Goal: Task Accomplishment & Management: Use online tool/utility

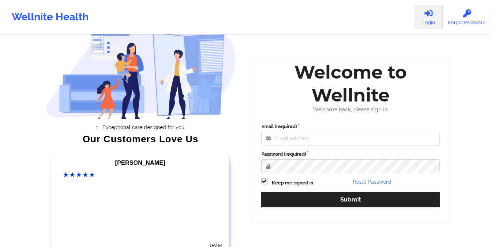
scroll to position [29, 0]
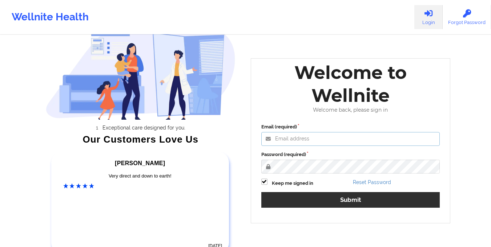
type input "[EMAIL_ADDRESS][DOMAIN_NAME]"
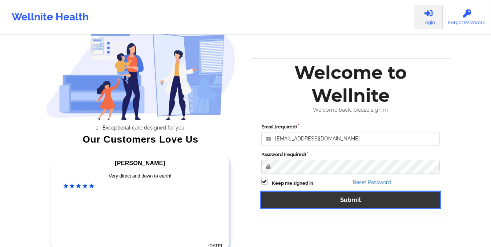
click at [343, 203] on button "Submit" at bounding box center [350, 200] width 179 height 16
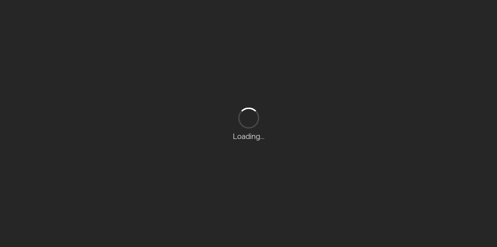
click at [303, 19] on div "Loading..." at bounding box center [248, 123] width 497 height 247
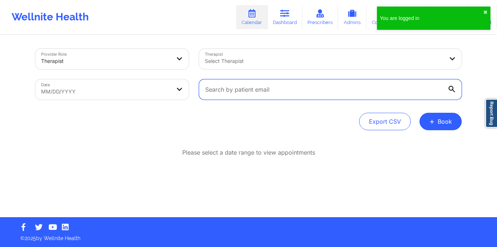
click at [213, 91] on input "text" at bounding box center [330, 89] width 263 height 20
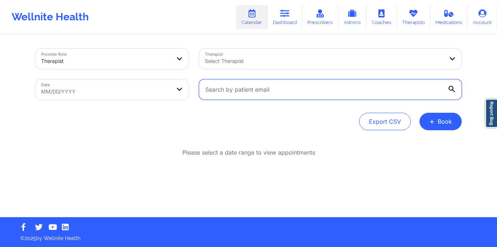
paste input "[EMAIL_ADDRESS][DOMAIN_NAME]"
type input "[EMAIL_ADDRESS][DOMAIN_NAME]"
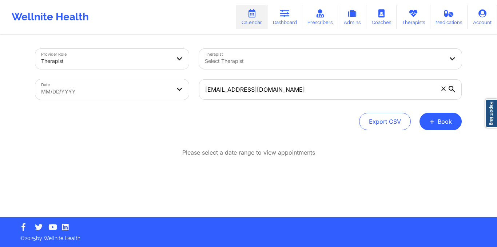
select select "2025-8"
select select "2025-9"
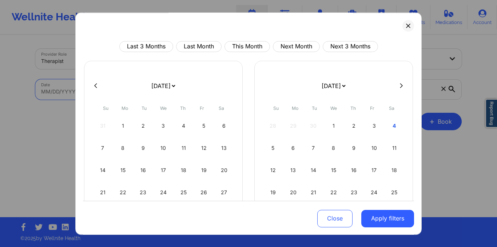
click at [148, 92] on body "Wellnite Health Calendar Dashboard Prescribers Admins Coaches Therapists Medica…" at bounding box center [248, 123] width 497 height 247
click at [241, 46] on button "This Month" at bounding box center [246, 46] width 45 height 11
select select "2025-9"
select select "2025-10"
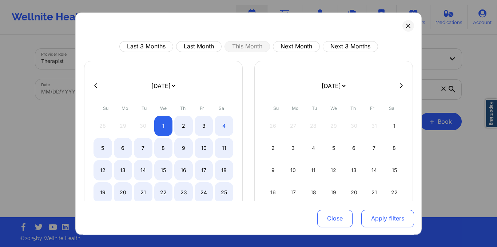
click at [372, 224] on button "Apply filters" at bounding box center [387, 217] width 53 height 17
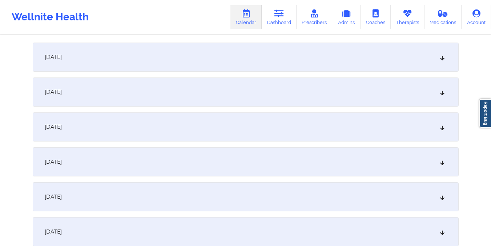
scroll to position [103, 0]
click at [284, 95] on div "[DATE]" at bounding box center [246, 91] width 426 height 29
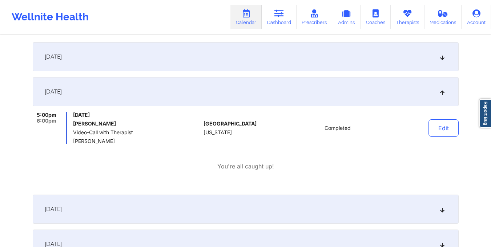
scroll to position [0, 0]
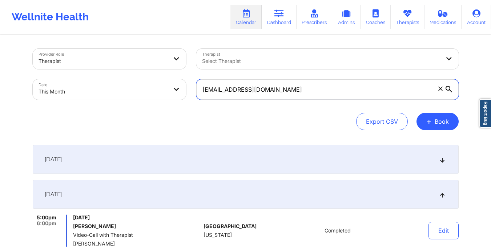
drag, startPoint x: 203, startPoint y: 88, endPoint x: 279, endPoint y: 90, distance: 76.0
click at [279, 90] on input "[EMAIL_ADDRESS][DOMAIN_NAME]" at bounding box center [327, 89] width 263 height 20
paste input "[EMAIL_ADDRESS][DOMAIN_NAME]"
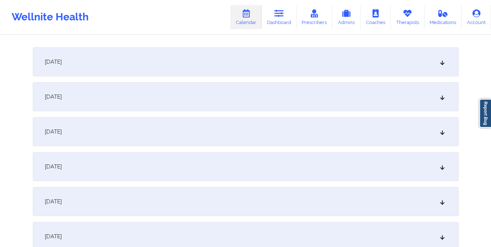
scroll to position [99, 0]
click at [210, 128] on div "[DATE]" at bounding box center [246, 130] width 426 height 29
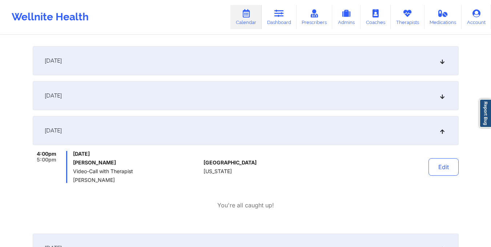
scroll to position [0, 0]
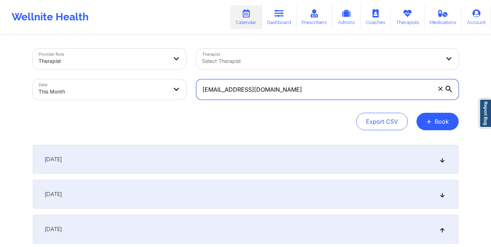
drag, startPoint x: 202, startPoint y: 90, endPoint x: 311, endPoint y: 88, distance: 109.1
click at [311, 88] on input "[EMAIL_ADDRESS][DOMAIN_NAME]" at bounding box center [327, 89] width 263 height 20
paste input "dahraven"
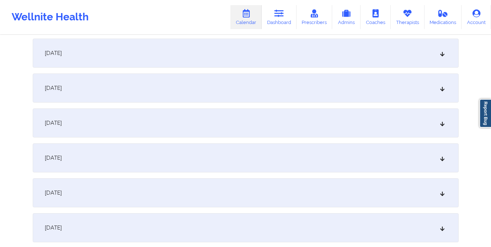
scroll to position [146, 0]
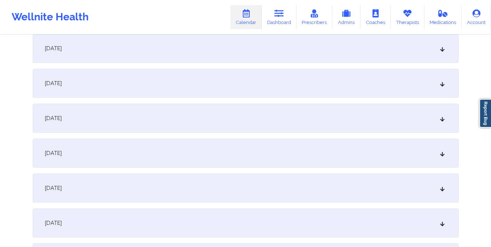
click at [208, 111] on div "[DATE]" at bounding box center [246, 118] width 426 height 29
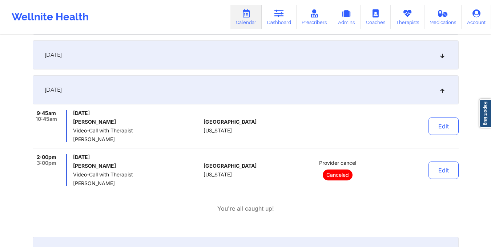
scroll to position [190, 0]
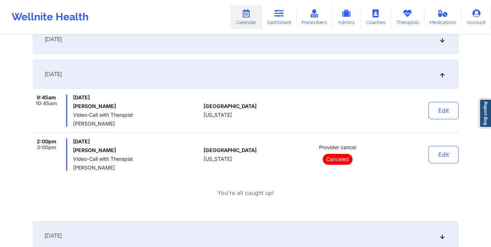
click at [125, 147] on h6 "[PERSON_NAME]" at bounding box center [137, 150] width 128 height 6
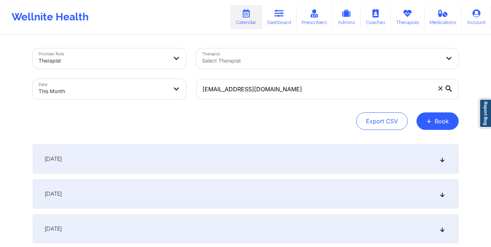
scroll to position [0, 0]
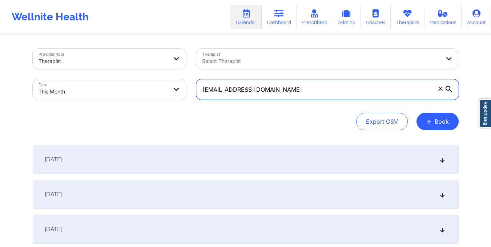
drag, startPoint x: 203, startPoint y: 88, endPoint x: 274, endPoint y: 93, distance: 71.8
click at [274, 93] on input "[EMAIL_ADDRESS][DOMAIN_NAME]" at bounding box center [327, 89] width 263 height 20
paste input "jephtheleej"
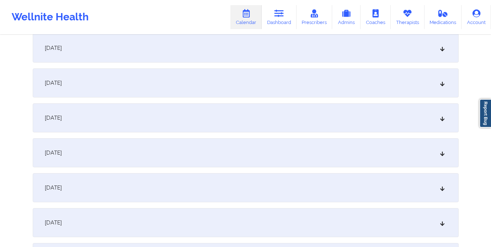
scroll to position [216, 0]
click at [215, 82] on div "[DATE]" at bounding box center [246, 82] width 426 height 29
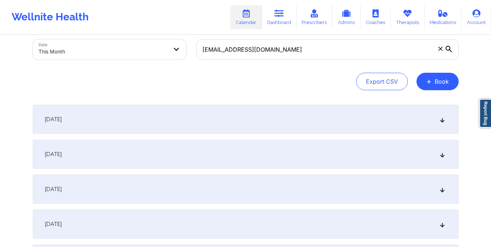
scroll to position [40, 0]
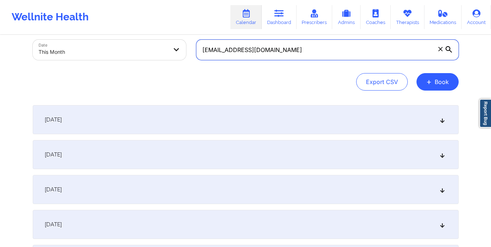
drag, startPoint x: 201, startPoint y: 49, endPoint x: 273, endPoint y: 49, distance: 71.3
click at [273, 49] on input "[EMAIL_ADDRESS][DOMAIN_NAME]" at bounding box center [327, 50] width 263 height 20
paste input "mrscalinix"
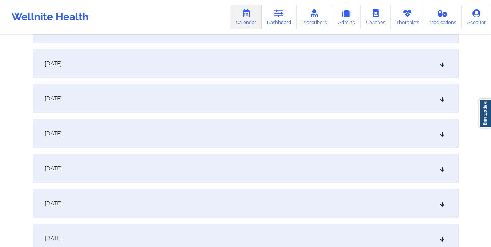
scroll to position [141, 0]
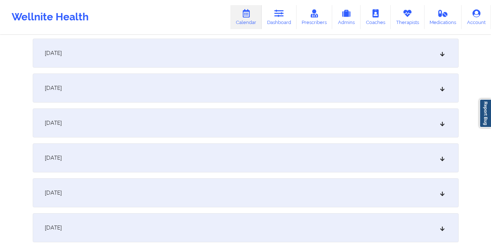
click at [191, 153] on div "[DATE]" at bounding box center [246, 157] width 426 height 29
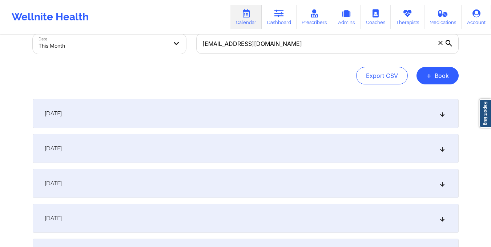
scroll to position [0, 0]
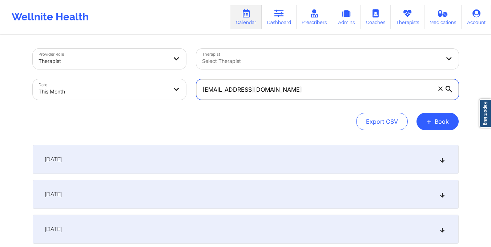
drag, startPoint x: 203, startPoint y: 91, endPoint x: 283, endPoint y: 96, distance: 80.2
click at [283, 96] on input "[EMAIL_ADDRESS][DOMAIN_NAME]" at bounding box center [327, 89] width 263 height 20
paste input "Kktellis@ao"
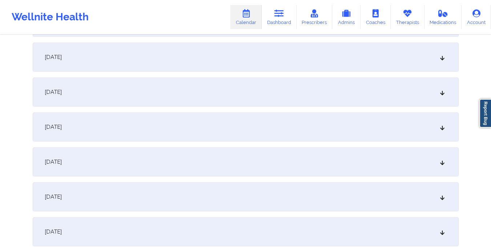
scroll to position [172, 0]
click at [241, 134] on div "[DATE]" at bounding box center [246, 126] width 426 height 29
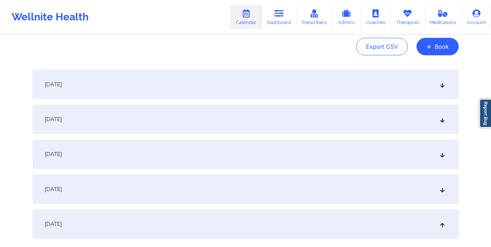
scroll to position [0, 0]
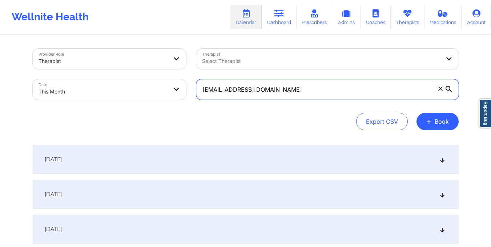
drag, startPoint x: 202, startPoint y: 91, endPoint x: 261, endPoint y: 100, distance: 59.1
click at [261, 100] on div "[EMAIL_ADDRESS][DOMAIN_NAME]" at bounding box center [327, 89] width 273 height 31
paste input "[PERSON_NAME].vidalakis@gmai"
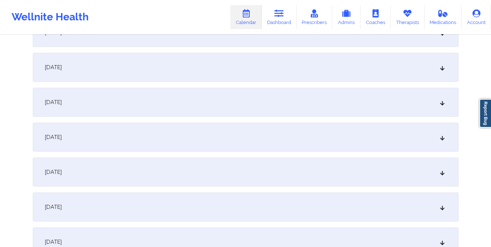
scroll to position [197, 0]
click at [242, 100] on div "[DATE]" at bounding box center [246, 101] width 426 height 29
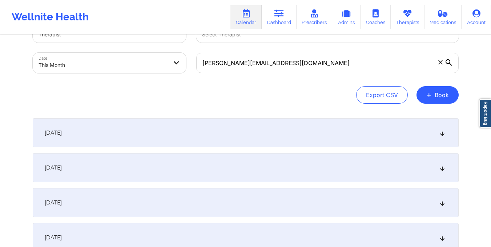
scroll to position [0, 0]
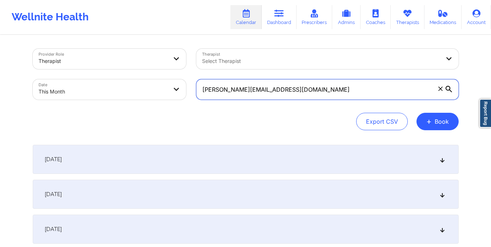
drag, startPoint x: 204, startPoint y: 87, endPoint x: 285, endPoint y: 89, distance: 81.5
click at [285, 89] on input "[PERSON_NAME][EMAIL_ADDRESS][DOMAIN_NAME]" at bounding box center [327, 89] width 263 height 20
paste input "[PERSON_NAME].rimportant"
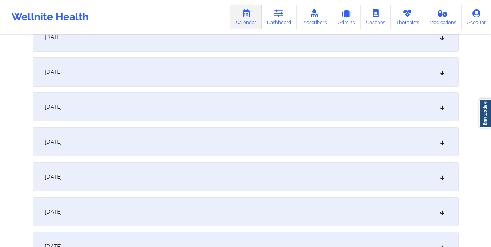
scroll to position [133, 0]
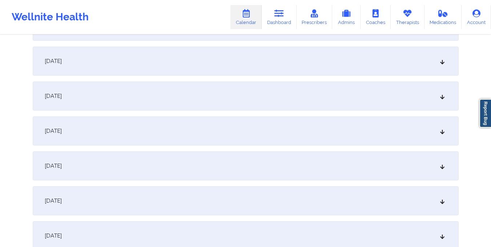
click at [225, 167] on div "[DATE]" at bounding box center [246, 165] width 426 height 29
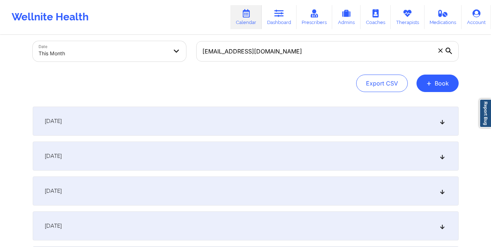
scroll to position [0, 0]
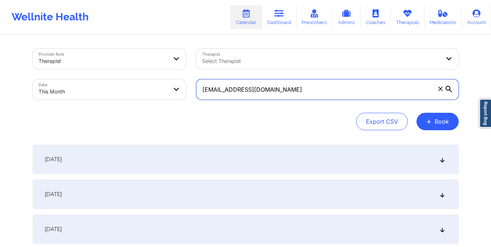
drag, startPoint x: 201, startPoint y: 88, endPoint x: 295, endPoint y: 90, distance: 94.6
click at [295, 90] on input "[EMAIL_ADDRESS][DOMAIN_NAME]" at bounding box center [327, 89] width 263 height 20
paste input "puchols31"
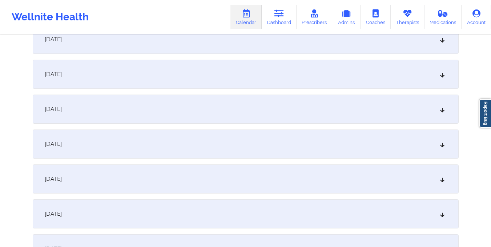
scroll to position [155, 0]
click at [304, 143] on div "[DATE]" at bounding box center [246, 143] width 426 height 29
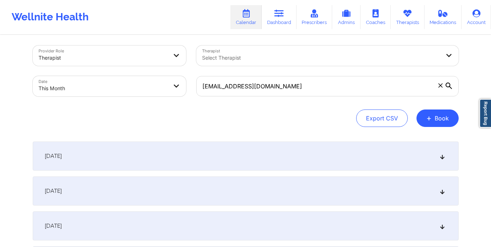
scroll to position [3, 0]
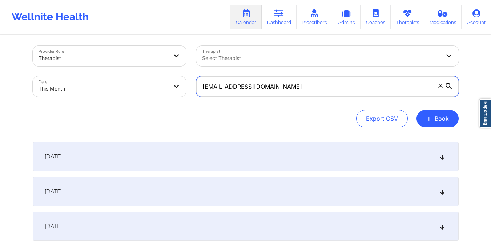
drag, startPoint x: 202, startPoint y: 89, endPoint x: 292, endPoint y: 89, distance: 90.2
click at [292, 89] on input "[EMAIL_ADDRESS][DOMAIN_NAME]" at bounding box center [327, 86] width 263 height 20
paste input "octavialewis13"
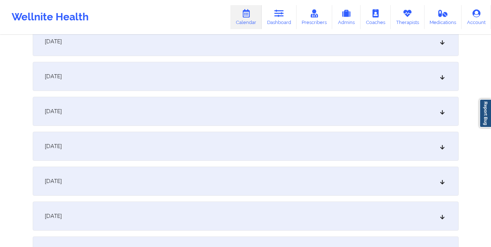
scroll to position [118, 0]
click at [267, 186] on div "[DATE]" at bounding box center [246, 180] width 426 height 29
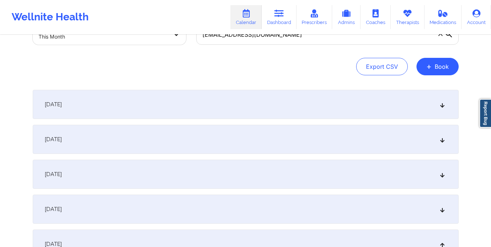
scroll to position [0, 0]
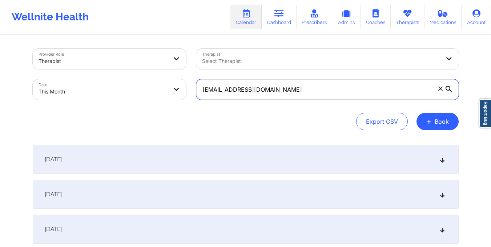
drag, startPoint x: 202, startPoint y: 92, endPoint x: 291, endPoint y: 100, distance: 89.1
click at [291, 100] on div "[EMAIL_ADDRESS][DOMAIN_NAME]" at bounding box center [327, 89] width 273 height 31
paste input "borkahms1"
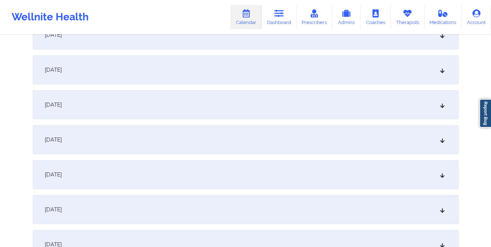
scroll to position [160, 0]
click at [263, 148] on div "[DATE]" at bounding box center [246, 139] width 426 height 29
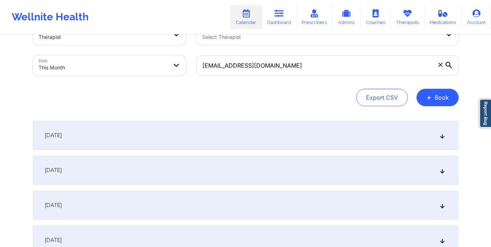
scroll to position [24, 0]
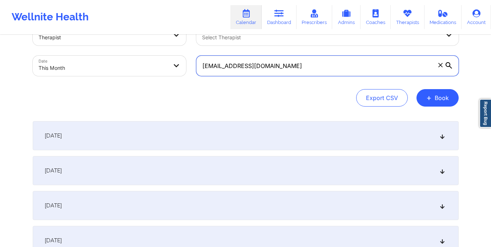
drag, startPoint x: 201, startPoint y: 65, endPoint x: 280, endPoint y: 64, distance: 78.9
click at [280, 64] on input "[EMAIL_ADDRESS][DOMAIN_NAME]" at bounding box center [327, 66] width 263 height 20
paste input "emmarussell25@ao"
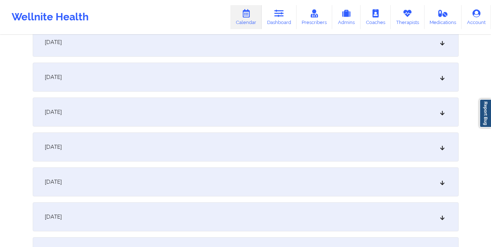
scroll to position [257, 0]
click at [232, 45] on div "[DATE]" at bounding box center [246, 41] width 426 height 29
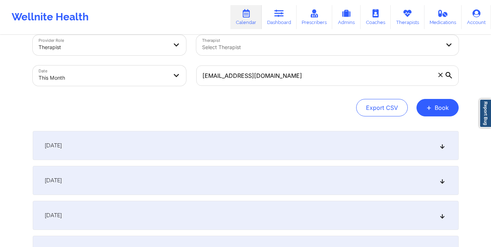
scroll to position [13, 0]
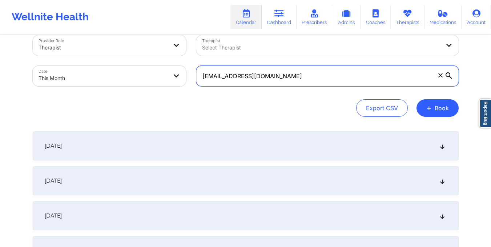
drag, startPoint x: 200, startPoint y: 79, endPoint x: 283, endPoint y: 87, distance: 82.6
click at [283, 87] on div "[EMAIL_ADDRESS][DOMAIN_NAME]" at bounding box center [327, 76] width 273 height 31
paste input "mjm20165198@gmai"
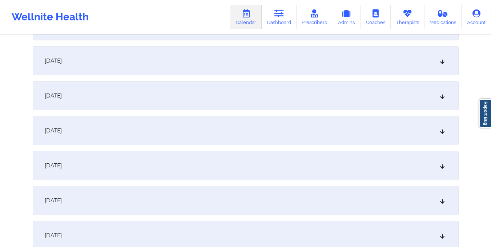
scroll to position [239, 0]
click at [251, 64] on div "[DATE]" at bounding box center [246, 60] width 426 height 29
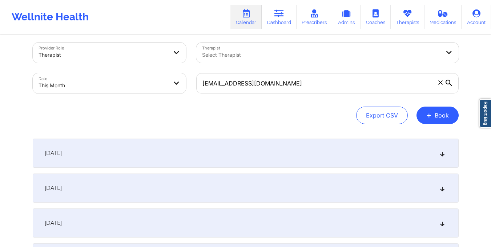
scroll to position [7, 0]
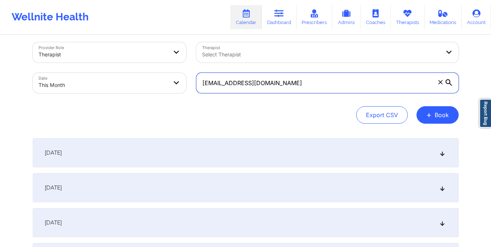
drag, startPoint x: 201, startPoint y: 82, endPoint x: 298, endPoint y: 92, distance: 97.2
click at [298, 92] on input "[EMAIL_ADDRESS][DOMAIN_NAME]" at bounding box center [327, 83] width 263 height 20
paste input "jackhumm64"
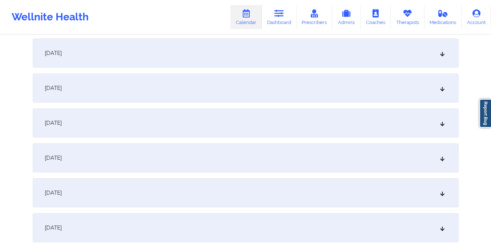
scroll to position [176, 0]
click at [269, 121] on div "[DATE]" at bounding box center [246, 122] width 426 height 29
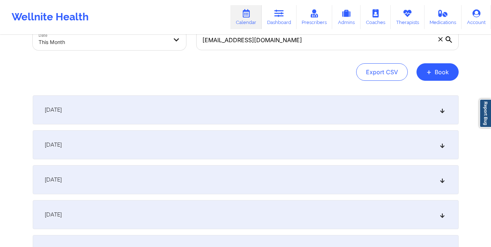
scroll to position [49, 0]
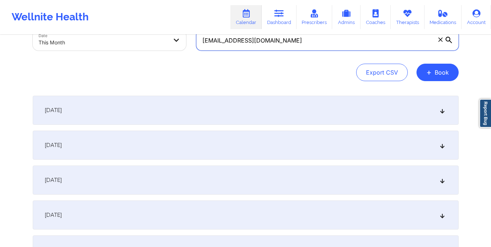
drag, startPoint x: 201, startPoint y: 39, endPoint x: 280, endPoint y: 36, distance: 78.6
click at [280, 36] on input "[EMAIL_ADDRESS][DOMAIN_NAME]" at bounding box center [327, 40] width 263 height 20
paste input "alexrogers01"
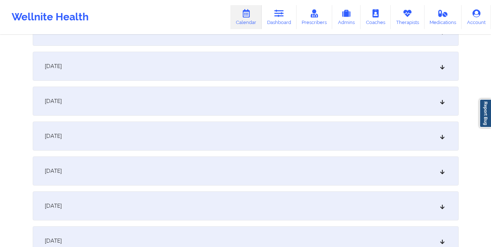
scroll to position [165, 0]
click at [241, 139] on div "[DATE]" at bounding box center [246, 134] width 426 height 29
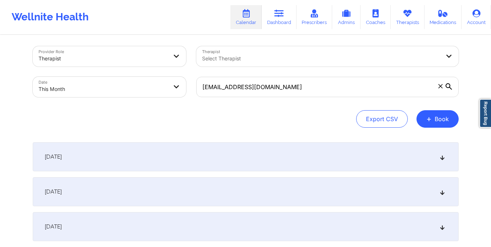
scroll to position [0, 0]
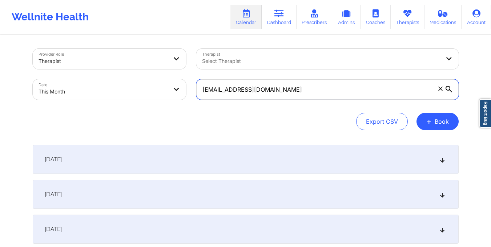
drag, startPoint x: 201, startPoint y: 91, endPoint x: 292, endPoint y: 106, distance: 92.6
click at [292, 106] on div "Provider Role Therapist Therapist Select Therapist Date This Month [EMAIL_ADDRE…" at bounding box center [246, 89] width 426 height 81
paste input "gomb.62482"
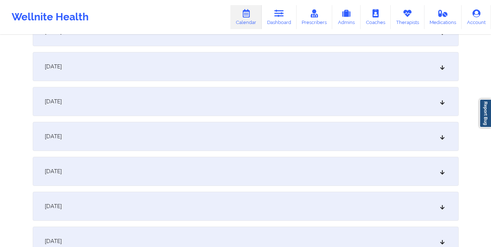
scroll to position [164, 0]
click at [280, 140] on div "[DATE]" at bounding box center [246, 134] width 426 height 29
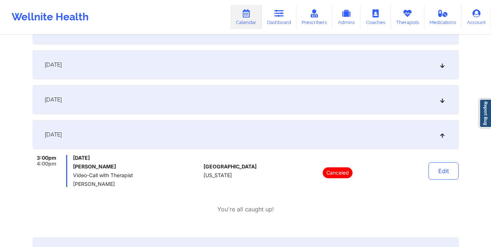
scroll to position [0, 0]
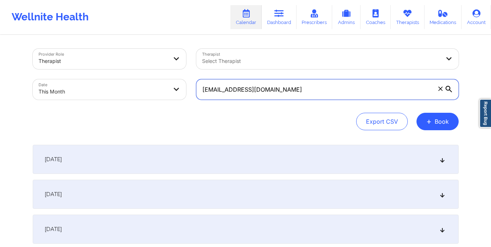
drag, startPoint x: 202, startPoint y: 91, endPoint x: 272, endPoint y: 94, distance: 70.3
click at [272, 94] on input "[EMAIL_ADDRESS][DOMAIN_NAME]" at bounding box center [327, 89] width 263 height 20
paste input "nevaclinkscale"
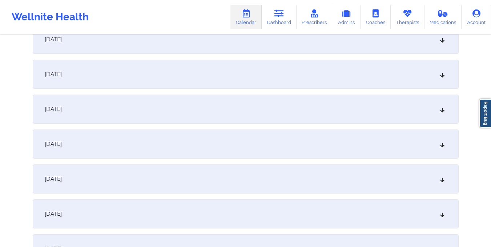
scroll to position [191, 0]
click at [229, 107] on div "[DATE]" at bounding box center [246, 107] width 426 height 29
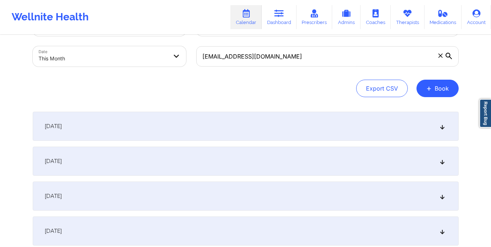
scroll to position [32, 0]
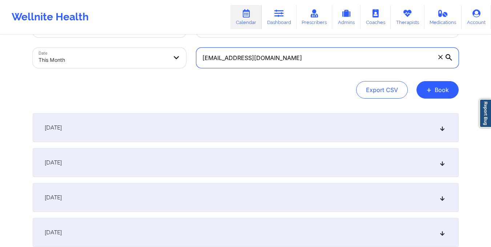
drag, startPoint x: 202, startPoint y: 59, endPoint x: 303, endPoint y: 58, distance: 100.4
click at [303, 58] on input "[EMAIL_ADDRESS][DOMAIN_NAME]" at bounding box center [327, 58] width 263 height 20
paste input "zitalk84"
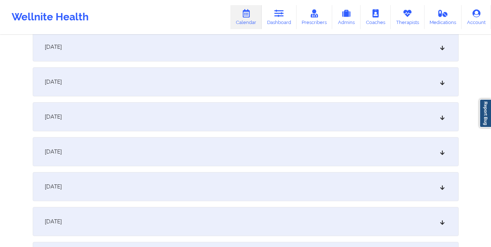
scroll to position [185, 0]
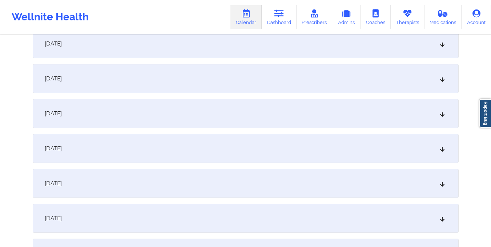
click at [231, 104] on div "[DATE]" at bounding box center [246, 113] width 426 height 29
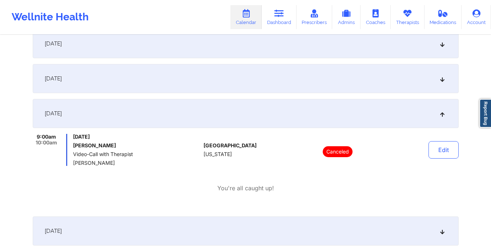
scroll to position [0, 0]
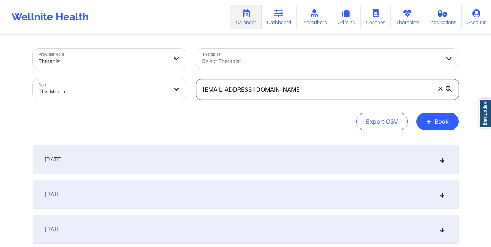
drag, startPoint x: 202, startPoint y: 89, endPoint x: 273, endPoint y: 95, distance: 70.8
click at [273, 95] on input "[EMAIL_ADDRESS][DOMAIN_NAME]" at bounding box center [327, 89] width 263 height 20
paste input "collinsj642"
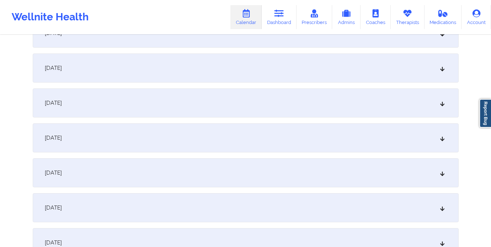
scroll to position [162, 0]
click at [240, 144] on div "[DATE]" at bounding box center [246, 137] width 426 height 29
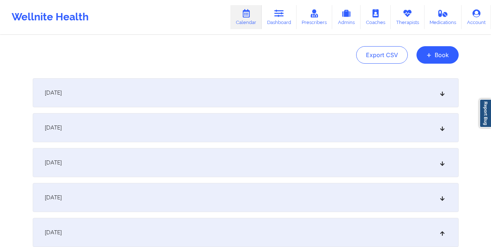
scroll to position [0, 0]
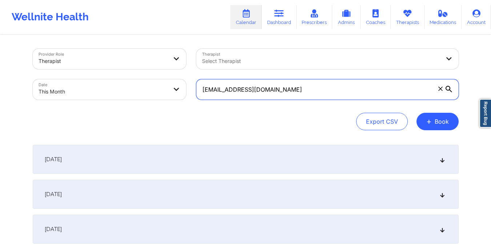
drag, startPoint x: 202, startPoint y: 89, endPoint x: 269, endPoint y: 87, distance: 67.7
click at [269, 87] on input "[EMAIL_ADDRESS][DOMAIN_NAME]" at bounding box center [327, 89] width 263 height 20
paste input "the.great.owl.8"
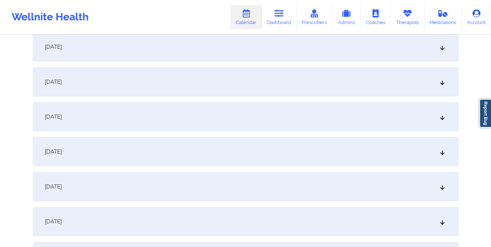
scroll to position [217, 0]
type input "[EMAIL_ADDRESS][DOMAIN_NAME]"
click at [245, 76] on div "[DATE]" at bounding box center [246, 81] width 426 height 29
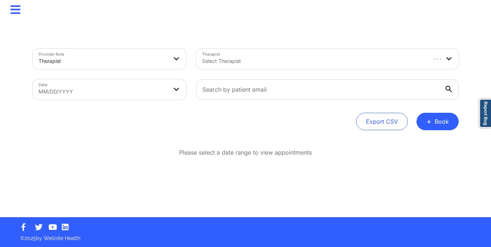
scroll to position [0, 0]
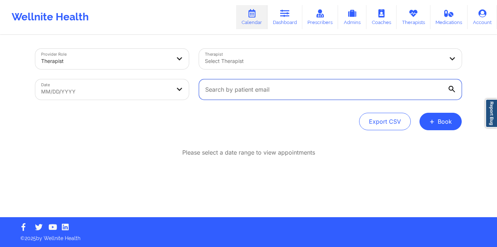
click at [219, 94] on input "text" at bounding box center [330, 89] width 263 height 20
click at [216, 91] on input "text" at bounding box center [330, 89] width 263 height 20
paste input "[EMAIL_ADDRESS][DOMAIN_NAME]"
type input "[EMAIL_ADDRESS][DOMAIN_NAME]"
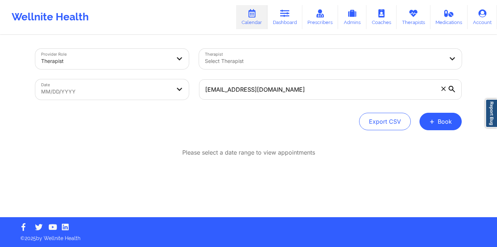
click at [141, 87] on body "Wellnite Health Calendar Dashboard Prescribers Admins Coaches Therapists Medica…" at bounding box center [248, 123] width 497 height 247
select select "2025-8"
select select "2025-9"
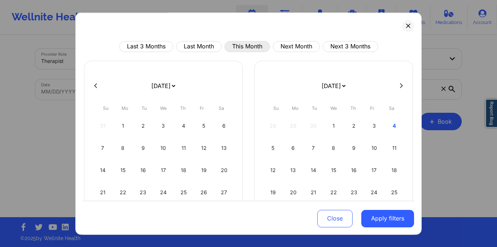
click at [239, 47] on button "This Month" at bounding box center [246, 46] width 45 height 11
select select "2025-9"
select select "2025-10"
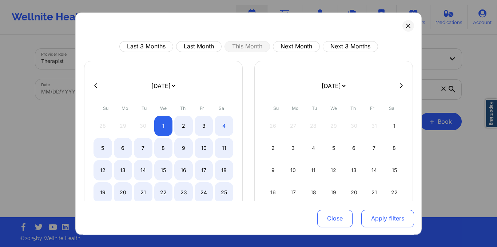
click at [376, 219] on button "Apply filters" at bounding box center [387, 217] width 53 height 17
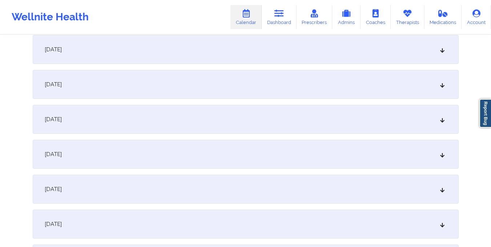
scroll to position [110, 0]
click at [236, 200] on div "[DATE]" at bounding box center [246, 188] width 426 height 29
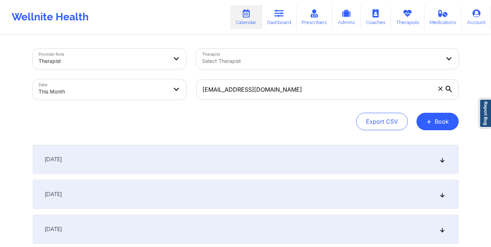
scroll to position [0, 0]
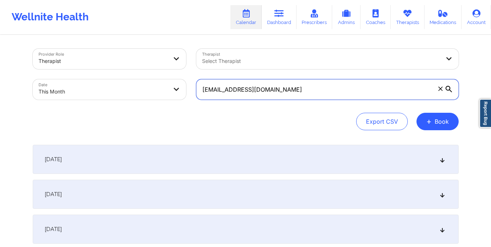
drag, startPoint x: 204, startPoint y: 92, endPoint x: 261, endPoint y: 100, distance: 58.5
click at [261, 100] on div "[EMAIL_ADDRESS][DOMAIN_NAME]" at bounding box center [327, 89] width 273 height 31
paste input "beltresara@gmai"
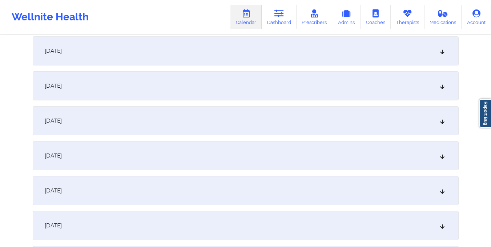
scroll to position [144, 0]
click at [193, 162] on div "[DATE]" at bounding box center [246, 155] width 426 height 29
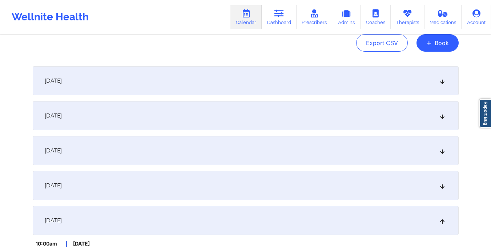
scroll to position [0, 0]
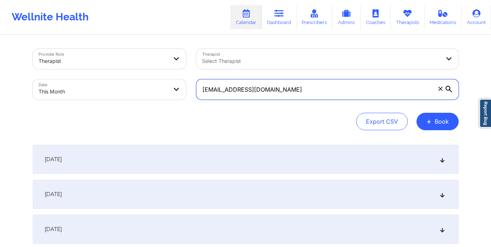
drag, startPoint x: 201, startPoint y: 89, endPoint x: 285, endPoint y: 93, distance: 83.7
click at [285, 93] on input "[EMAIL_ADDRESS][DOMAIN_NAME]" at bounding box center [327, 89] width 263 height 20
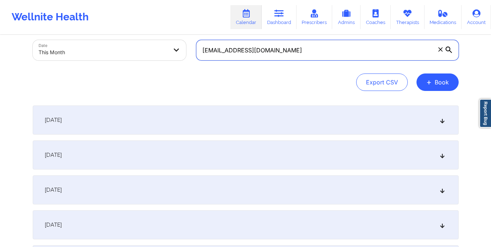
scroll to position [40, 0]
paste input "asiratoke"
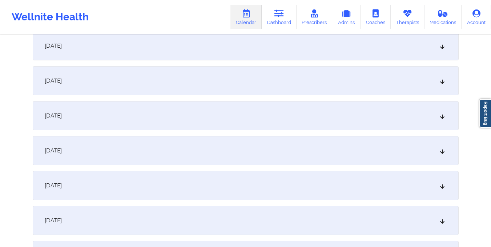
scroll to position [149, 0]
click at [229, 150] on div "[DATE]" at bounding box center [246, 150] width 426 height 29
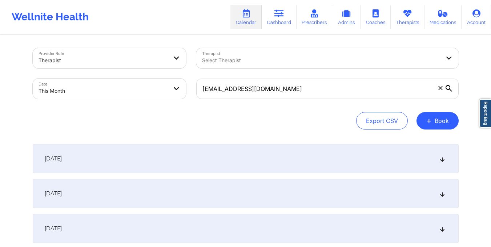
scroll to position [0, 0]
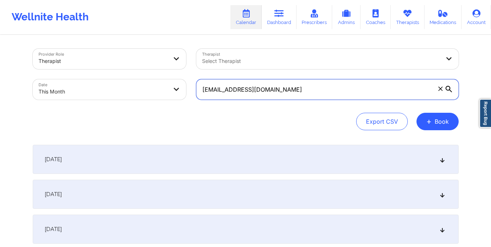
drag, startPoint x: 203, startPoint y: 91, endPoint x: 274, endPoint y: 93, distance: 71.7
click at [274, 93] on input "[EMAIL_ADDRESS][DOMAIN_NAME]" at bounding box center [327, 89] width 263 height 20
paste input "naffrica13"
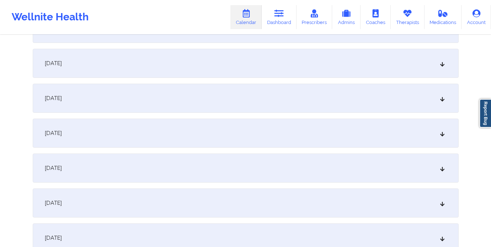
scroll to position [135, 0]
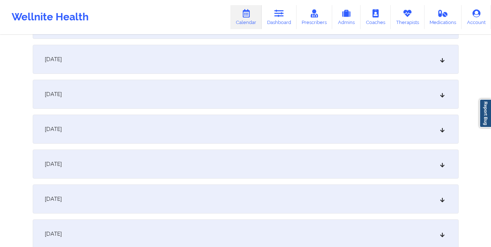
click at [282, 165] on div "[DATE]" at bounding box center [246, 163] width 426 height 29
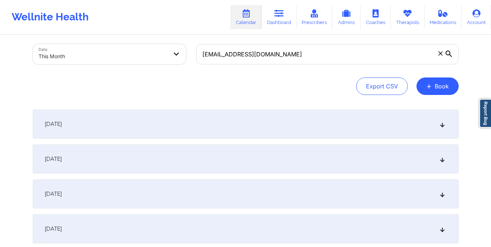
scroll to position [24, 0]
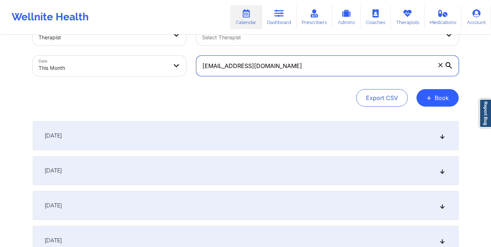
drag, startPoint x: 202, startPoint y: 66, endPoint x: 297, endPoint y: 69, distance: 94.6
click at [297, 69] on input "[EMAIL_ADDRESS][DOMAIN_NAME]" at bounding box center [327, 66] width 263 height 20
paste input "kaibrady306"
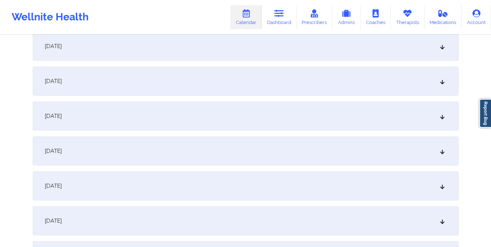
scroll to position [218, 0]
click at [247, 94] on div "[DATE]" at bounding box center [246, 80] width 426 height 29
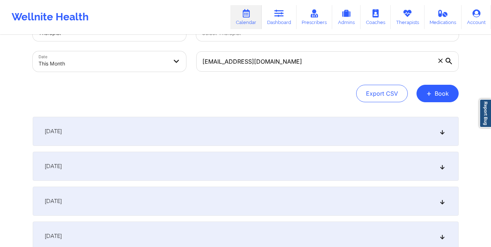
scroll to position [28, 0]
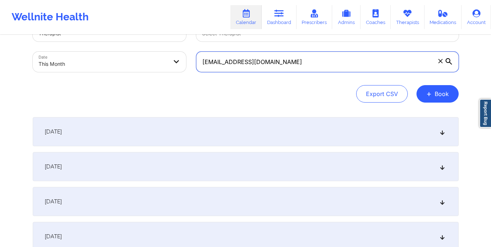
drag, startPoint x: 204, startPoint y: 61, endPoint x: 280, endPoint y: 67, distance: 76.2
click at [280, 67] on input "[EMAIL_ADDRESS][DOMAIN_NAME]" at bounding box center [327, 62] width 263 height 20
paste input "novaleighallen84"
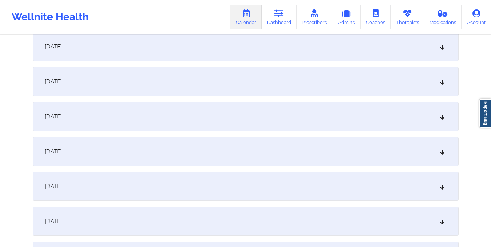
scroll to position [183, 0]
click at [257, 124] on div "[DATE]" at bounding box center [246, 115] width 426 height 29
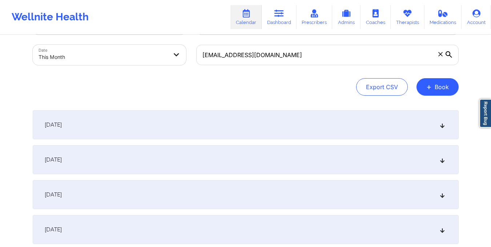
scroll to position [34, 0]
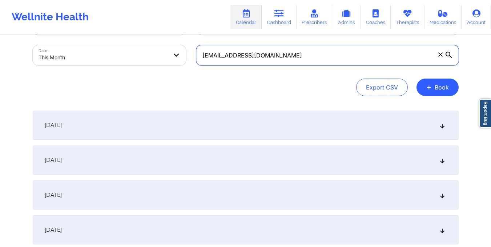
drag, startPoint x: 202, startPoint y: 55, endPoint x: 296, endPoint y: 55, distance: 94.2
click at [296, 55] on input "[EMAIL_ADDRESS][DOMAIN_NAME]" at bounding box center [327, 55] width 263 height 20
paste input "modemmakenna"
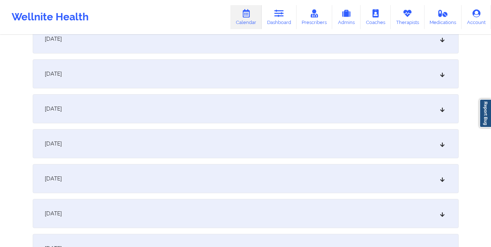
scroll to position [156, 0]
click at [287, 152] on div "[DATE]" at bounding box center [246, 143] width 426 height 29
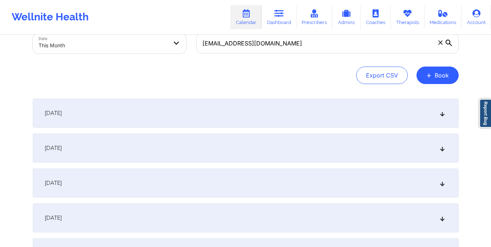
scroll to position [46, 0]
click at [205, 39] on input "[EMAIL_ADDRESS][DOMAIN_NAME]" at bounding box center [327, 43] width 263 height 20
drag, startPoint x: 203, startPoint y: 43, endPoint x: 309, endPoint y: 64, distance: 108.0
click at [309, 64] on div "Provider Role Therapist Therapist Select Therapist Date This Month [EMAIL_ADDRE…" at bounding box center [246, 43] width 426 height 81
paste input "yazminearoch"
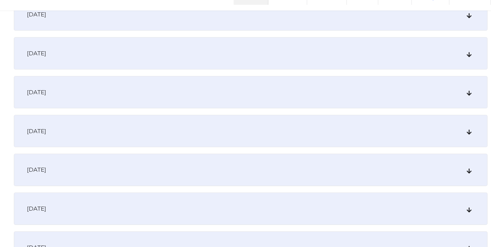
scroll to position [188, 0]
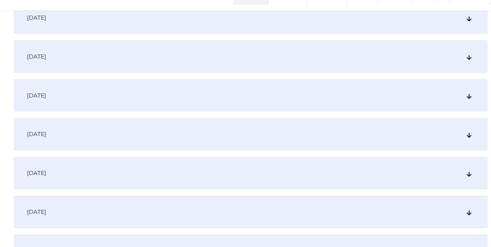
click at [240, 114] on div "[DATE]" at bounding box center [246, 110] width 426 height 29
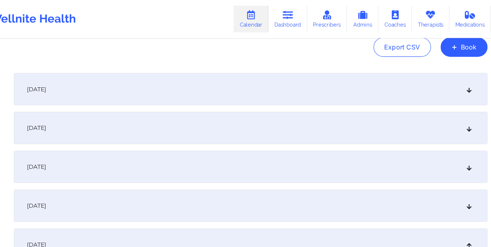
scroll to position [0, 0]
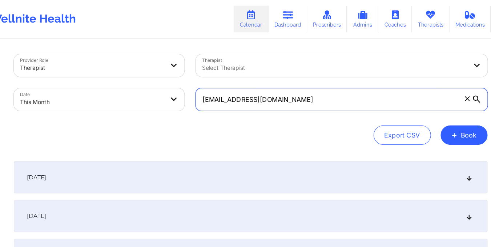
drag, startPoint x: 203, startPoint y: 92, endPoint x: 284, endPoint y: 99, distance: 80.7
click at [284, 99] on input "[EMAIL_ADDRESS][DOMAIN_NAME]" at bounding box center [327, 89] width 263 height 20
paste input "shiva3d"
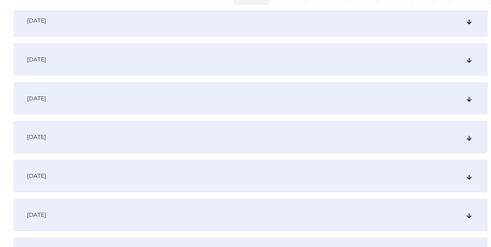
scroll to position [187, 0]
click at [108, 111] on div "[DATE]" at bounding box center [246, 111] width 426 height 29
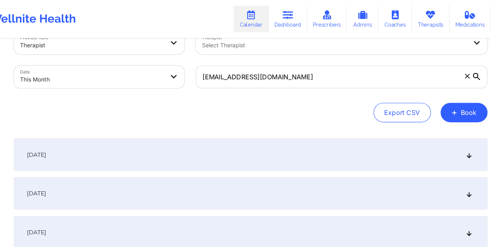
scroll to position [0, 0]
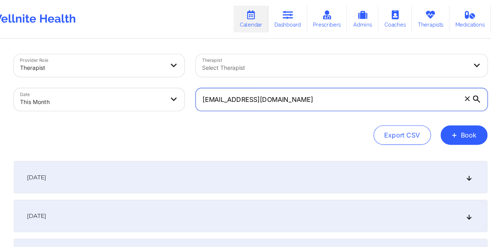
drag, startPoint x: 202, startPoint y: 89, endPoint x: 271, endPoint y: 95, distance: 68.9
click at [271, 95] on input "[EMAIL_ADDRESS][DOMAIN_NAME]" at bounding box center [327, 89] width 263 height 20
paste input "[PERSON_NAME]@roggedunngroup"
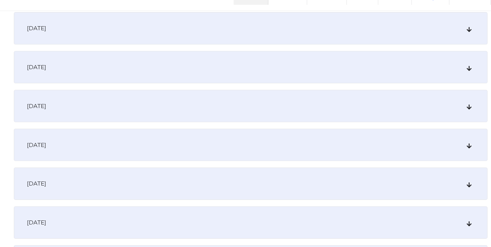
scroll to position [144, 0]
click at [240, 157] on div "[DATE]" at bounding box center [246, 154] width 426 height 29
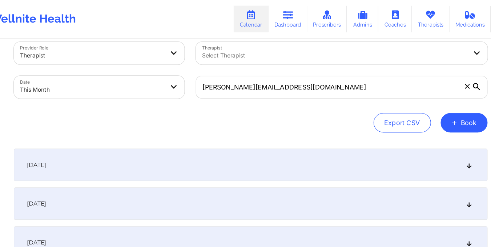
scroll to position [0, 0]
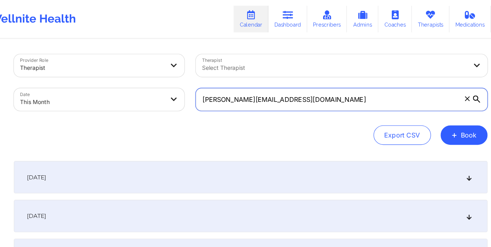
drag, startPoint x: 201, startPoint y: 90, endPoint x: 293, endPoint y: 88, distance: 91.7
click at [293, 88] on input "[PERSON_NAME][EMAIL_ADDRESS][DOMAIN_NAME]" at bounding box center [327, 89] width 263 height 20
paste input "[PERSON_NAME]"
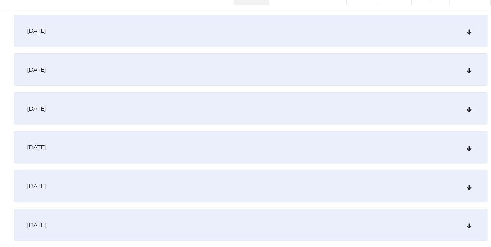
scroll to position [177, 0]
click at [247, 123] on div "[DATE]" at bounding box center [246, 121] width 426 height 29
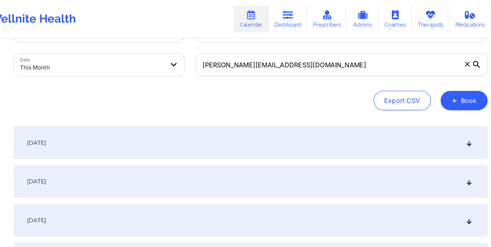
scroll to position [0, 0]
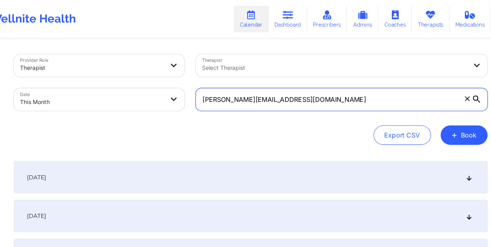
drag, startPoint x: 203, startPoint y: 92, endPoint x: 311, endPoint y: 100, distance: 108.6
click at [311, 100] on div "[PERSON_NAME][EMAIL_ADDRESS][DOMAIN_NAME]" at bounding box center [327, 89] width 273 height 31
paste input "catedwards"
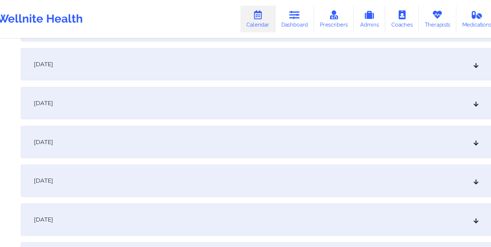
scroll to position [171, 0]
click at [230, 65] on div "[DATE]" at bounding box center [246, 58] width 426 height 29
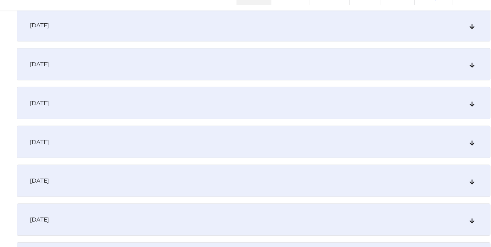
scroll to position [337, 0]
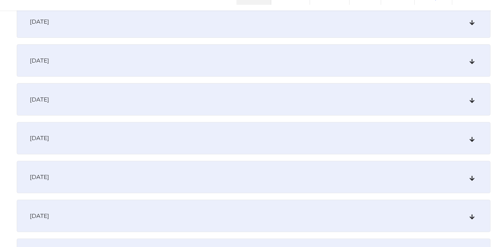
click at [259, 85] on div "[DATE]" at bounding box center [246, 79] width 426 height 29
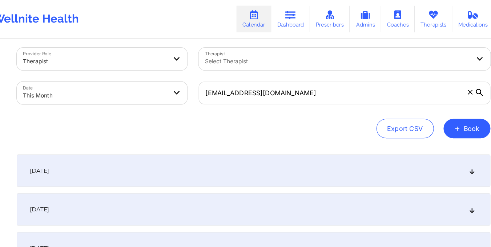
scroll to position [5, 0]
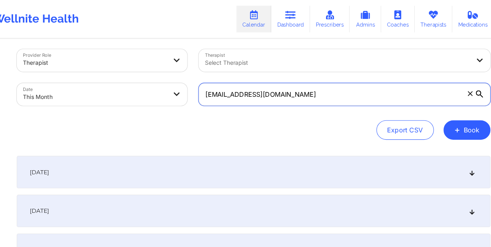
drag, startPoint x: 201, startPoint y: 85, endPoint x: 279, endPoint y: 91, distance: 78.0
click at [279, 91] on input "[EMAIL_ADDRESS][DOMAIN_NAME]" at bounding box center [327, 85] width 263 height 20
paste input "pena251991"
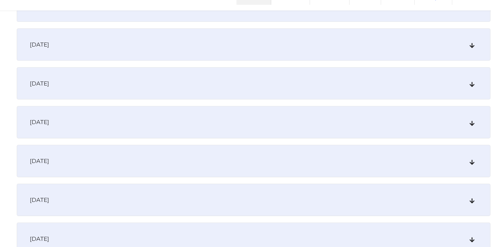
scroll to position [200, 0]
click at [257, 139] on div "[DATE]" at bounding box center [246, 134] width 426 height 29
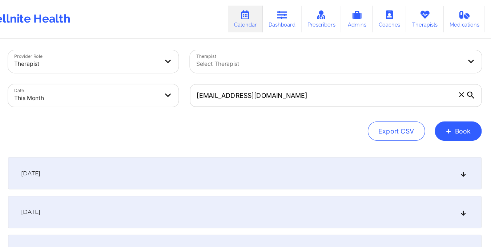
scroll to position [3, 0]
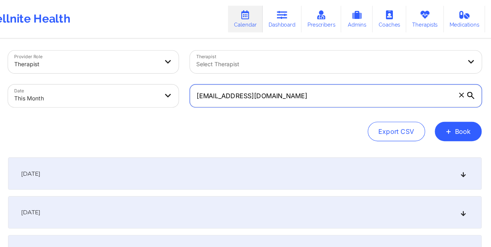
drag, startPoint x: 201, startPoint y: 87, endPoint x: 303, endPoint y: 97, distance: 102.8
click at [303, 97] on div "[EMAIL_ADDRESS][DOMAIN_NAME]" at bounding box center [327, 86] width 273 height 31
paste input "[EMAIL_ADDRESS]"
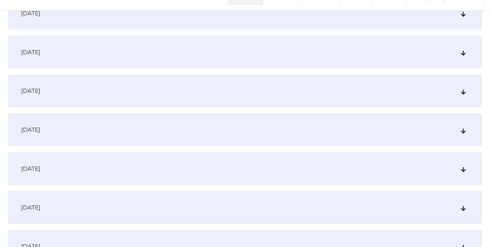
scroll to position [228, 0]
click at [252, 119] on div "[DATE]" at bounding box center [246, 106] width 426 height 29
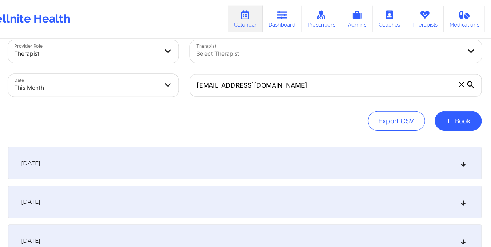
scroll to position [12, 0]
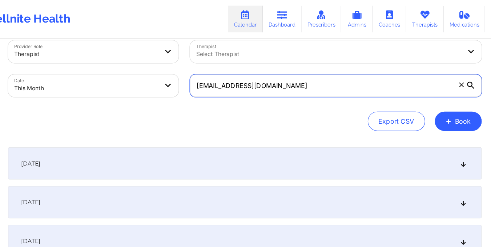
drag, startPoint x: 201, startPoint y: 78, endPoint x: 269, endPoint y: 82, distance: 68.8
click at [269, 82] on input "[EMAIL_ADDRESS][DOMAIN_NAME]" at bounding box center [327, 77] width 263 height 20
paste input "madridcarlos.a"
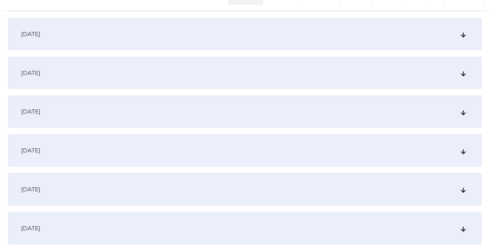
scroll to position [209, 0]
click at [235, 124] on div "[DATE]" at bounding box center [246, 124] width 426 height 29
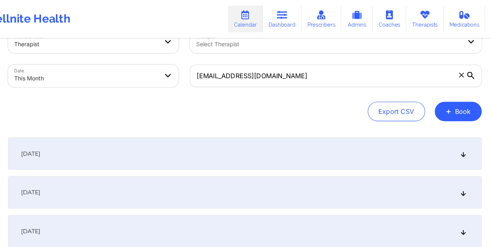
scroll to position [0, 0]
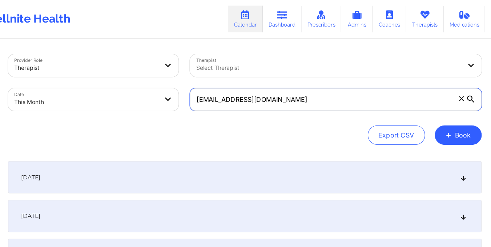
drag, startPoint x: 203, startPoint y: 91, endPoint x: 298, endPoint y: 102, distance: 95.5
click at [298, 102] on div "[EMAIL_ADDRESS][DOMAIN_NAME]" at bounding box center [327, 89] width 273 height 31
paste input "lyzkarinn14"
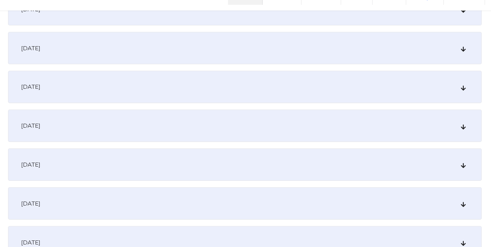
scroll to position [231, 0]
click at [198, 105] on div "[DATE]" at bounding box center [246, 102] width 426 height 29
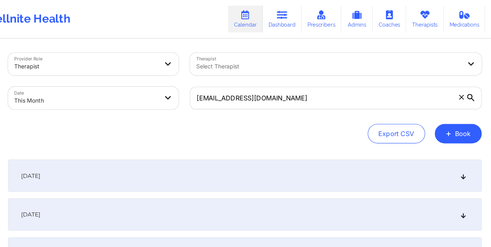
scroll to position [1, 0]
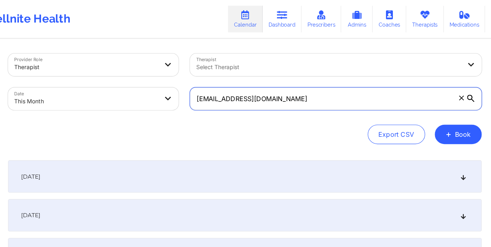
drag, startPoint x: 200, startPoint y: 93, endPoint x: 275, endPoint y: 90, distance: 75.3
click at [275, 90] on input "[EMAIL_ADDRESS][DOMAIN_NAME]" at bounding box center [327, 89] width 263 height 20
paste input "mariafernand77"
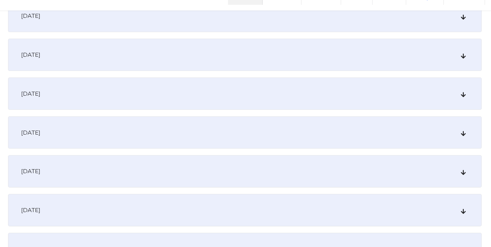
scroll to position [156, 0]
click at [204, 175] on div "[DATE]" at bounding box center [246, 178] width 426 height 29
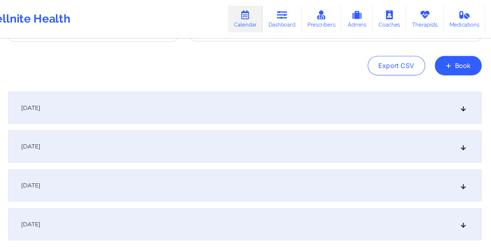
scroll to position [0, 0]
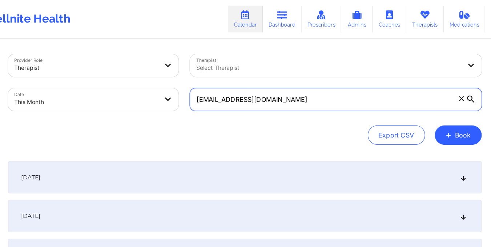
drag, startPoint x: 201, startPoint y: 91, endPoint x: 280, endPoint y: 94, distance: 79.0
click at [280, 94] on input "[EMAIL_ADDRESS][DOMAIN_NAME]" at bounding box center [327, 89] width 263 height 20
paste input "dashavia"
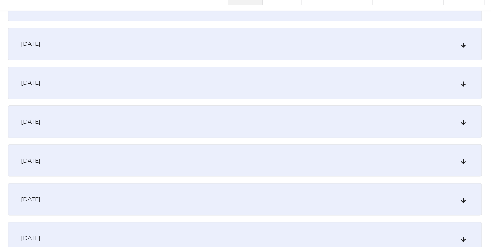
scroll to position [156, 0]
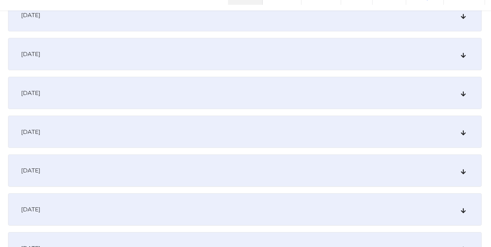
click at [229, 178] on div "[DATE]" at bounding box center [246, 178] width 426 height 29
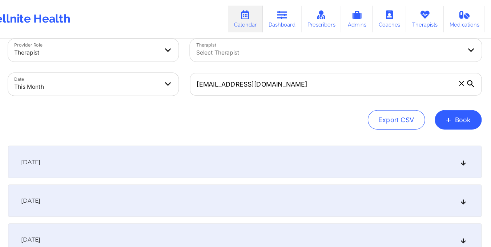
scroll to position [0, 0]
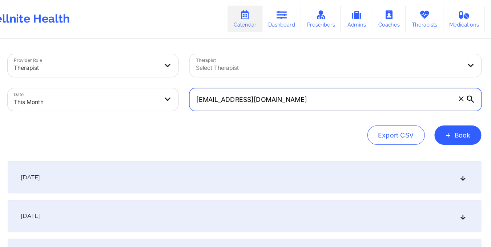
drag, startPoint x: 202, startPoint y: 90, endPoint x: 276, endPoint y: 93, distance: 74.2
click at [276, 93] on input "[EMAIL_ADDRESS][DOMAIN_NAME]" at bounding box center [327, 89] width 263 height 20
paste input "kaleighsupples"
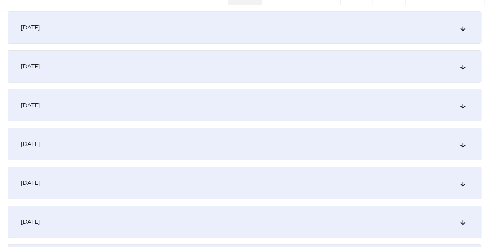
scroll to position [183, 0]
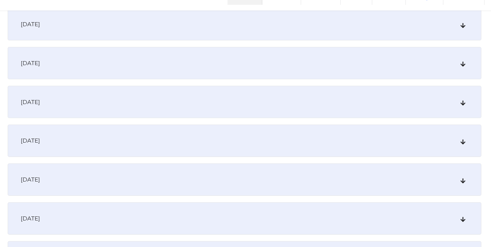
click at [168, 157] on div "[DATE]" at bounding box center [246, 151] width 426 height 29
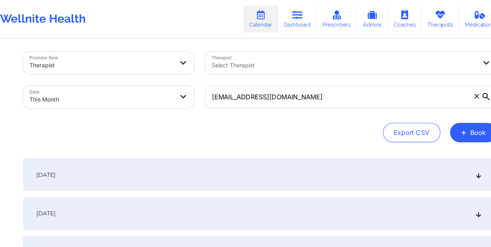
scroll to position [0, 0]
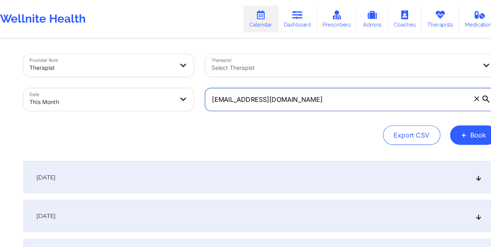
drag, startPoint x: 201, startPoint y: 91, endPoint x: 285, endPoint y: 100, distance: 83.8
click at [285, 100] on div "[EMAIL_ADDRESS][DOMAIN_NAME]" at bounding box center [327, 89] width 273 height 31
paste input "[PERSON_NAME]"
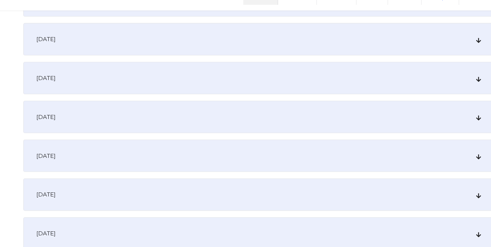
scroll to position [142, 0]
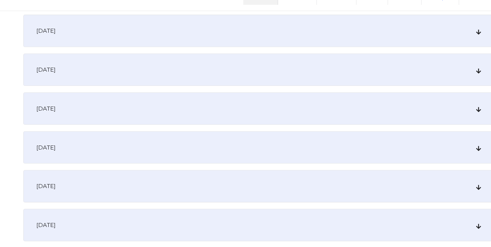
click at [287, 187] on div "[DATE]" at bounding box center [246, 191] width 426 height 29
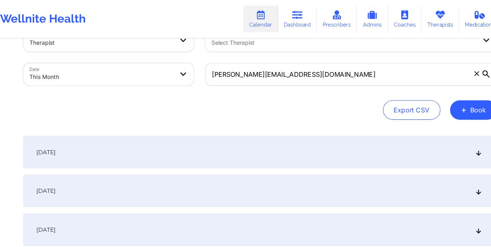
scroll to position [0, 0]
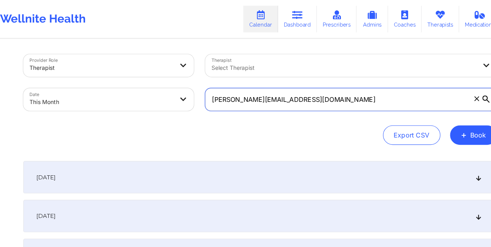
drag, startPoint x: 200, startPoint y: 91, endPoint x: 251, endPoint y: 97, distance: 52.0
click at [251, 97] on input "[PERSON_NAME][EMAIL_ADDRESS][DOMAIN_NAME]" at bounding box center [327, 89] width 263 height 20
paste input "[EMAIL_ADDRESS][PERSON_NAME]"
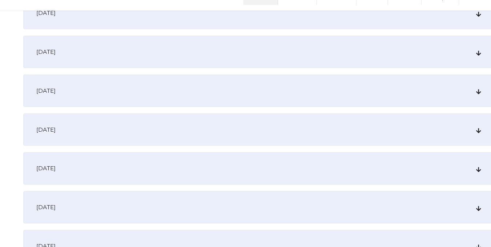
scroll to position [158, 0]
click at [249, 181] on div "[DATE]" at bounding box center [246, 175] width 426 height 29
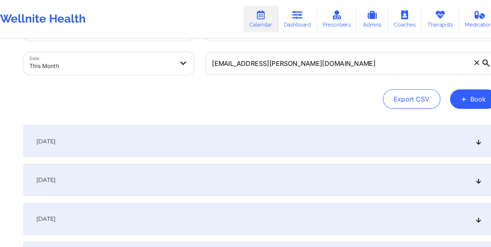
scroll to position [19, 0]
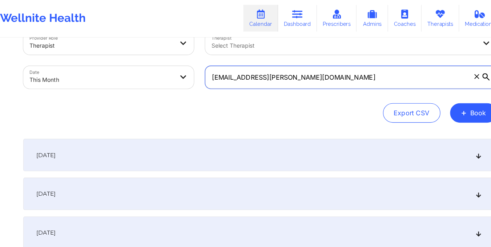
drag, startPoint x: 202, startPoint y: 69, endPoint x: 300, endPoint y: 79, distance: 98.7
click at [300, 79] on input "[EMAIL_ADDRESS][PERSON_NAME][DOMAIN_NAME]" at bounding box center [327, 70] width 263 height 20
paste input "maracuya079"
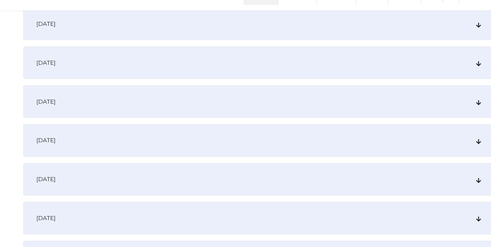
scroll to position [183, 0]
click at [263, 149] on div "[DATE]" at bounding box center [246, 150] width 426 height 29
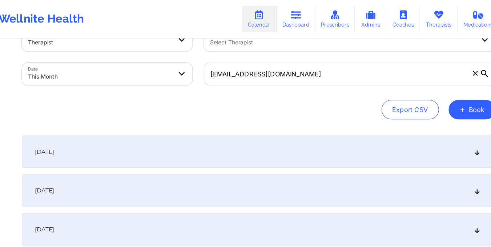
scroll to position [23, 0]
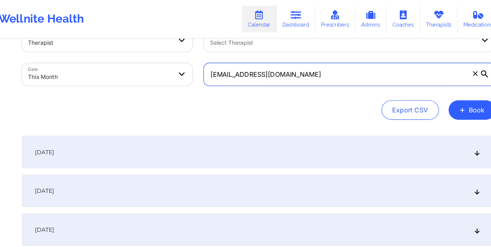
drag, startPoint x: 202, startPoint y: 68, endPoint x: 283, endPoint y: 72, distance: 80.8
click at [283, 72] on input "[EMAIL_ADDRESS][DOMAIN_NAME]" at bounding box center [327, 67] width 263 height 20
paste input "[EMAIL_ADDRESS][DOMAIN_NAME]"
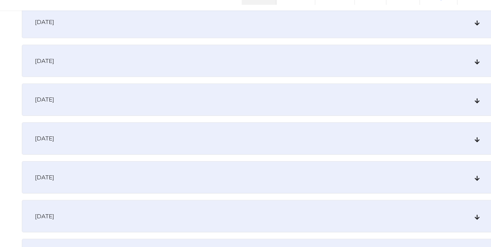
scroll to position [221, 0]
click at [240, 116] on div "[DATE]" at bounding box center [246, 113] width 426 height 29
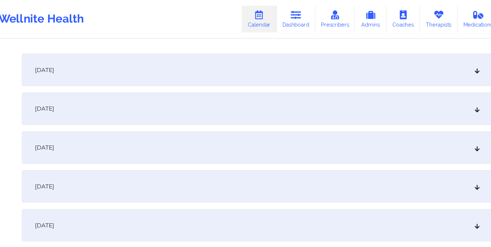
scroll to position [0, 0]
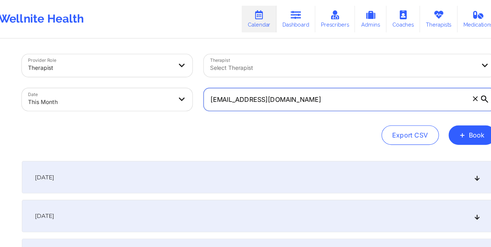
drag, startPoint x: 202, startPoint y: 91, endPoint x: 298, endPoint y: 97, distance: 96.2
click at [298, 97] on input "[EMAIL_ADDRESS][DOMAIN_NAME]" at bounding box center [327, 89] width 263 height 20
paste input "[EMAIL_ADDRESS][DOMAIN_NAME]"
click at [298, 97] on input "[EMAIL_ADDRESS][DOMAIN_NAME]" at bounding box center [327, 89] width 263 height 20
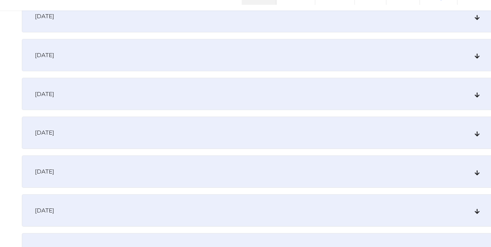
scroll to position [193, 0]
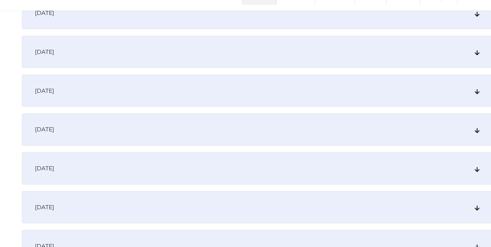
click at [240, 138] on div "[DATE]" at bounding box center [246, 141] width 426 height 29
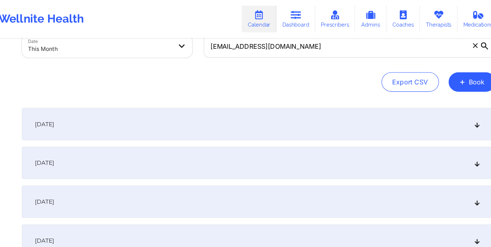
scroll to position [36, 0]
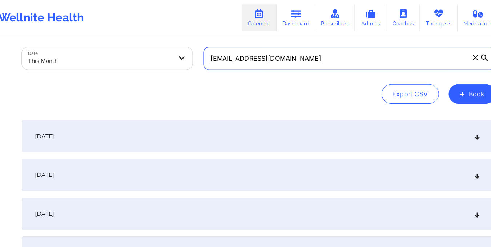
drag, startPoint x: 203, startPoint y: 54, endPoint x: 278, endPoint y: 69, distance: 76.3
click at [278, 69] on div "Provider Role Therapist Therapist Select Therapist Date This Month [EMAIL_ADDRE…" at bounding box center [246, 53] width 426 height 81
paste input "heathermelissa73"
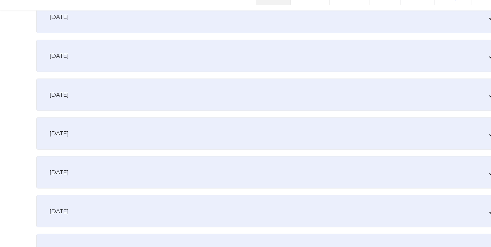
scroll to position [189, 0]
click at [270, 152] on div "[DATE]" at bounding box center [246, 144] width 426 height 29
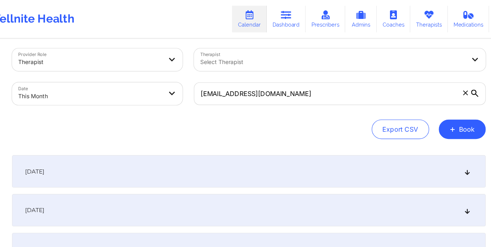
scroll to position [5, 0]
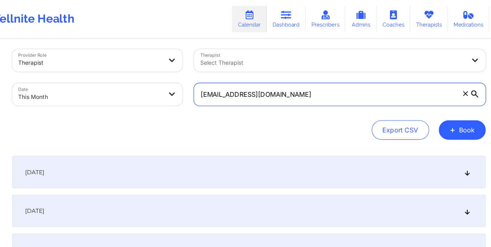
drag, startPoint x: 203, startPoint y: 84, endPoint x: 293, endPoint y: 92, distance: 90.2
click at [293, 92] on input "[EMAIL_ADDRESS][DOMAIN_NAME]" at bounding box center [327, 85] width 263 height 20
paste input "eoriol04"
click at [293, 92] on input "[EMAIL_ADDRESS][DOMAIN_NAME]" at bounding box center [327, 85] width 263 height 20
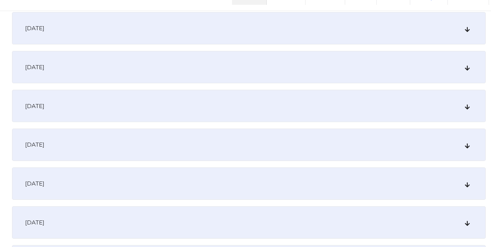
scroll to position [179, 0]
click at [297, 163] on div "[DATE]" at bounding box center [246, 154] width 426 height 29
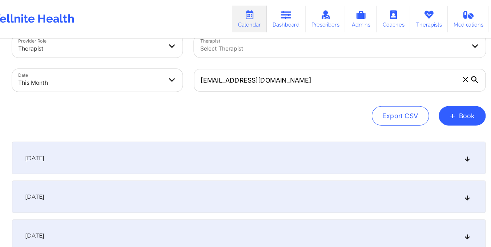
scroll to position [0, 0]
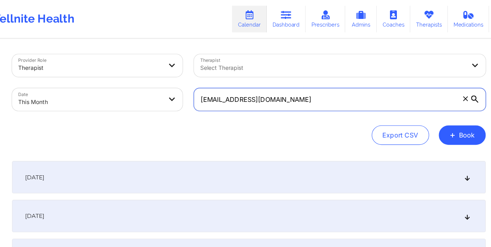
drag, startPoint x: 200, startPoint y: 90, endPoint x: 261, endPoint y: 89, distance: 61.5
click at [261, 89] on input "[EMAIL_ADDRESS][DOMAIN_NAME]" at bounding box center [327, 89] width 263 height 20
paste input "[PERSON_NAME].mitchxelle"
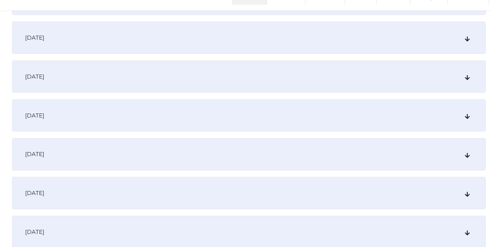
scroll to position [171, 0]
click at [230, 163] on div "[DATE]" at bounding box center [246, 162] width 426 height 29
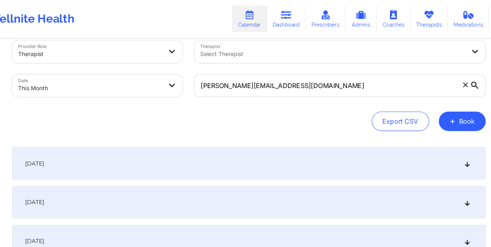
scroll to position [12, 0]
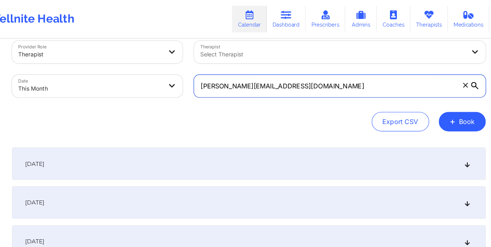
drag, startPoint x: 201, startPoint y: 79, endPoint x: 292, endPoint y: 83, distance: 90.7
click at [292, 83] on input "[PERSON_NAME][EMAIL_ADDRESS][DOMAIN_NAME]" at bounding box center [327, 77] width 263 height 20
paste input "[PERSON_NAME].sjg"
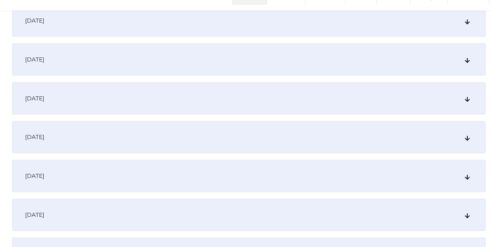
scroll to position [187, 0]
click at [236, 149] on div "[DATE]" at bounding box center [246, 146] width 426 height 29
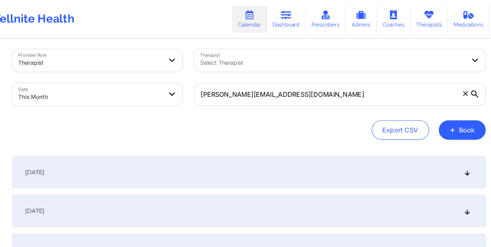
scroll to position [0, 0]
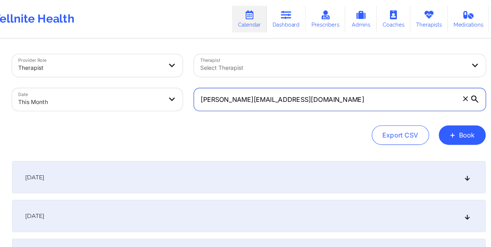
drag, startPoint x: 202, startPoint y: 91, endPoint x: 274, endPoint y: 100, distance: 72.9
click at [274, 100] on div "[PERSON_NAME][EMAIL_ADDRESS][DOMAIN_NAME]" at bounding box center [327, 89] width 273 height 31
paste input "monicavaswani67"
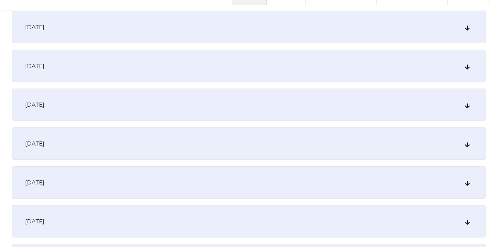
scroll to position [216, 0]
click at [260, 119] on div "[DATE]" at bounding box center [246, 118] width 426 height 29
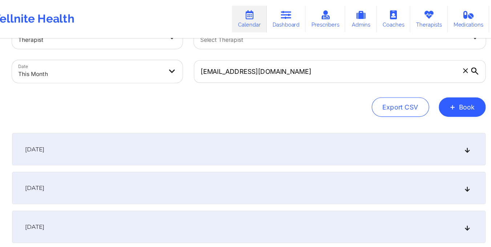
scroll to position [0, 0]
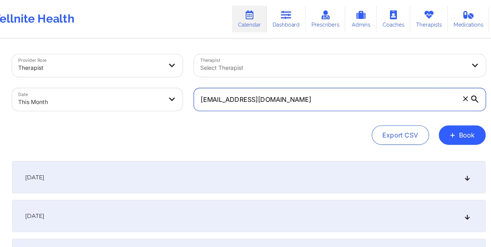
drag, startPoint x: 202, startPoint y: 91, endPoint x: 292, endPoint y: 97, distance: 90.8
click at [292, 97] on input "[EMAIL_ADDRESS][DOMAIN_NAME]" at bounding box center [327, 89] width 263 height 20
paste input "[EMAIL_ADDRESS][DOMAIN_NAME]"
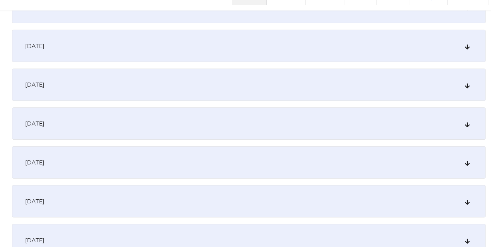
scroll to position [243, 0]
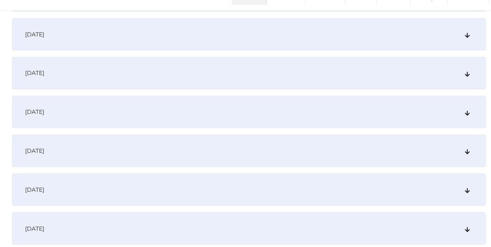
click at [249, 92] on div "[DATE]" at bounding box center [246, 90] width 426 height 29
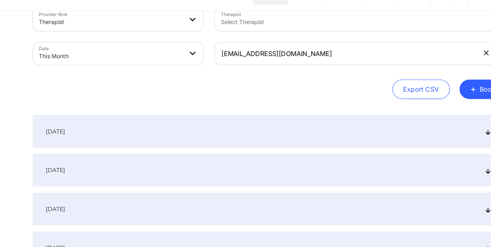
scroll to position [17, 0]
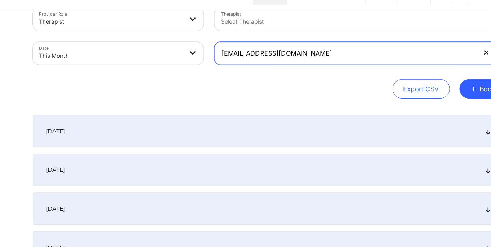
drag, startPoint x: 201, startPoint y: 71, endPoint x: 297, endPoint y: 86, distance: 96.4
click at [297, 86] on div "[EMAIL_ADDRESS][DOMAIN_NAME]" at bounding box center [327, 72] width 273 height 31
paste input "[EMAIL_ADDRESS][DOMAIN_NAME]"
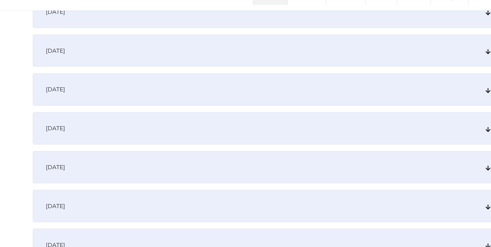
scroll to position [231, 0]
click at [233, 109] on div "[DATE]" at bounding box center [246, 103] width 426 height 29
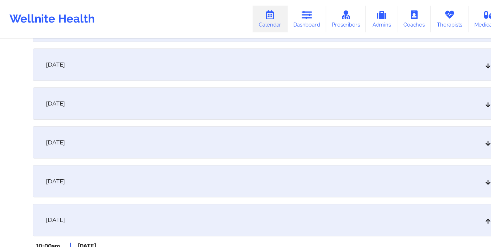
scroll to position [0, 0]
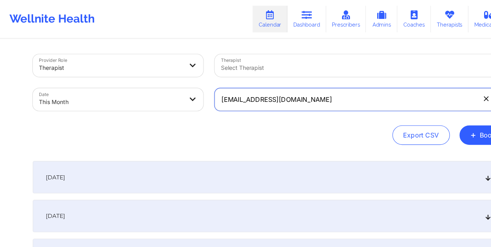
drag, startPoint x: 204, startPoint y: 89, endPoint x: 292, endPoint y: 106, distance: 89.9
click at [292, 106] on div "Provider Role Therapist Therapist Select Therapist Date This Month [EMAIL_ADDRE…" at bounding box center [246, 89] width 426 height 81
paste input "heningburgs14"
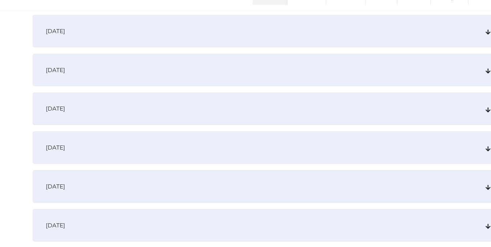
scroll to position [212, 0]
click at [279, 131] on div "[DATE]" at bounding box center [246, 122] width 426 height 29
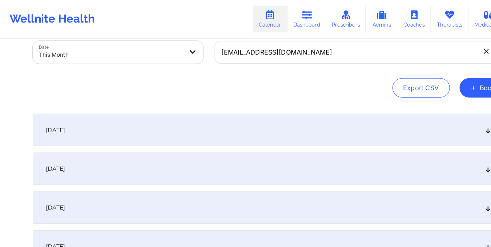
scroll to position [13, 0]
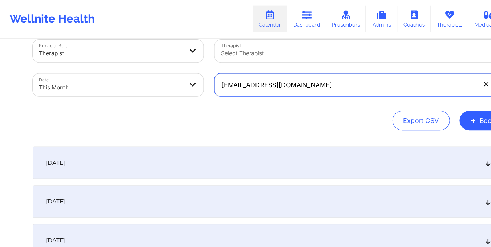
drag, startPoint x: 201, startPoint y: 77, endPoint x: 288, endPoint y: 83, distance: 86.8
click at [288, 83] on input "[EMAIL_ADDRESS][DOMAIN_NAME]" at bounding box center [327, 76] width 263 height 20
paste input "[EMAIL_ADDRESS]"
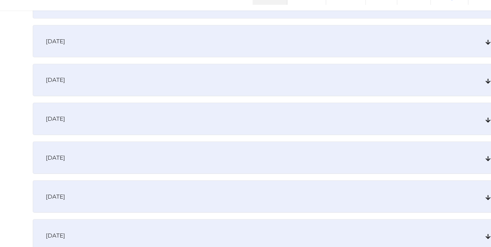
scroll to position [243, 0]
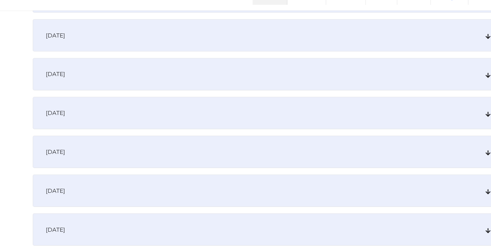
click at [247, 89] on div "[DATE]" at bounding box center [246, 91] width 426 height 29
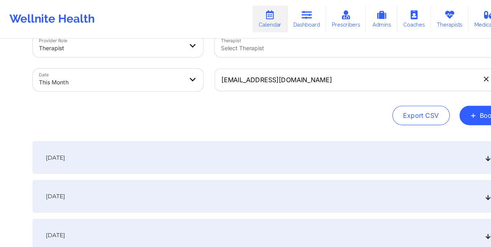
scroll to position [8, 0]
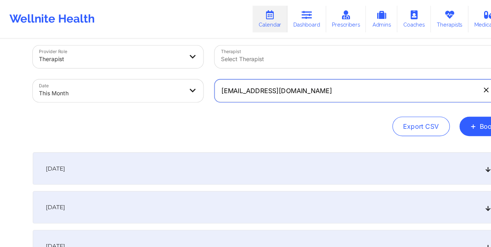
drag, startPoint x: 202, startPoint y: 84, endPoint x: 301, endPoint y: 87, distance: 99.0
click at [301, 87] on input "[EMAIL_ADDRESS][DOMAIN_NAME]" at bounding box center [327, 81] width 263 height 20
paste input "[EMAIL_ADDRESS]"
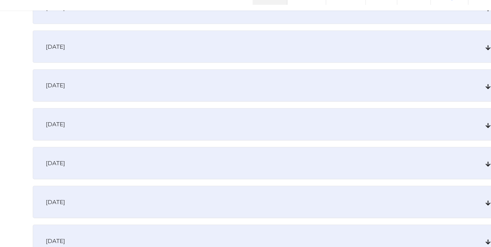
scroll to position [241, 0]
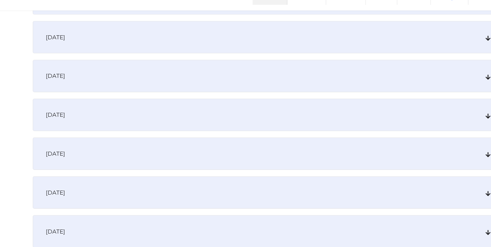
click at [237, 87] on div "[DATE]" at bounding box center [246, 93] width 426 height 29
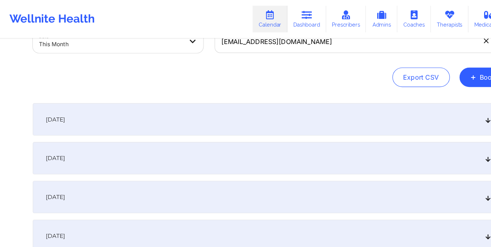
scroll to position [52, 0]
drag, startPoint x: 202, startPoint y: 40, endPoint x: 280, endPoint y: 47, distance: 78.5
click at [280, 47] on input "[EMAIL_ADDRESS][DOMAIN_NAME]" at bounding box center [327, 38] width 263 height 20
paste input "oleykimmel"
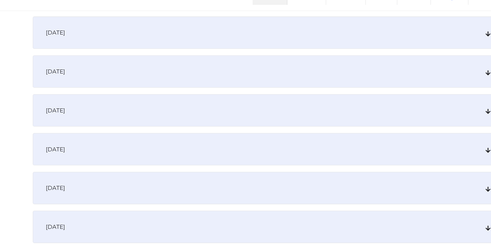
scroll to position [157, 0]
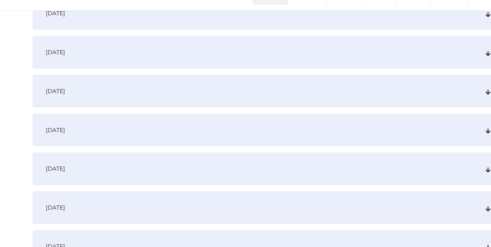
click at [236, 167] on div "[DATE]" at bounding box center [246, 176] width 426 height 29
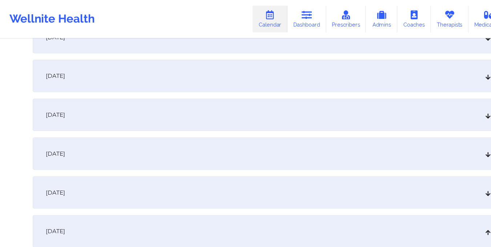
scroll to position [26, 0]
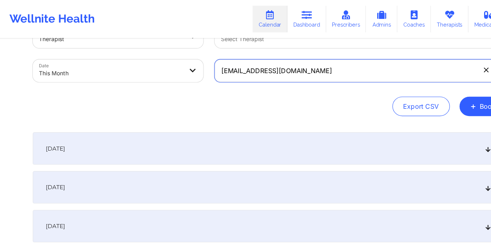
drag, startPoint x: 202, startPoint y: 64, endPoint x: 281, endPoint y: 61, distance: 78.6
click at [281, 61] on input "[EMAIL_ADDRESS][DOMAIN_NAME]" at bounding box center [327, 63] width 263 height 20
paste input "shaylajaymie"
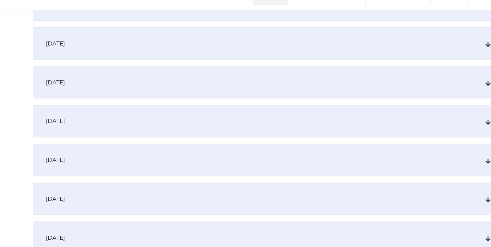
scroll to position [201, 0]
click at [236, 135] on div "[DATE]" at bounding box center [246, 133] width 426 height 29
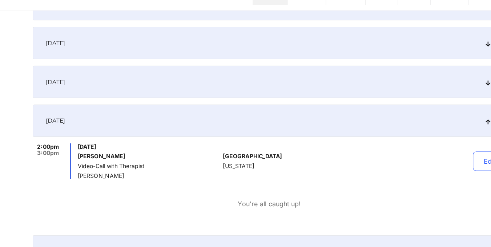
scroll to position [0, 0]
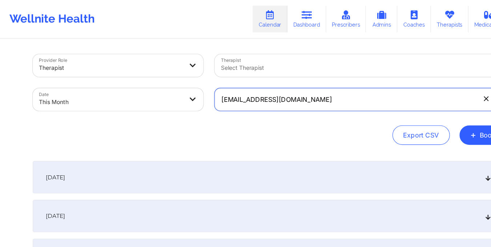
drag, startPoint x: 204, startPoint y: 89, endPoint x: 292, endPoint y: 93, distance: 88.4
click at [292, 93] on input "[EMAIL_ADDRESS][DOMAIN_NAME]" at bounding box center [327, 89] width 263 height 20
paste input "erickasalgado24"
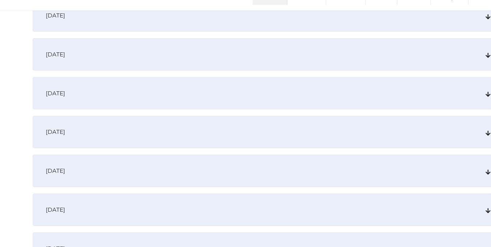
scroll to position [191, 0]
click at [275, 147] on div "[DATE]" at bounding box center [246, 142] width 426 height 29
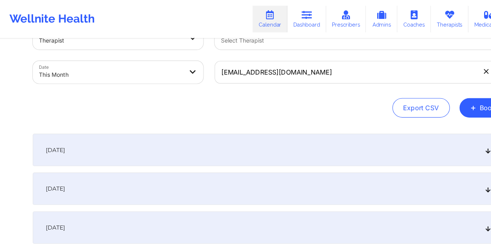
scroll to position [0, 0]
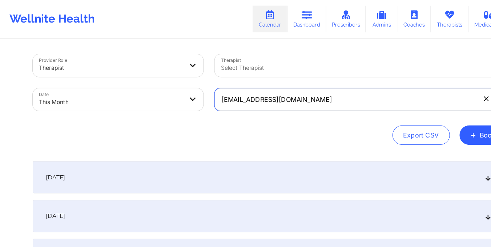
drag, startPoint x: 199, startPoint y: 84, endPoint x: 203, endPoint y: 89, distance: 6.5
click at [203, 89] on input "[EMAIL_ADDRESS][DOMAIN_NAME]" at bounding box center [327, 89] width 263 height 20
drag, startPoint x: 203, startPoint y: 89, endPoint x: 304, endPoint y: 93, distance: 101.2
click at [304, 93] on input "[EMAIL_ADDRESS][DOMAIN_NAME]" at bounding box center [327, 89] width 263 height 20
paste input "powerforgoodconsulting"
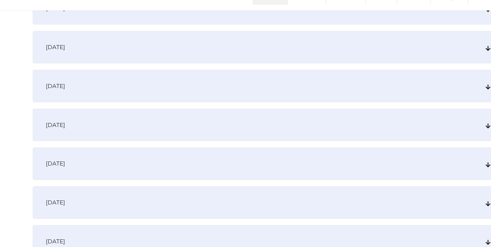
scroll to position [216, 0]
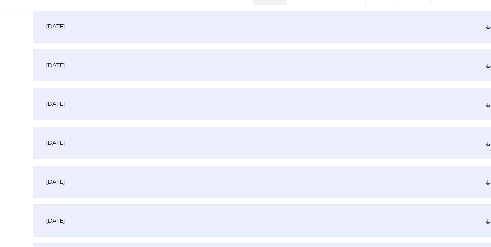
click at [246, 125] on div "[DATE]" at bounding box center [246, 118] width 426 height 29
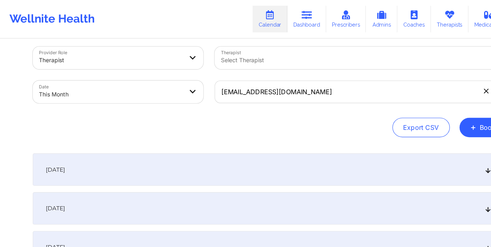
scroll to position [0, 0]
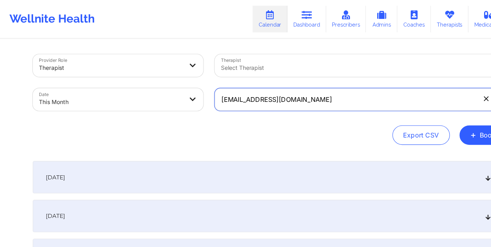
drag, startPoint x: 203, startPoint y: 92, endPoint x: 305, endPoint y: 101, distance: 102.9
click at [305, 101] on div "[EMAIL_ADDRESS][DOMAIN_NAME]" at bounding box center [327, 89] width 273 height 31
paste input "[EMAIL_ADDRESS][DOMAIN_NAME]"
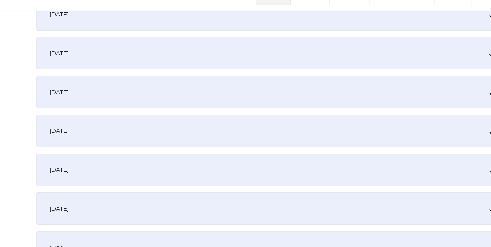
scroll to position [199, 0]
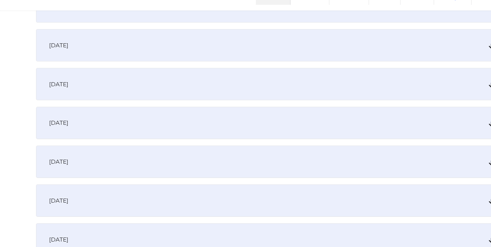
drag, startPoint x: 287, startPoint y: 140, endPoint x: 224, endPoint y: 141, distance: 62.6
click at [224, 141] on div "[DATE]" at bounding box center [246, 135] width 426 height 29
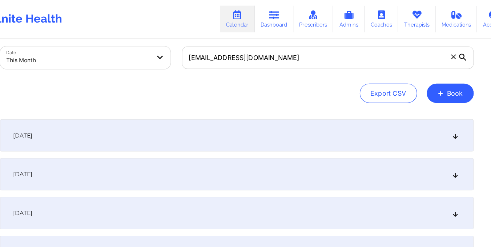
scroll to position [0, 0]
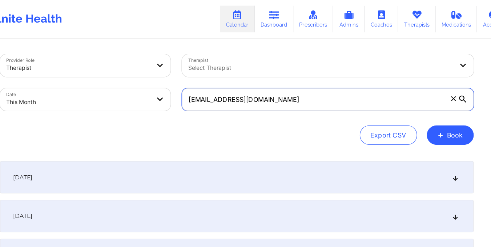
drag, startPoint x: 202, startPoint y: 90, endPoint x: 279, endPoint y: 95, distance: 76.5
click at [279, 95] on input "[EMAIL_ADDRESS][DOMAIN_NAME]" at bounding box center [327, 89] width 263 height 20
paste input "[EMAIL_ADDRESS][DOMAIN_NAME]"
click at [280, 95] on input "[EMAIL_ADDRESS]" at bounding box center [327, 89] width 263 height 20
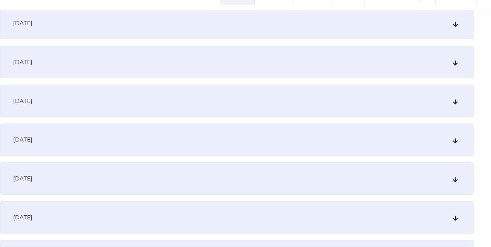
scroll to position [191, 0]
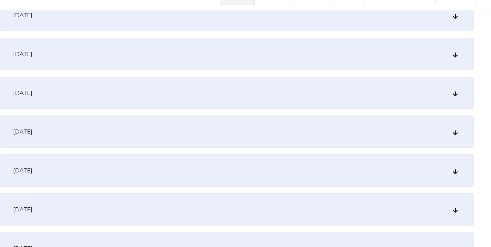
click at [261, 140] on div "[DATE]" at bounding box center [246, 142] width 426 height 29
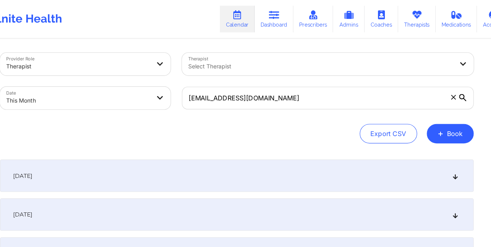
scroll to position [0, 0]
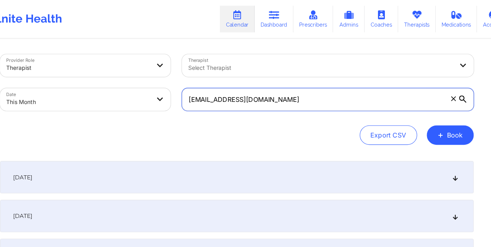
drag, startPoint x: 201, startPoint y: 92, endPoint x: 269, endPoint y: 93, distance: 68.4
click at [269, 93] on input "[EMAIL_ADDRESS][DOMAIN_NAME]" at bounding box center [327, 89] width 263 height 20
paste input "ferkidez"
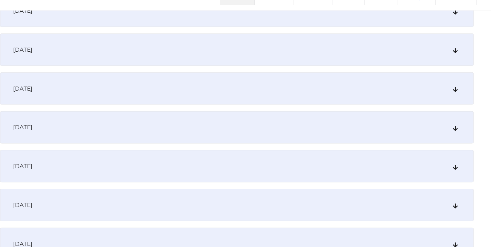
scroll to position [196, 0]
click at [254, 137] on div "[DATE]" at bounding box center [246, 137] width 426 height 29
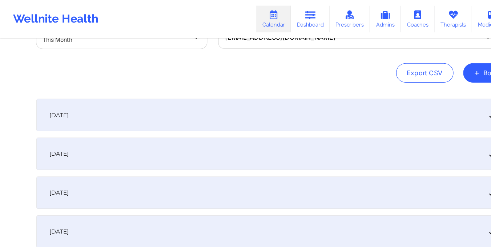
scroll to position [0, 0]
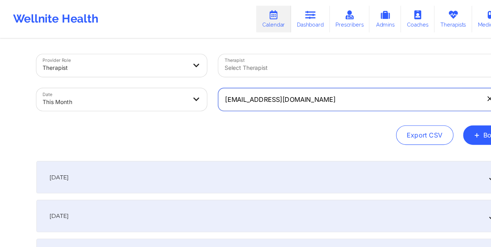
drag, startPoint x: 200, startPoint y: 90, endPoint x: 285, endPoint y: 97, distance: 86.1
click at [285, 97] on input "[EMAIL_ADDRESS][DOMAIN_NAME]" at bounding box center [327, 89] width 263 height 20
paste input "[EMAIL_ADDRESS][DOMAIN_NAME]"
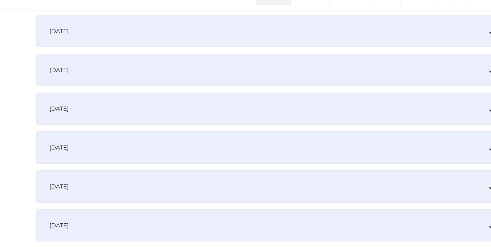
scroll to position [228, 0]
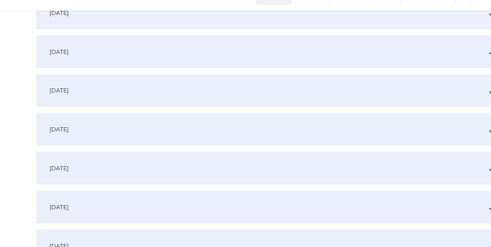
click at [232, 115] on div "[DATE]" at bounding box center [246, 106] width 426 height 29
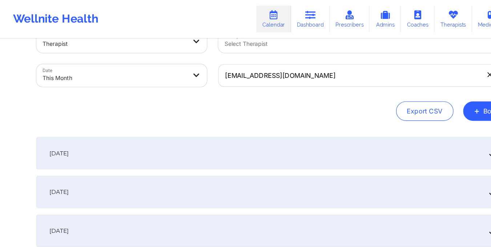
scroll to position [21, 0]
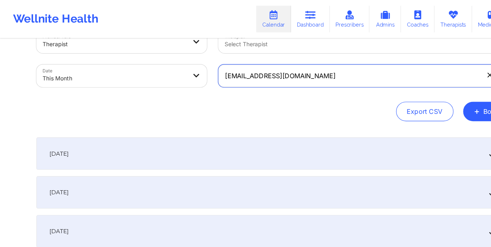
drag, startPoint x: 201, startPoint y: 68, endPoint x: 240, endPoint y: 67, distance: 38.9
click at [240, 67] on input "[EMAIL_ADDRESS][DOMAIN_NAME]" at bounding box center [327, 68] width 263 height 20
paste input "[EMAIL_ADDRESS][DOMAIN_NAME]"
click at [288, 70] on input "[EMAIL_ADDRESS]" at bounding box center [327, 68] width 263 height 20
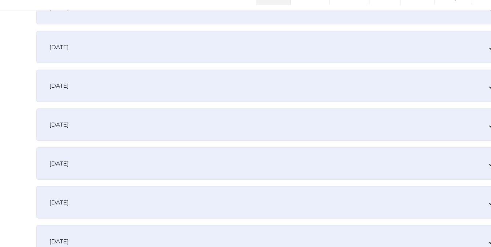
scroll to position [232, 0]
click at [253, 101] on div "[DATE]" at bounding box center [246, 101] width 426 height 29
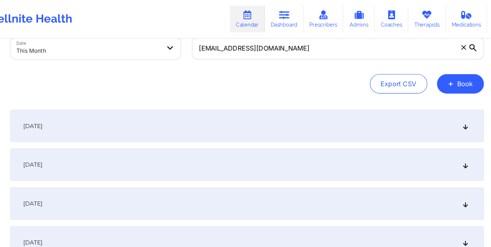
scroll to position [46, 0]
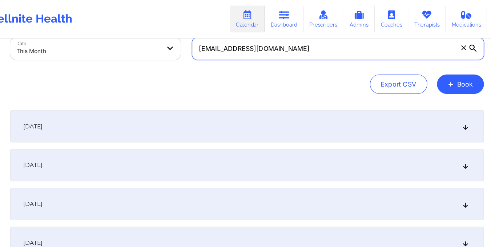
drag, startPoint x: 204, startPoint y: 45, endPoint x: 285, endPoint y: 51, distance: 82.0
click at [285, 51] on input "[EMAIL_ADDRESS][DOMAIN_NAME]" at bounding box center [327, 43] width 263 height 20
paste input "faustoestevez1988"
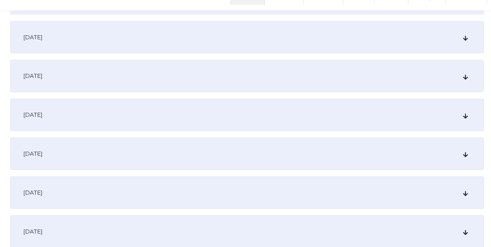
scroll to position [241, 0]
click at [256, 89] on div "[DATE]" at bounding box center [246, 92] width 426 height 29
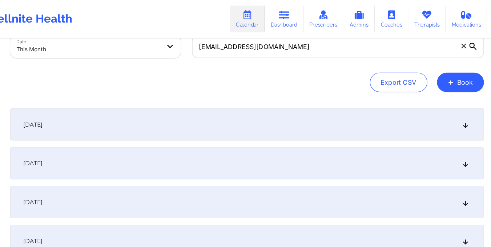
scroll to position [45, 0]
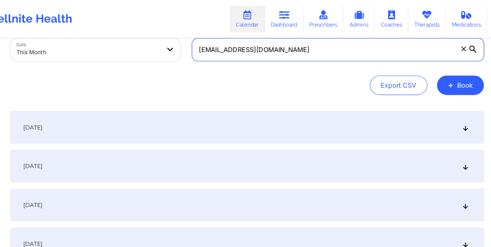
drag, startPoint x: 203, startPoint y: 45, endPoint x: 291, endPoint y: 64, distance: 89.9
click at [291, 64] on div "Provider Role Therapist Therapist Select Therapist Date This Month [EMAIL_ADDRE…" at bounding box center [246, 44] width 426 height 81
paste input "[DOMAIN_NAME]"
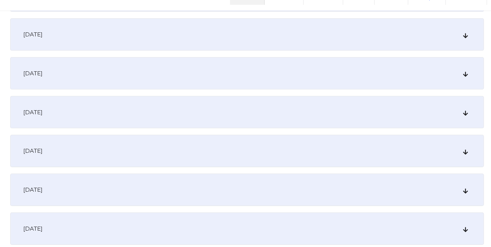
scroll to position [180, 0]
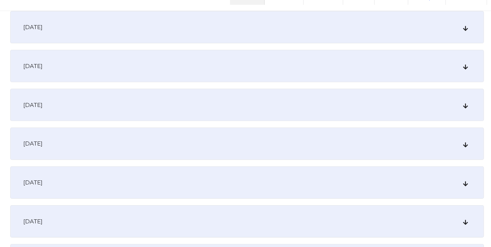
click at [271, 155] on div "[DATE]" at bounding box center [246, 153] width 426 height 29
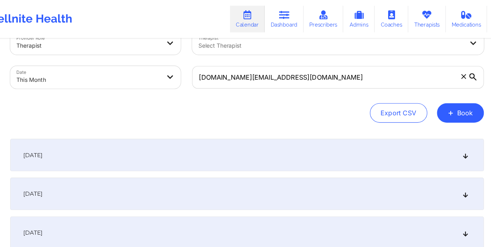
scroll to position [0, 0]
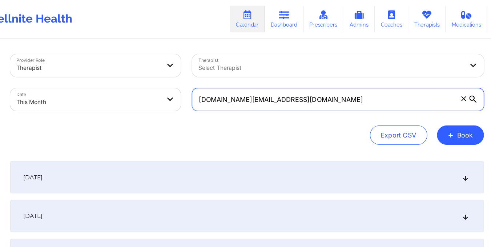
drag, startPoint x: 202, startPoint y: 94, endPoint x: 317, endPoint y: 104, distance: 115.8
click at [317, 104] on div "[DOMAIN_NAME][EMAIL_ADDRESS][DOMAIN_NAME]" at bounding box center [327, 89] width 273 height 31
paste input "dicarvel"
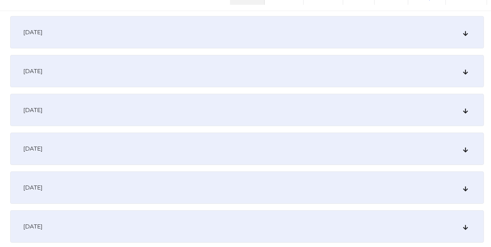
scroll to position [235, 0]
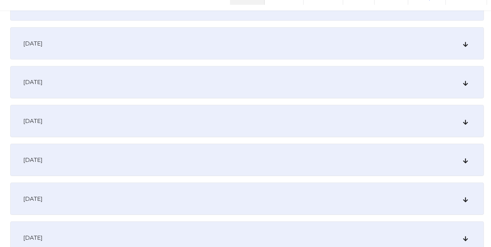
click at [264, 95] on div "[DATE]" at bounding box center [246, 98] width 426 height 29
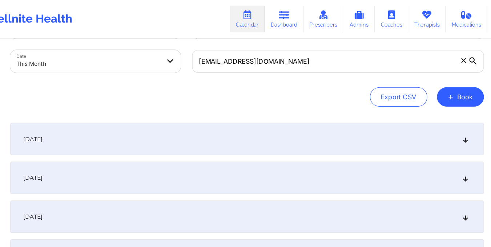
scroll to position [0, 0]
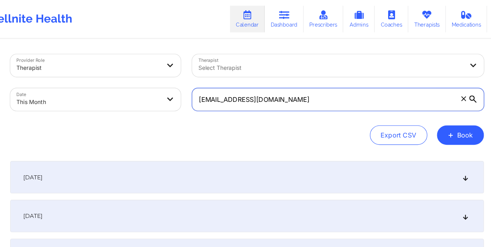
drag, startPoint x: 202, startPoint y: 89, endPoint x: 279, endPoint y: 101, distance: 77.9
click at [279, 101] on div "[EMAIL_ADDRESS][DOMAIN_NAME]" at bounding box center [327, 89] width 273 height 31
paste input "[DOMAIN_NAME]"
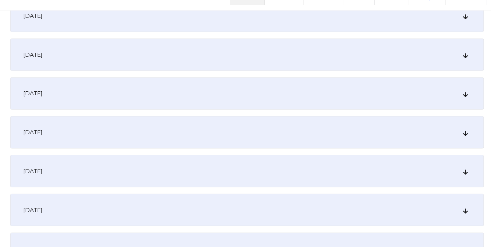
scroll to position [229, 0]
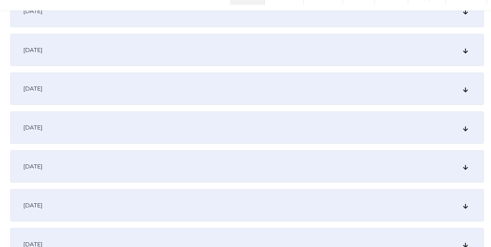
type input "[DOMAIN_NAME][EMAIL_ADDRESS][DOMAIN_NAME]"
click at [259, 108] on div "[DATE]" at bounding box center [246, 104] width 426 height 29
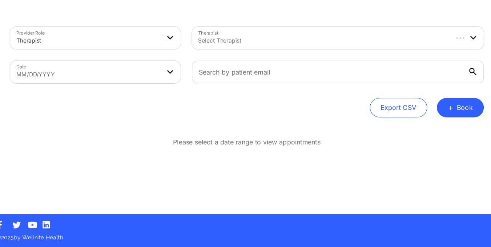
scroll to position [0, 0]
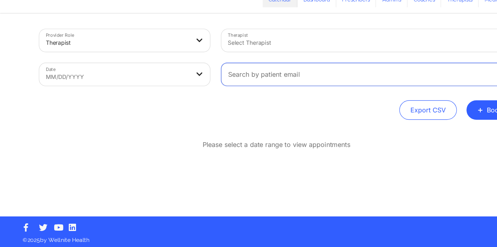
click at [227, 90] on input "text" at bounding box center [330, 89] width 263 height 20
paste input "[EMAIL_ADDRESS][DOMAIN_NAME]"
type input "[EMAIL_ADDRESS][DOMAIN_NAME]"
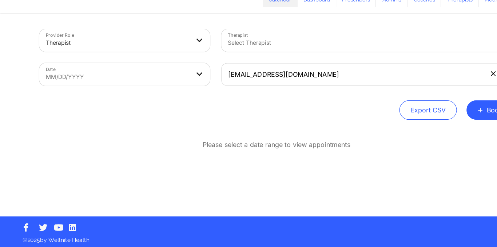
select select "2025-8"
select select "2025-9"
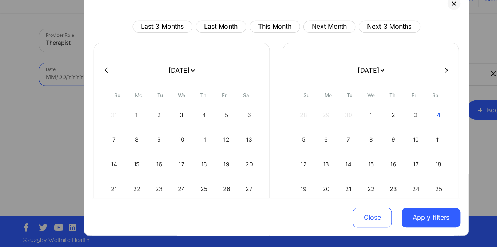
click at [156, 96] on body "Wellnite Health Calendar Dashboard Prescribers Admins Coaches Therapists Medica…" at bounding box center [248, 123] width 497 height 247
click at [248, 41] on button "This Month" at bounding box center [246, 46] width 45 height 11
select select "2025-9"
select select "2025-10"
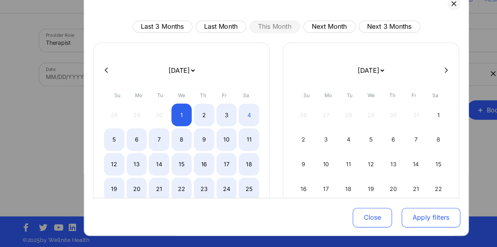
click at [380, 225] on button "Apply filters" at bounding box center [387, 217] width 53 height 17
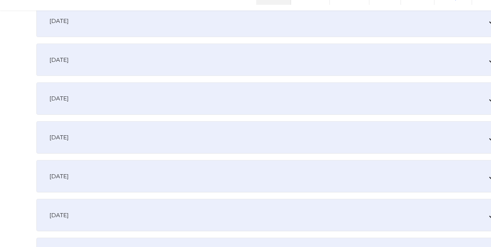
scroll to position [221, 0]
click at [236, 120] on div "[DATE]" at bounding box center [246, 112] width 426 height 29
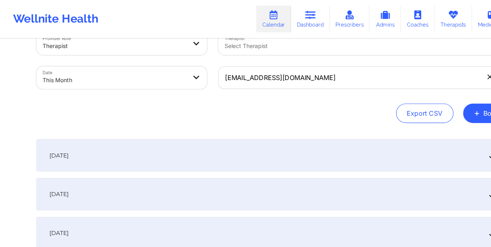
scroll to position [18, 0]
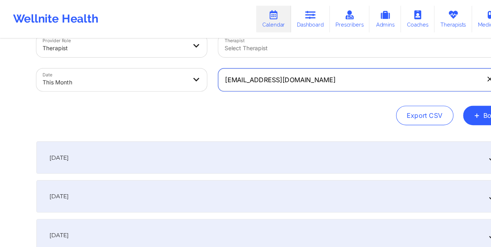
drag, startPoint x: 202, startPoint y: 73, endPoint x: 275, endPoint y: 83, distance: 72.9
click at [275, 83] on div "[EMAIL_ADDRESS][DOMAIN_NAME]" at bounding box center [327, 71] width 273 height 31
paste input "[EMAIL_ADDRESS]"
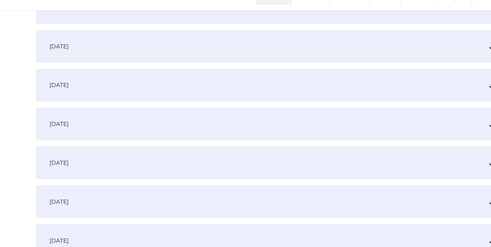
scroll to position [233, 0]
click at [247, 97] on div "[DATE]" at bounding box center [246, 100] width 426 height 29
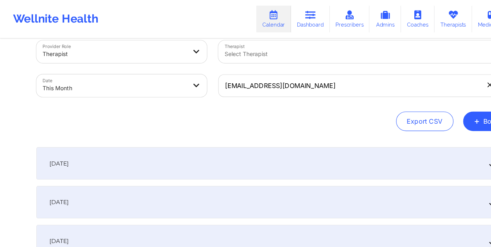
scroll to position [12, 0]
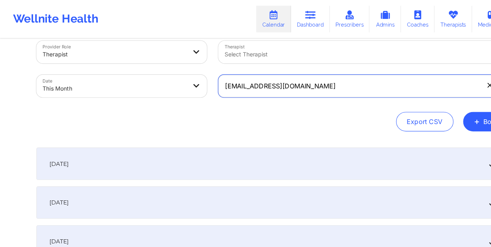
drag, startPoint x: 202, startPoint y: 79, endPoint x: 253, endPoint y: 79, distance: 50.9
click at [253, 79] on input "[EMAIL_ADDRESS][DOMAIN_NAME]" at bounding box center [327, 77] width 263 height 20
paste input "kiarahl@me"
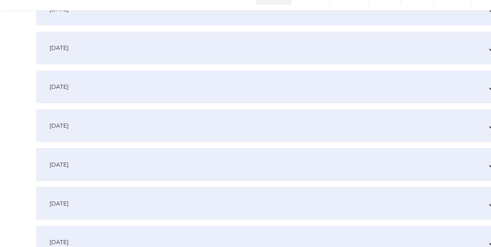
scroll to position [266, 0]
click at [207, 67] on div "[DATE]" at bounding box center [246, 67] width 426 height 29
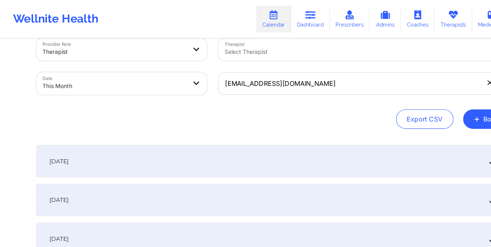
scroll to position [8, 0]
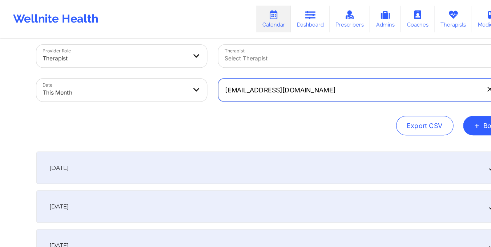
drag, startPoint x: 201, startPoint y: 81, endPoint x: 260, endPoint y: 87, distance: 59.6
click at [260, 87] on input "[EMAIL_ADDRESS][DOMAIN_NAME]" at bounding box center [327, 81] width 263 height 20
paste input "[EMAIL_ADDRESS]"
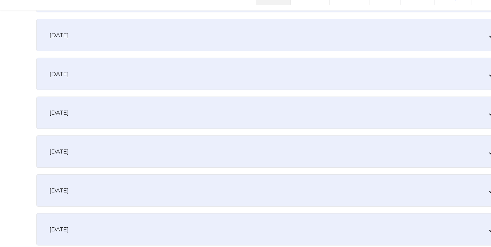
scroll to position [208, 0]
click at [233, 123] on div "[DATE]" at bounding box center [246, 125] width 426 height 29
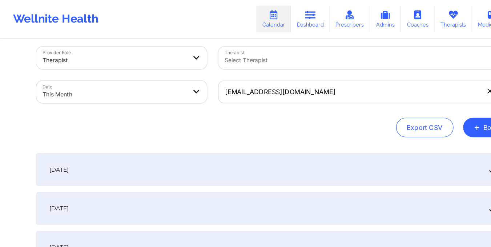
scroll to position [0, 0]
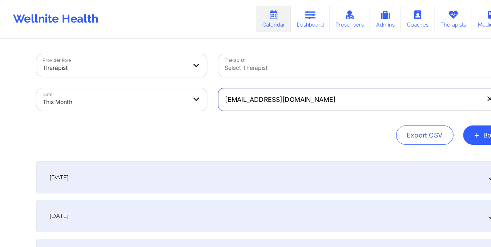
drag, startPoint x: 201, startPoint y: 89, endPoint x: 272, endPoint y: 96, distance: 70.5
click at [272, 96] on input "[EMAIL_ADDRESS][DOMAIN_NAME]" at bounding box center [327, 89] width 263 height 20
paste input "cfrudakis"
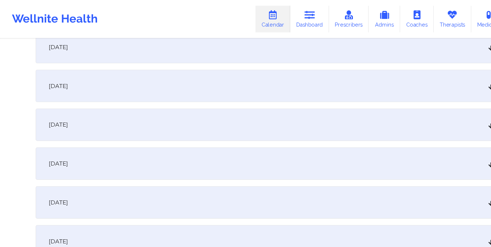
scroll to position [221, 0]
click at [124, 107] on div "[DATE]" at bounding box center [246, 112] width 426 height 29
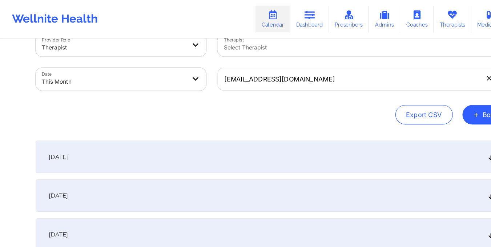
scroll to position [18, 0]
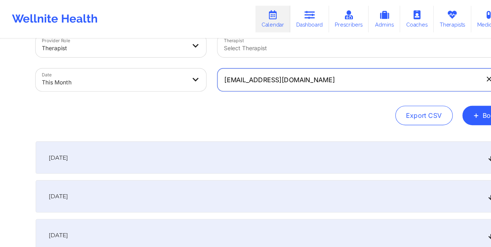
drag, startPoint x: 202, startPoint y: 74, endPoint x: 265, endPoint y: 79, distance: 63.1
click at [265, 79] on input "[EMAIL_ADDRESS][DOMAIN_NAME]" at bounding box center [327, 71] width 263 height 20
paste input "[EMAIL_ADDRESS]"
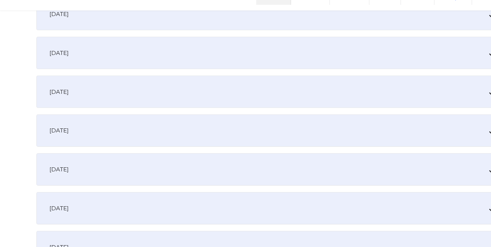
scroll to position [192, 0]
click at [103, 151] on div "[DATE]" at bounding box center [246, 141] width 426 height 29
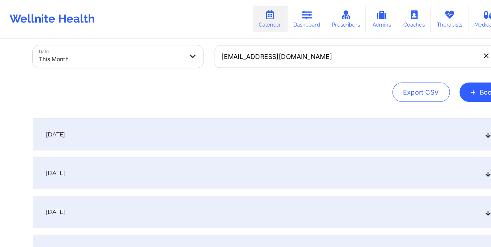
scroll to position [38, 0]
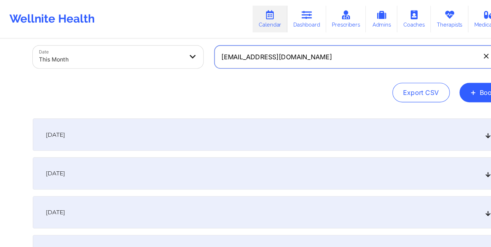
drag, startPoint x: 202, startPoint y: 53, endPoint x: 282, endPoint y: 64, distance: 80.7
click at [282, 64] on div "[EMAIL_ADDRESS][DOMAIN_NAME]" at bounding box center [327, 51] width 273 height 31
paste input "[EMAIL_ADDRESS]"
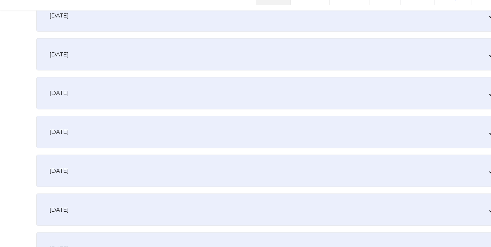
scroll to position [227, 0]
click at [243, 112] on div "[DATE]" at bounding box center [246, 106] width 426 height 29
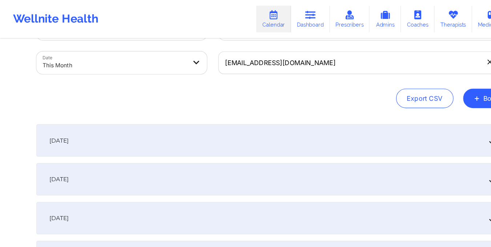
scroll to position [31, 0]
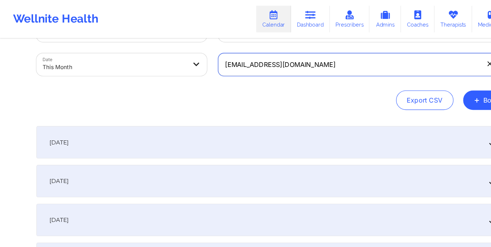
drag, startPoint x: 200, startPoint y: 54, endPoint x: 310, endPoint y: 69, distance: 110.6
click at [310, 69] on div "[EMAIL_ADDRESS][DOMAIN_NAME]" at bounding box center [327, 58] width 273 height 31
paste input "saakejason"
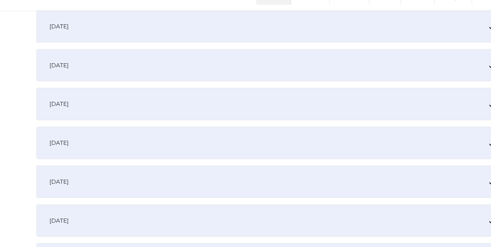
scroll to position [216, 0]
click at [275, 122] on div "[DATE]" at bounding box center [246, 117] width 426 height 29
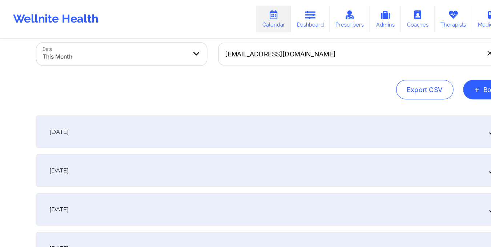
scroll to position [10, 0]
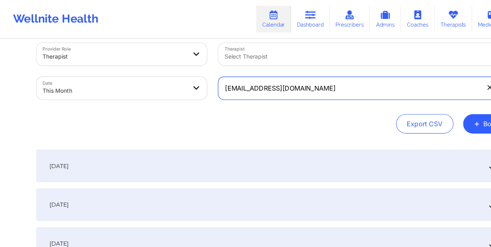
drag, startPoint x: 201, startPoint y: 80, endPoint x: 268, endPoint y: 86, distance: 67.5
click at [268, 86] on input "[EMAIL_ADDRESS][DOMAIN_NAME]" at bounding box center [327, 79] width 263 height 20
paste input "arq.carinahernandez"
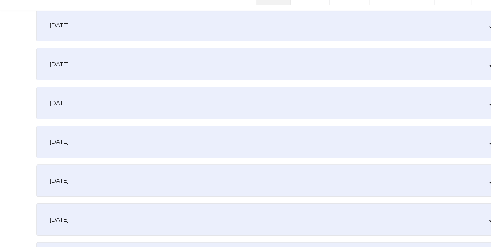
scroll to position [183, 0]
click at [192, 156] on div "[DATE]" at bounding box center [246, 150] width 426 height 29
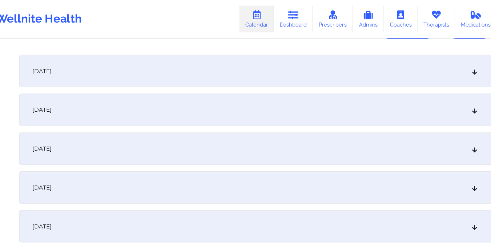
scroll to position [0, 0]
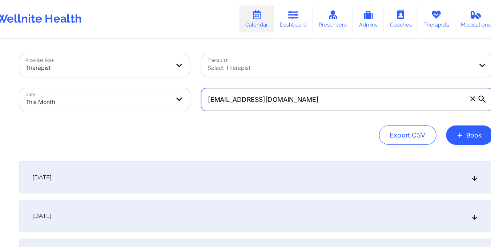
drag, startPoint x: 200, startPoint y: 90, endPoint x: 295, endPoint y: 99, distance: 95.3
click at [295, 99] on input "[EMAIL_ADDRESS][DOMAIN_NAME]" at bounding box center [327, 89] width 263 height 20
paste input ""Acuity Notes: Effective date of the plan: [DATE] Telehealth is 100% covered No…"
paste input "[PERSON_NAME].[PERSON_NAME]"
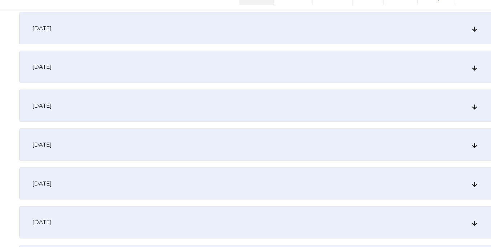
scroll to position [110, 0]
click at [143, 118] on div "[DATE]" at bounding box center [246, 119] width 426 height 29
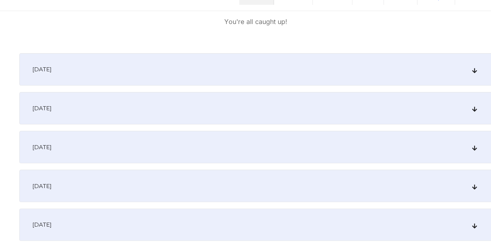
scroll to position [281, 0]
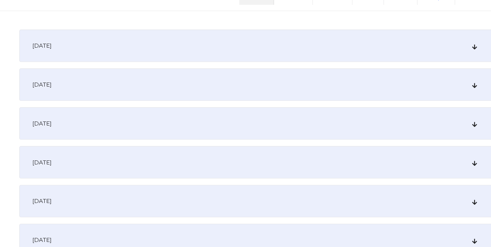
click at [250, 134] on div "[DATE]" at bounding box center [246, 135] width 426 height 29
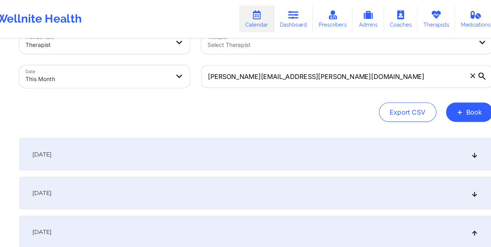
scroll to position [0, 0]
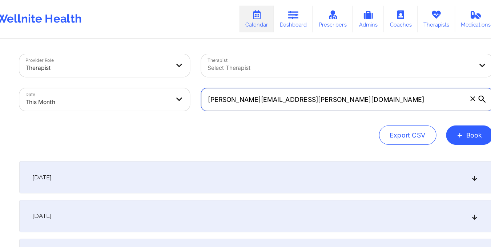
drag, startPoint x: 201, startPoint y: 91, endPoint x: 293, endPoint y: 111, distance: 93.9
click at [293, 111] on div "Provider Role Therapist Therapist Select Therapist Date This Month [PERSON_NAME…" at bounding box center [246, 89] width 426 height 81
paste input "lizbethramirezp6"
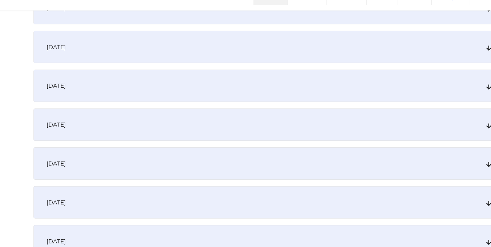
scroll to position [232, 0]
click at [204, 98] on div "[DATE]" at bounding box center [246, 101] width 426 height 29
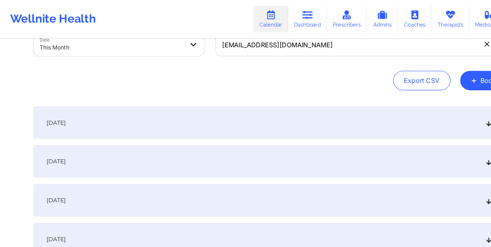
scroll to position [45, 0]
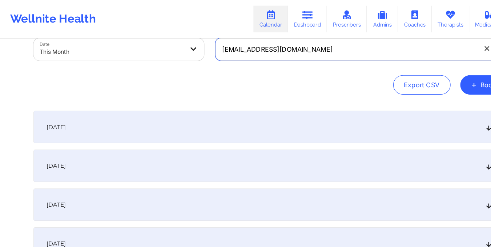
drag, startPoint x: 201, startPoint y: 48, endPoint x: 288, endPoint y: 56, distance: 87.7
click at [288, 56] on div "[EMAIL_ADDRESS][DOMAIN_NAME]" at bounding box center [327, 44] width 273 height 31
paste input "[PERSON_NAME].[PERSON_NAME]"
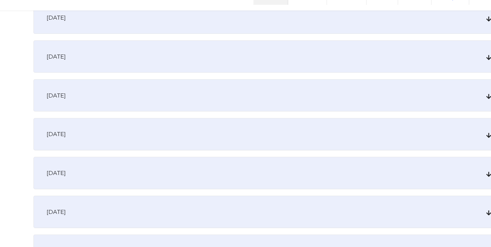
scroll to position [196, 0]
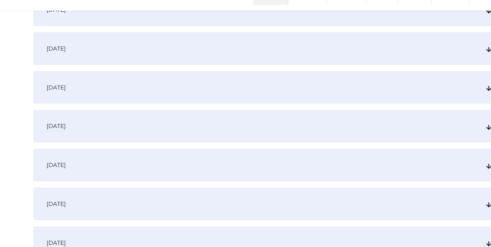
click at [265, 141] on div "[DATE]" at bounding box center [246, 138] width 426 height 29
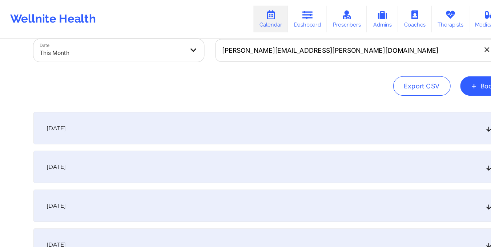
scroll to position [0, 0]
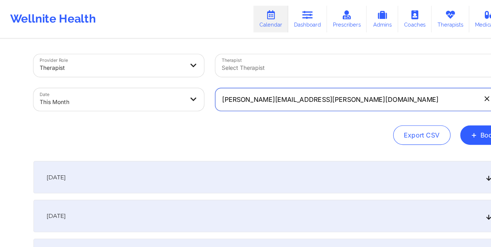
drag, startPoint x: 201, startPoint y: 90, endPoint x: 291, endPoint y: 103, distance: 90.8
click at [291, 103] on div "[PERSON_NAME][EMAIL_ADDRESS][PERSON_NAME][DOMAIN_NAME]" at bounding box center [327, 89] width 273 height 31
paste input "[EMAIL_ADDRESS][DOMAIN_NAME]"
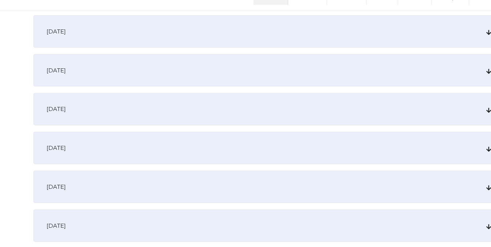
scroll to position [211, 0]
click at [252, 131] on div "[DATE]" at bounding box center [246, 122] width 426 height 29
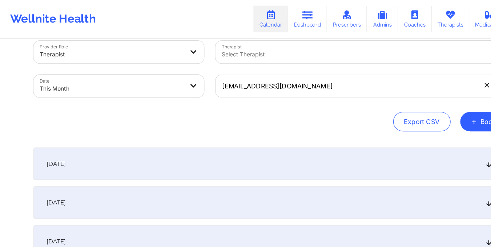
scroll to position [7, 0]
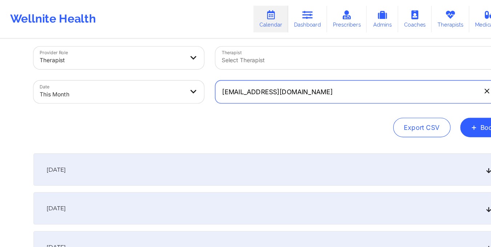
drag, startPoint x: 201, startPoint y: 84, endPoint x: 301, endPoint y: 82, distance: 99.7
click at [301, 82] on input "[EMAIL_ADDRESS][DOMAIN_NAME]" at bounding box center [327, 82] width 263 height 20
paste input "[EMAIL_ADDRESS][DOMAIN_NAME]"
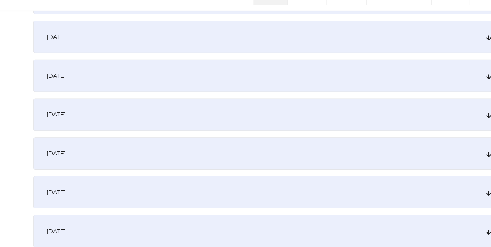
scroll to position [207, 0]
click at [252, 133] on div "[DATE]" at bounding box center [246, 126] width 426 height 29
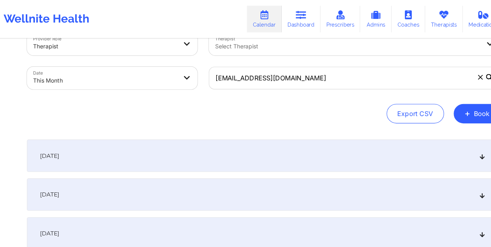
scroll to position [0, 0]
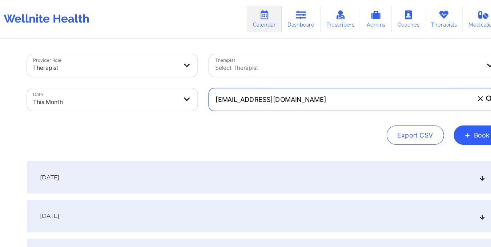
drag, startPoint x: 197, startPoint y: 87, endPoint x: 290, endPoint y: 93, distance: 93.7
click at [290, 93] on input "[EMAIL_ADDRESS][DOMAIN_NAME]" at bounding box center [327, 89] width 263 height 20
paste input "bwall68"
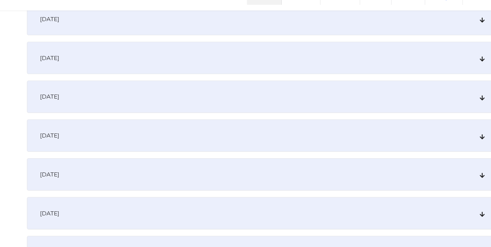
scroll to position [257, 0]
click at [232, 72] on div "[DATE]" at bounding box center [246, 76] width 426 height 29
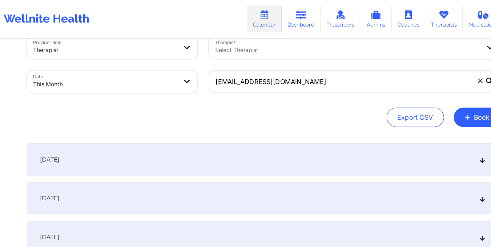
scroll to position [0, 0]
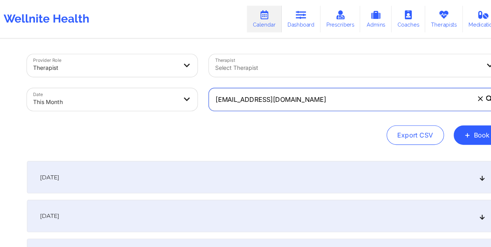
drag, startPoint x: 201, startPoint y: 92, endPoint x: 260, endPoint y: 97, distance: 59.4
click at [260, 97] on input "[EMAIL_ADDRESS][DOMAIN_NAME]" at bounding box center [327, 89] width 263 height 20
paste input "[EMAIL_ADDRESS][DOMAIN_NAME]"
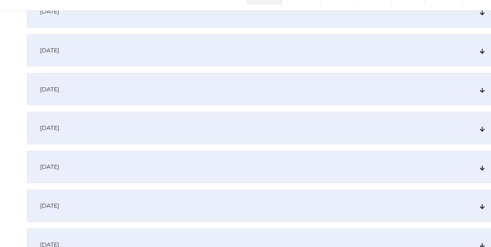
scroll to position [196, 0]
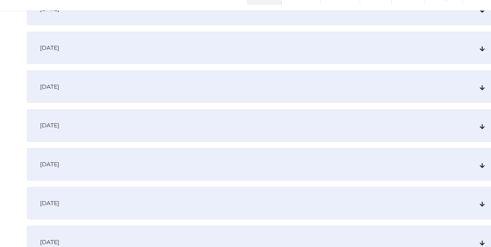
click at [248, 133] on div "[DATE]" at bounding box center [246, 137] width 426 height 29
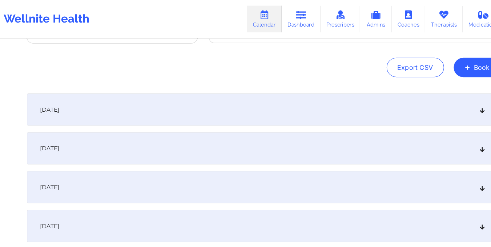
scroll to position [0, 0]
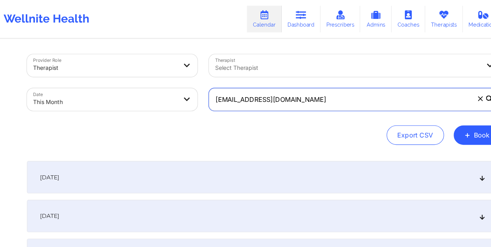
drag, startPoint x: 200, startPoint y: 91, endPoint x: 299, endPoint y: 91, distance: 98.5
click at [299, 91] on input "[EMAIL_ADDRESS][DOMAIN_NAME]" at bounding box center [327, 89] width 263 height 20
paste input "[EMAIL_ADDRESS][DOMAIN_NAME]"
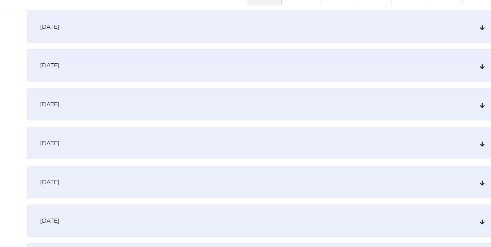
scroll to position [113, 0]
click at [143, 224] on div "[DATE]" at bounding box center [246, 221] width 426 height 29
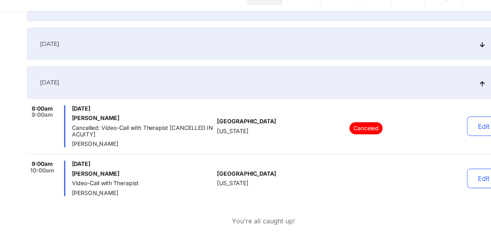
scroll to position [0, 0]
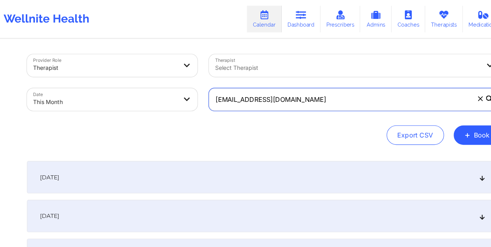
drag, startPoint x: 200, startPoint y: 89, endPoint x: 299, endPoint y: 93, distance: 99.4
click at [299, 93] on input "[EMAIL_ADDRESS][DOMAIN_NAME]" at bounding box center [327, 89] width 263 height 20
paste input "berrytweet17@ao"
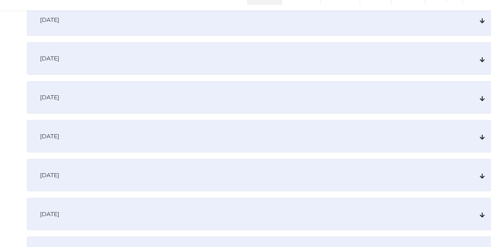
scroll to position [257, 0]
click at [232, 70] on div "[DATE]" at bounding box center [246, 77] width 426 height 29
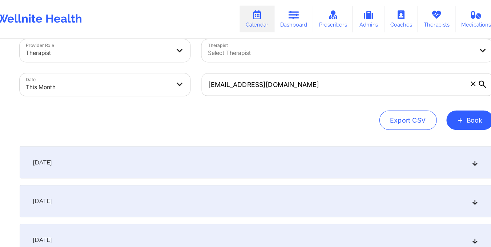
scroll to position [0, 0]
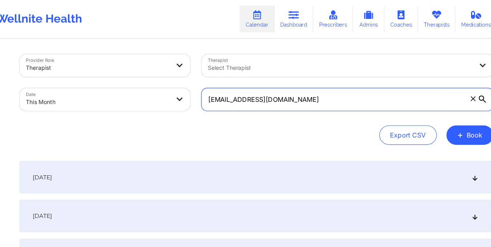
drag, startPoint x: 200, startPoint y: 90, endPoint x: 268, endPoint y: 99, distance: 68.2
click at [268, 99] on input "[EMAIL_ADDRESS][DOMAIN_NAME]" at bounding box center [327, 89] width 263 height 20
paste input "[EMAIL_ADDRESS]"
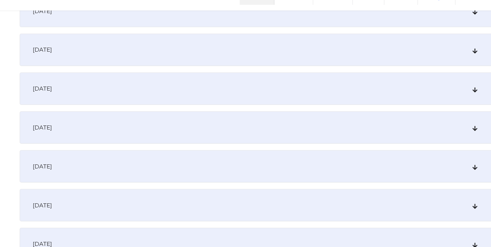
scroll to position [268, 0]
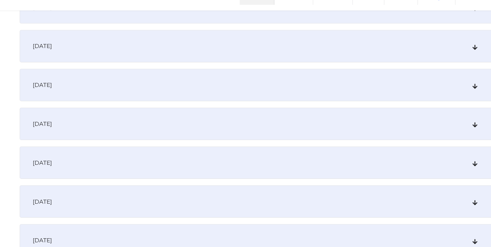
click at [265, 78] on div "[DATE]" at bounding box center [246, 66] width 426 height 29
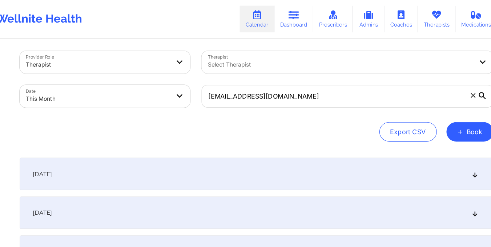
scroll to position [3, 0]
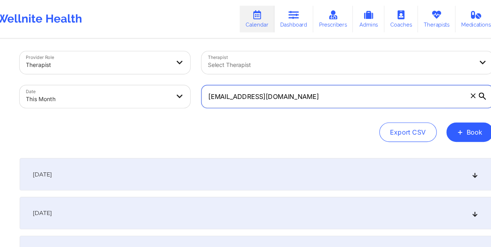
drag, startPoint x: 200, startPoint y: 90, endPoint x: 276, endPoint y: 96, distance: 75.9
click at [276, 96] on input "[EMAIL_ADDRESS][DOMAIN_NAME]" at bounding box center [327, 87] width 263 height 20
paste input "ssatzkoi"
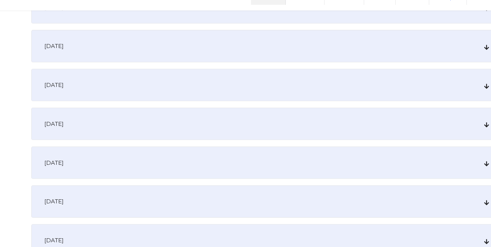
scroll to position [134, 0]
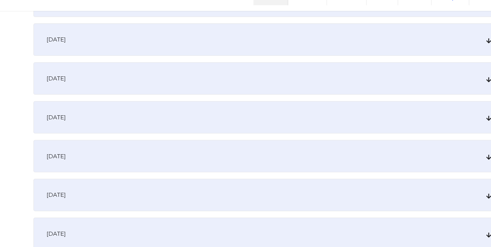
click at [200, 199] on div "[DATE]" at bounding box center [246, 199] width 426 height 29
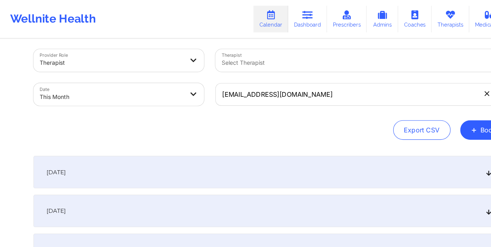
scroll to position [0, 0]
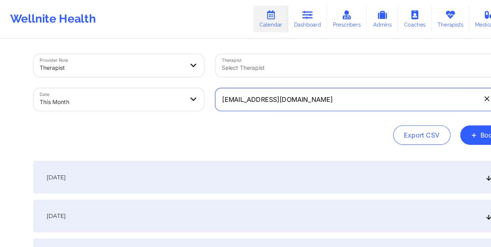
drag, startPoint x: 203, startPoint y: 92, endPoint x: 288, endPoint y: 93, distance: 84.7
click at [288, 93] on input "[EMAIL_ADDRESS][DOMAIN_NAME]" at bounding box center [327, 89] width 263 height 20
paste input "[EMAIL_ADDRESS]"
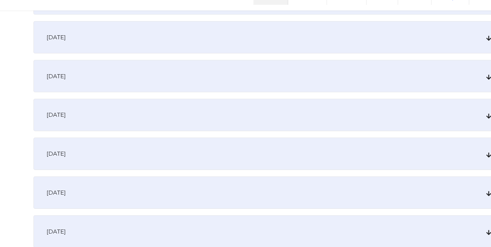
click at [231, 133] on div "[DATE]" at bounding box center [246, 127] width 426 height 29
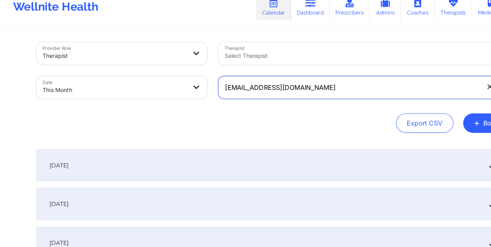
drag, startPoint x: 200, startPoint y: 91, endPoint x: 307, endPoint y: 100, distance: 108.0
click at [307, 100] on div "[EMAIL_ADDRESS][DOMAIN_NAME]" at bounding box center [327, 89] width 273 height 31
paste input "[EMAIL_ADDRESS]"
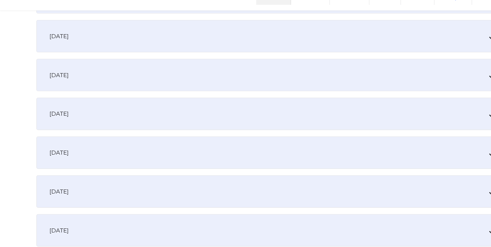
scroll to position [207, 0]
click at [272, 123] on div "[DATE]" at bounding box center [246, 126] width 426 height 29
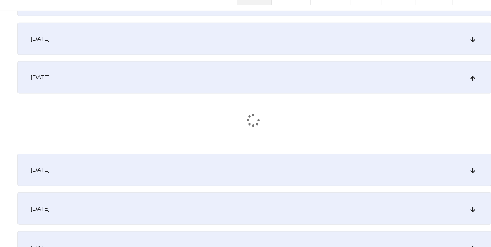
scroll to position [241, 0]
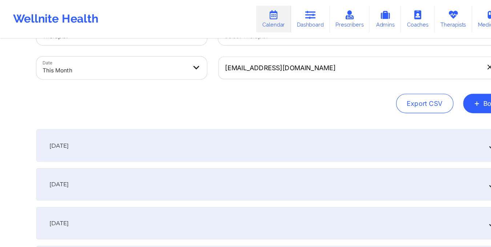
scroll to position [0, 0]
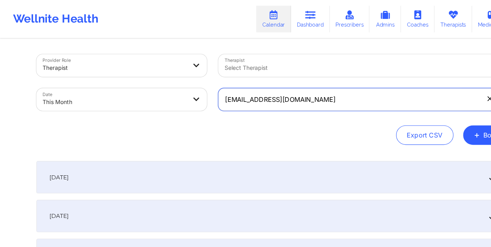
drag, startPoint x: 201, startPoint y: 89, endPoint x: 269, endPoint y: 97, distance: 68.9
click at [269, 97] on input "[EMAIL_ADDRESS][DOMAIN_NAME]" at bounding box center [327, 89] width 263 height 20
paste input "[EMAIL_ADDRESS]"
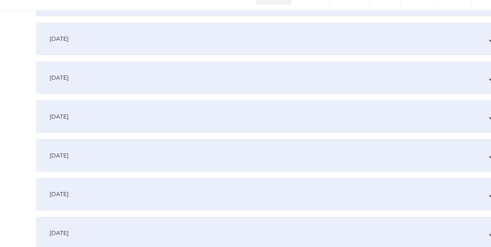
scroll to position [209, 0]
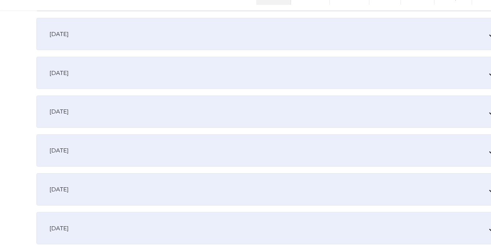
click at [211, 127] on div "[DATE]" at bounding box center [246, 125] width 426 height 29
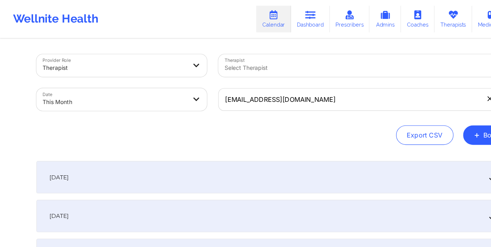
scroll to position [24, 0]
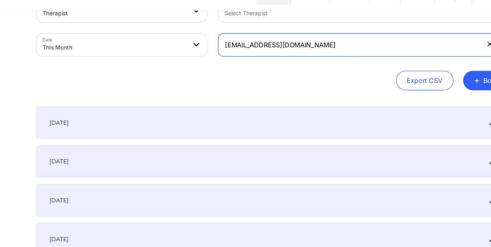
drag, startPoint x: 201, startPoint y: 65, endPoint x: 293, endPoint y: 73, distance: 92.0
click at [293, 73] on input "[EMAIL_ADDRESS][DOMAIN_NAME]" at bounding box center [327, 65] width 263 height 20
paste input "[EMAIL_ADDRESS]"
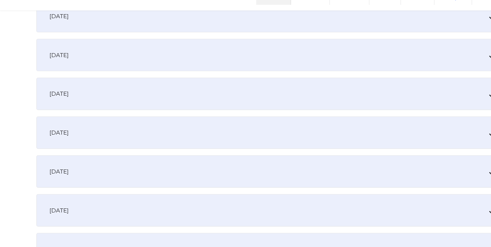
scroll to position [225, 0]
click at [233, 106] on div "[DATE]" at bounding box center [246, 108] width 426 height 29
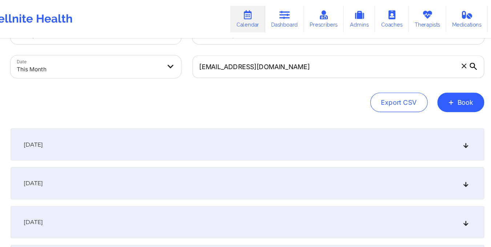
scroll to position [21, 0]
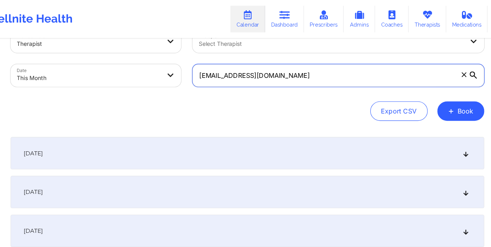
click at [253, 70] on input "[EMAIL_ADDRESS][DOMAIN_NAME]" at bounding box center [327, 68] width 263 height 20
drag, startPoint x: 201, startPoint y: 68, endPoint x: 272, endPoint y: 72, distance: 70.3
click at [272, 72] on input "[EMAIL_ADDRESS][DOMAIN_NAME]" at bounding box center [327, 68] width 263 height 20
paste input "[EMAIL_ADDRESS]"
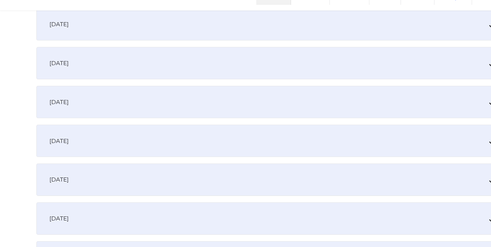
scroll to position [155, 0]
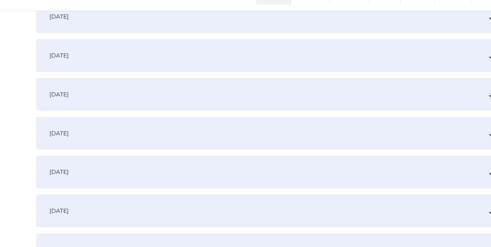
click at [213, 176] on div "[DATE]" at bounding box center [246, 179] width 426 height 29
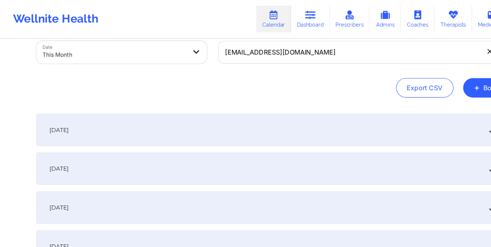
scroll to position [0, 0]
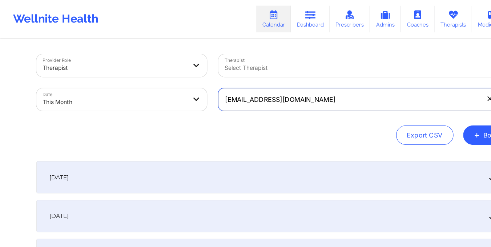
drag, startPoint x: 201, startPoint y: 91, endPoint x: 315, endPoint y: 97, distance: 114.0
click at [315, 97] on input "[EMAIL_ADDRESS][DOMAIN_NAME]" at bounding box center [327, 89] width 263 height 20
paste input "[EMAIL_ADDRESS][DOMAIN_NAME]"
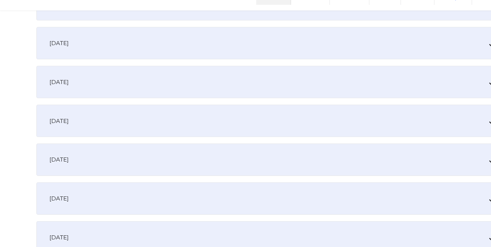
scroll to position [169, 0]
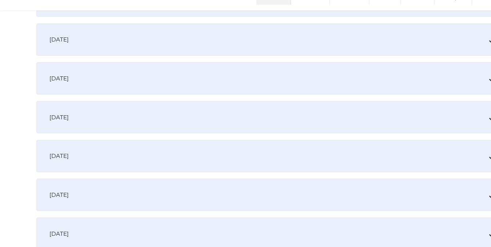
click at [287, 166] on div "[DATE]" at bounding box center [246, 165] width 426 height 29
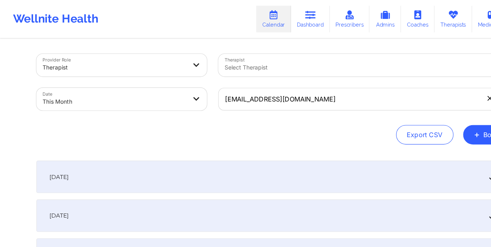
scroll to position [0, 0]
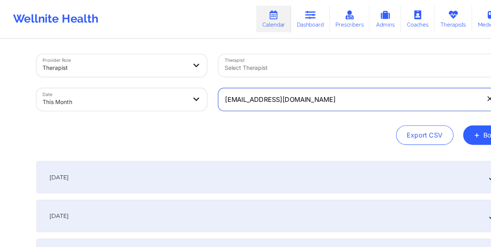
drag, startPoint x: 199, startPoint y: 88, endPoint x: 343, endPoint y: 103, distance: 144.0
click at [343, 103] on div "[EMAIL_ADDRESS][DOMAIN_NAME]" at bounding box center [327, 89] width 273 height 31
paste input "[EMAIL_ADDRESS][DOMAIN_NAME]"
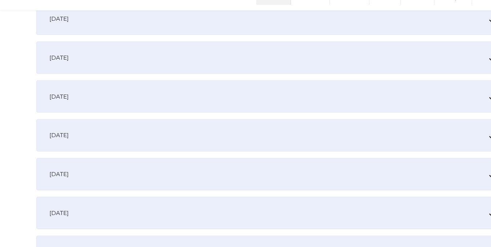
scroll to position [188, 0]
click at [163, 154] on div "[DATE]" at bounding box center [246, 145] width 426 height 29
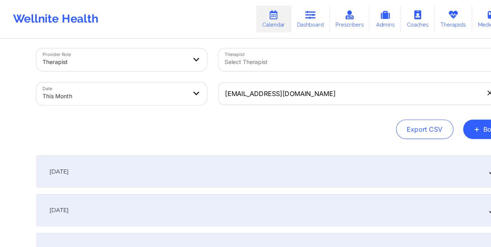
scroll to position [0, 0]
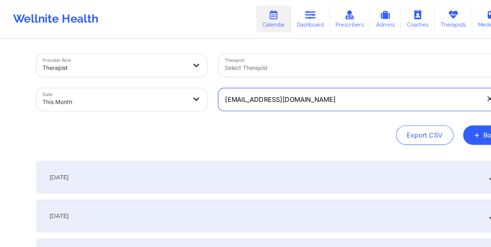
drag, startPoint x: 202, startPoint y: 88, endPoint x: 289, endPoint y: 90, distance: 87.3
click at [289, 90] on input "[EMAIL_ADDRESS][DOMAIN_NAME]" at bounding box center [327, 89] width 263 height 20
paste input "stacybernhardt8"
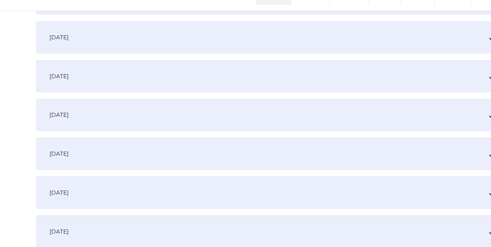
scroll to position [207, 0]
click at [243, 123] on div "[DATE]" at bounding box center [246, 127] width 426 height 29
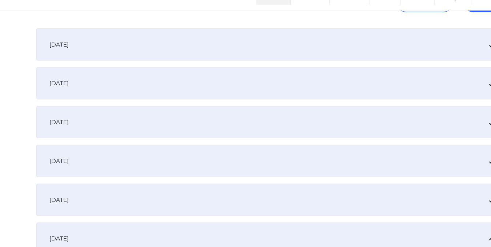
scroll to position [166, 0]
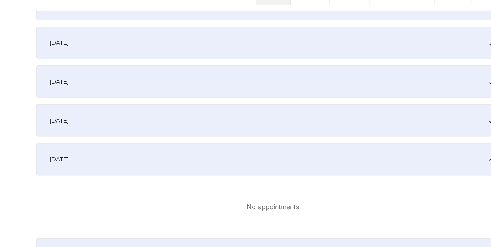
click at [211, 175] on div "[DATE]" at bounding box center [246, 167] width 426 height 29
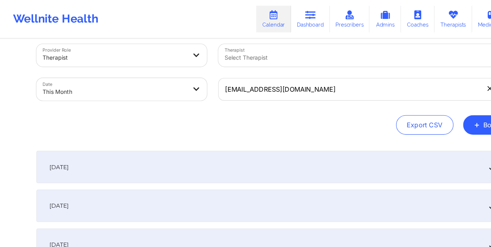
scroll to position [9, 0]
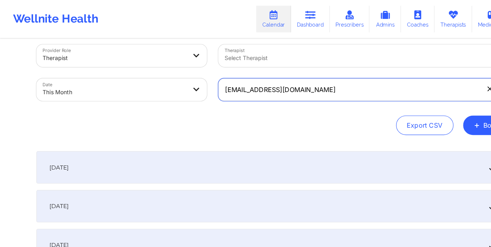
drag, startPoint x: 202, startPoint y: 82, endPoint x: 302, endPoint y: 80, distance: 100.0
click at [302, 80] on input "[EMAIL_ADDRESS][DOMAIN_NAME]" at bounding box center [327, 81] width 263 height 20
paste input "ishstar77"
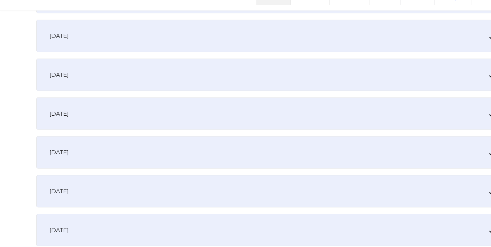
scroll to position [172, 0]
click at [252, 174] on div "[DATE]" at bounding box center [246, 161] width 426 height 29
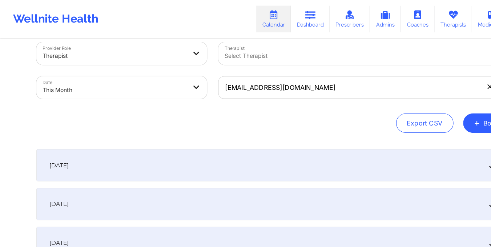
scroll to position [0, 0]
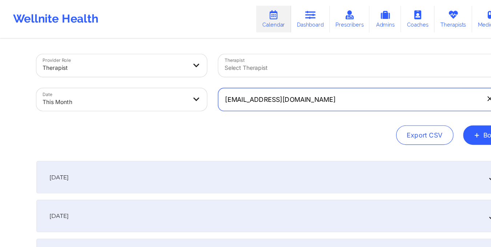
drag, startPoint x: 200, startPoint y: 88, endPoint x: 269, endPoint y: 98, distance: 69.4
click at [269, 98] on input "[EMAIL_ADDRESS][DOMAIN_NAME]" at bounding box center [327, 89] width 263 height 20
paste input "[EMAIL_ADDRESS]"
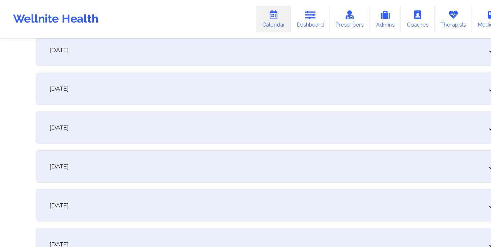
scroll to position [248, 0]
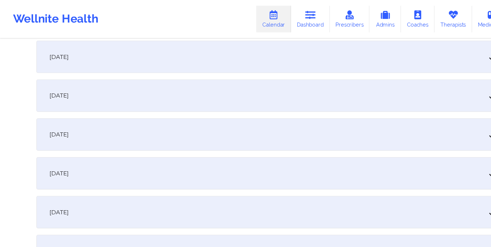
click at [166, 89] on div "[DATE]" at bounding box center [246, 85] width 426 height 29
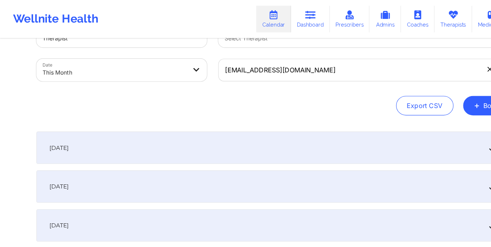
scroll to position [26, 0]
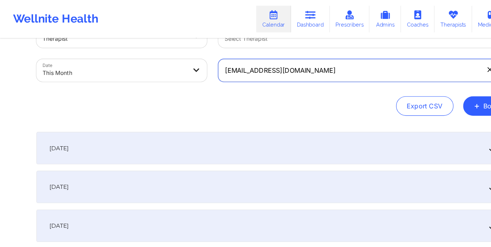
drag, startPoint x: 200, startPoint y: 63, endPoint x: 280, endPoint y: 81, distance: 81.6
click at [280, 81] on div "Provider Role Therapist Therapist Select Therapist Date This Month [EMAIL_ADDRE…" at bounding box center [246, 63] width 426 height 81
paste input "santibanezisa"
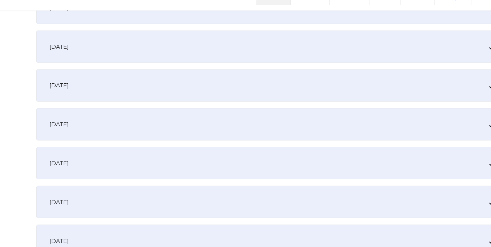
scroll to position [237, 0]
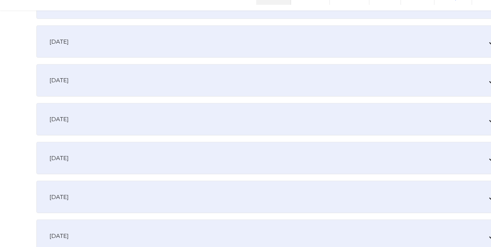
type input "[EMAIL_ADDRESS][DOMAIN_NAME]"
click at [153, 106] on div "[DATE]" at bounding box center [246, 97] width 426 height 29
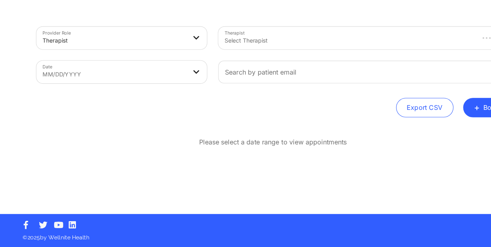
scroll to position [0, 0]
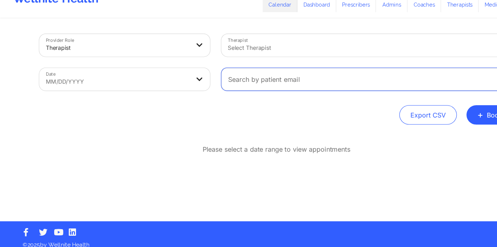
click at [208, 94] on input "text" at bounding box center [330, 89] width 263 height 20
paste input "[EMAIL_ADDRESS][DOMAIN_NAME]"
type input "[EMAIL_ADDRESS][DOMAIN_NAME]"
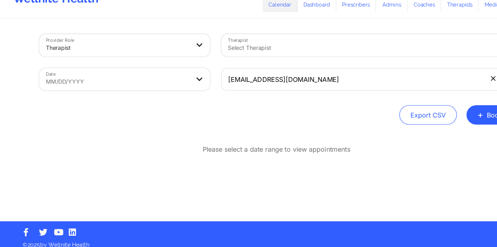
select select "2025-8"
select select "2025-9"
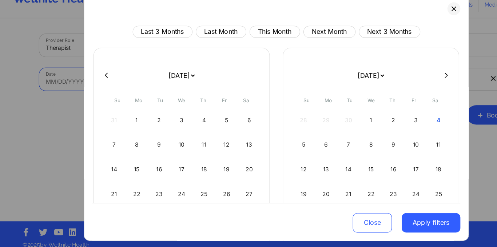
click at [135, 82] on body "Wellnite Health Calendar Dashboard Prescribers Admins Coaches Therapists Medica…" at bounding box center [248, 123] width 497 height 247
click at [242, 45] on button "This Month" at bounding box center [246, 46] width 45 height 11
select select "2025-9"
select select "2025-10"
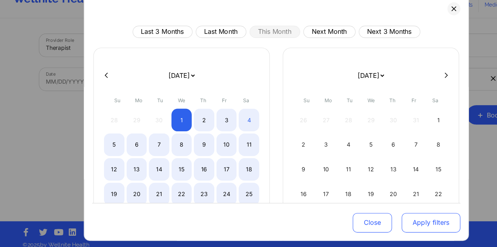
click at [367, 221] on button "Apply filters" at bounding box center [387, 217] width 53 height 17
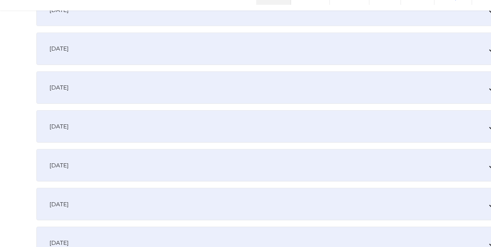
scroll to position [266, 0]
click at [244, 63] on div "[DATE]" at bounding box center [246, 67] width 426 height 29
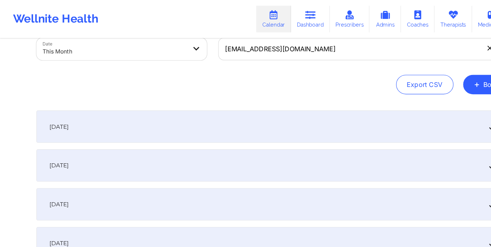
scroll to position [0, 0]
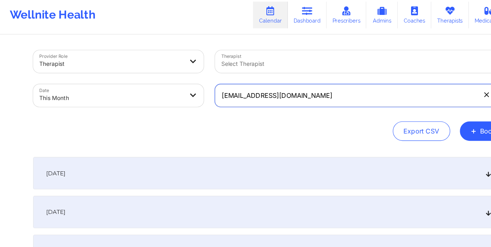
drag, startPoint x: 203, startPoint y: 90, endPoint x: 284, endPoint y: 96, distance: 80.5
click at [284, 96] on input "[EMAIL_ADDRESS][DOMAIN_NAME]" at bounding box center [327, 89] width 263 height 20
paste
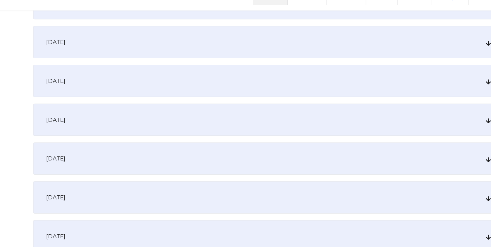
scroll to position [180, 0]
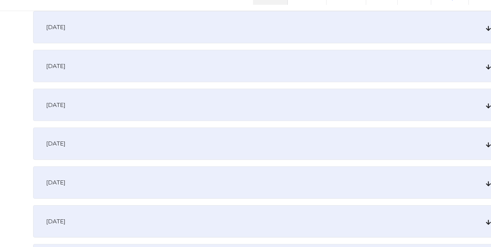
click at [180, 155] on div "[DATE]" at bounding box center [246, 153] width 426 height 29
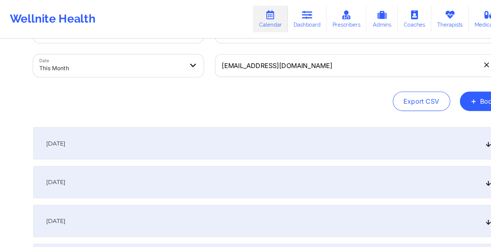
scroll to position [30, 0]
drag, startPoint x: 203, startPoint y: 61, endPoint x: 252, endPoint y: 68, distance: 49.9
click at [252, 68] on input "[EMAIL_ADDRESS][DOMAIN_NAME]" at bounding box center [327, 59] width 263 height 20
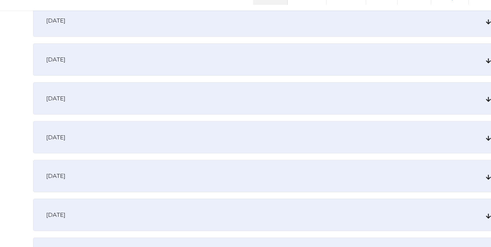
scroll to position [209, 0]
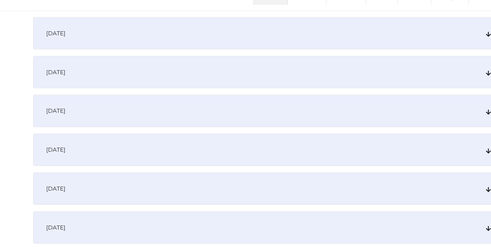
click at [218, 131] on div "[DATE]" at bounding box center [246, 124] width 426 height 29
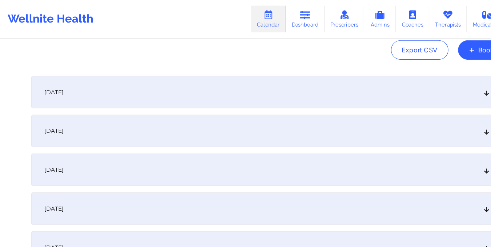
scroll to position [0, 0]
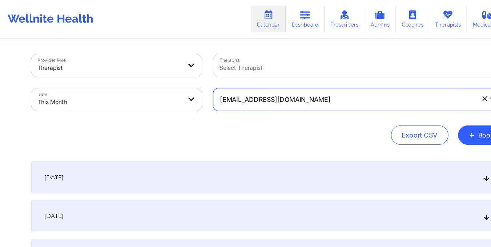
drag, startPoint x: 199, startPoint y: 92, endPoint x: 276, endPoint y: 97, distance: 77.7
click at [276, 97] on input "[EMAIL_ADDRESS][DOMAIN_NAME]" at bounding box center [327, 89] width 263 height 20
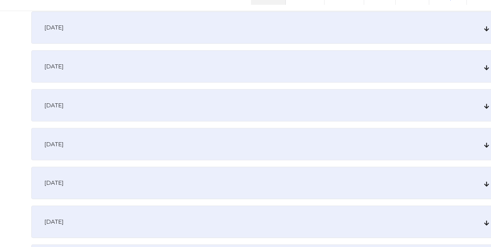
scroll to position [157, 0]
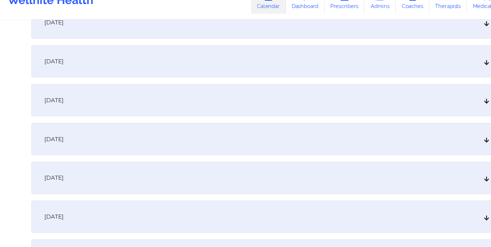
click at [172, 183] on div "[DATE]" at bounding box center [246, 176] width 426 height 29
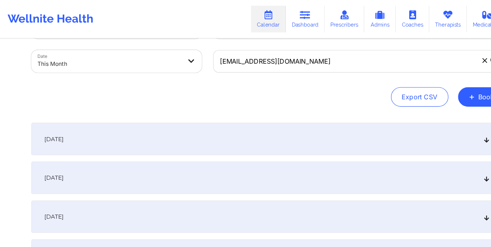
scroll to position [24, 0]
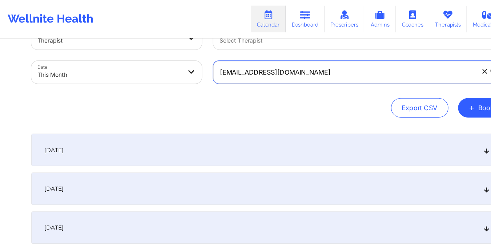
drag, startPoint x: 199, startPoint y: 65, endPoint x: 290, endPoint y: 74, distance: 91.7
click at [290, 74] on input "[EMAIL_ADDRESS][DOMAIN_NAME]" at bounding box center [327, 65] width 263 height 20
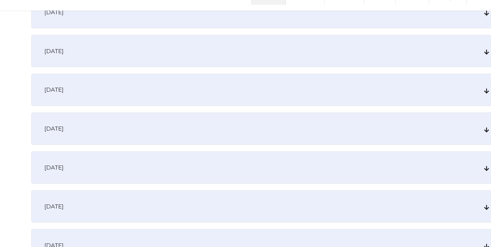
scroll to position [235, 0]
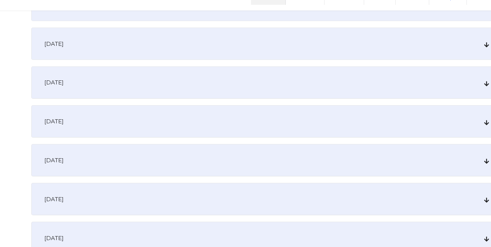
type input "[EMAIL_ADDRESS][DOMAIN_NAME]"
click at [235, 103] on div "[DATE]" at bounding box center [246, 98] width 426 height 29
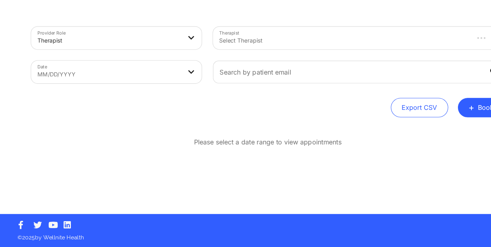
scroll to position [0, 0]
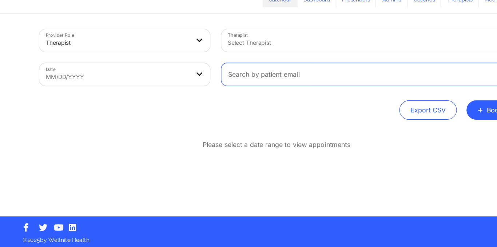
click at [227, 95] on input "text" at bounding box center [330, 89] width 263 height 20
type input "[EMAIL_ADDRESS][DOMAIN_NAME]"
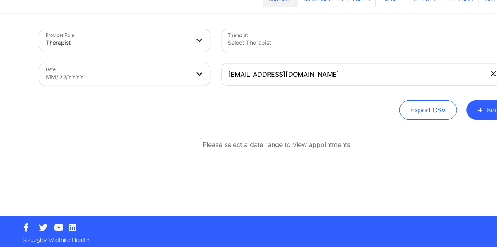
select select "2025-8"
select select "2025-9"
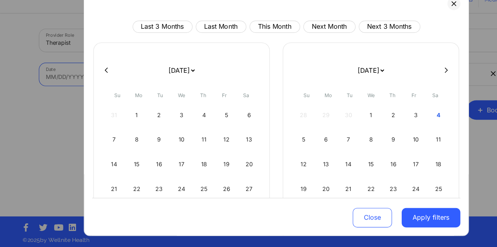
click at [160, 95] on body "Wellnite Health Calendar Dashboard Prescribers Admins Coaches Therapists Medica…" at bounding box center [248, 123] width 497 height 247
click at [241, 44] on button "This Month" at bounding box center [246, 46] width 45 height 11
select select "2025-9"
select select "2025-10"
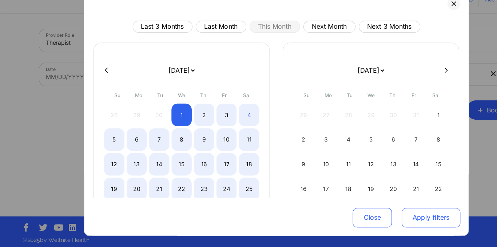
click at [384, 221] on button "Apply filters" at bounding box center [387, 217] width 53 height 17
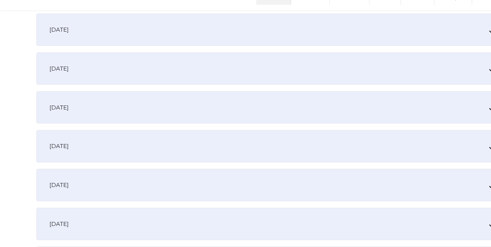
scroll to position [178, 0]
click at [257, 167] on div "[DATE]" at bounding box center [246, 155] width 426 height 29
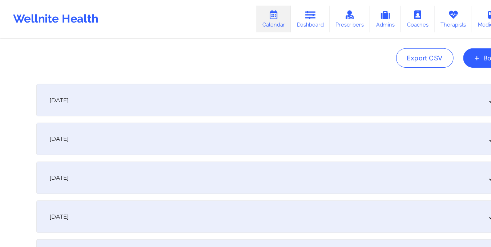
scroll to position [0, 0]
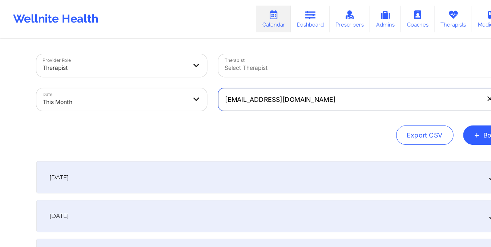
drag, startPoint x: 198, startPoint y: 93, endPoint x: 282, endPoint y: 104, distance: 84.7
click at [282, 104] on div "[EMAIL_ADDRESS][DOMAIN_NAME]" at bounding box center [327, 89] width 273 height 31
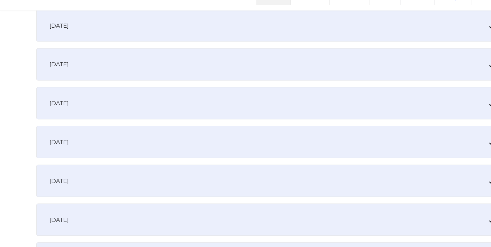
scroll to position [253, 0]
click at [217, 85] on div "[DATE]" at bounding box center [246, 81] width 426 height 29
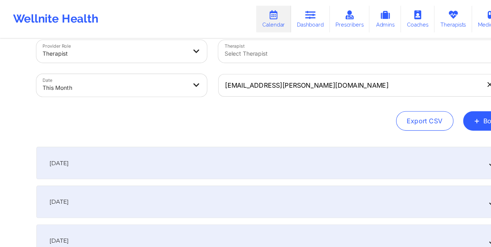
scroll to position [12, 0]
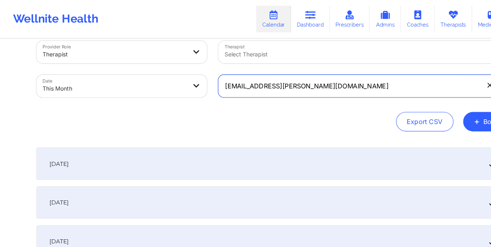
drag, startPoint x: 200, startPoint y: 78, endPoint x: 281, endPoint y: 83, distance: 81.6
click at [281, 83] on input "[EMAIL_ADDRESS][PERSON_NAME][DOMAIN_NAME]" at bounding box center [327, 77] width 263 height 20
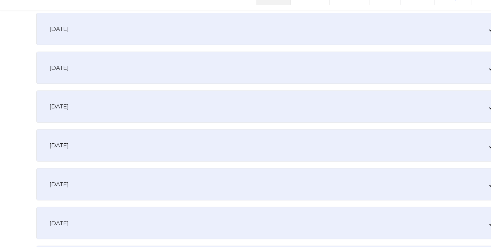
scroll to position [214, 0]
click at [221, 127] on div "[DATE]" at bounding box center [246, 119] width 426 height 29
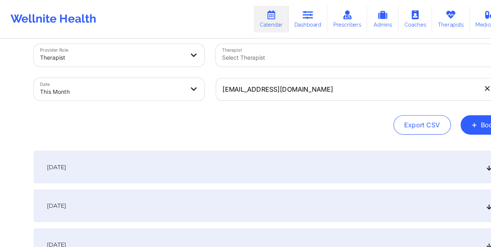
scroll to position [4, 0]
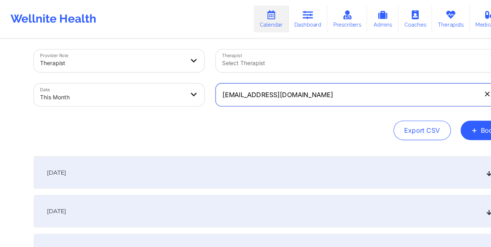
drag, startPoint x: 201, startPoint y: 89, endPoint x: 291, endPoint y: 91, distance: 90.2
click at [291, 91] on input "[EMAIL_ADDRESS][DOMAIN_NAME]" at bounding box center [327, 85] width 263 height 20
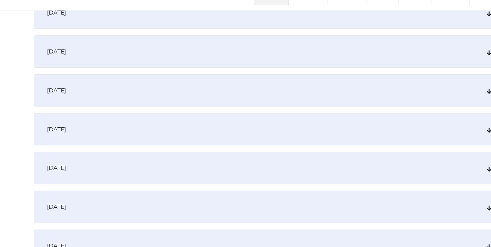
scroll to position [159, 0]
click at [219, 167] on div "[DATE]" at bounding box center [246, 175] width 426 height 29
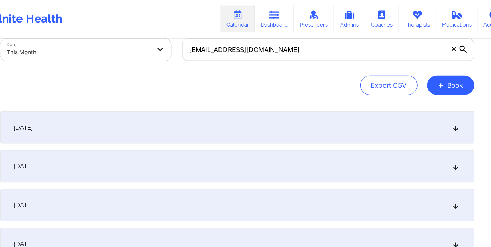
scroll to position [41, 0]
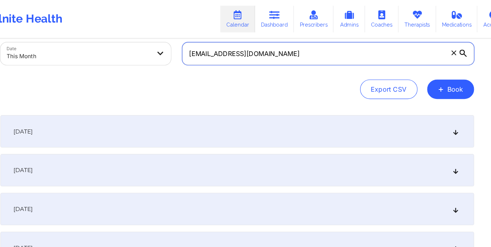
drag, startPoint x: 200, startPoint y: 48, endPoint x: 284, endPoint y: 55, distance: 83.9
click at [284, 55] on input "[EMAIL_ADDRESS][DOMAIN_NAME]" at bounding box center [327, 48] width 263 height 20
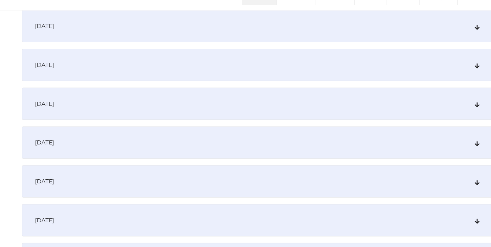
scroll to position [183, 0]
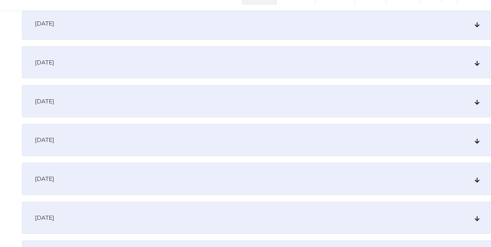
click at [199, 155] on div "[DATE]" at bounding box center [246, 150] width 426 height 29
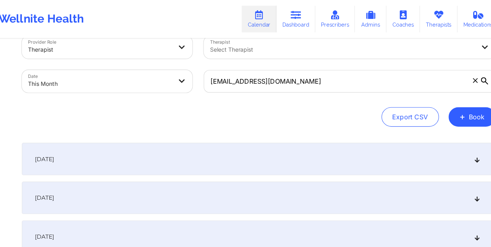
scroll to position [0, 0]
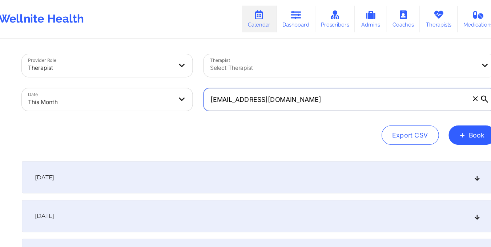
drag, startPoint x: 200, startPoint y: 91, endPoint x: 285, endPoint y: 91, distance: 85.1
click at [285, 91] on input "[EMAIL_ADDRESS][DOMAIN_NAME]" at bounding box center [327, 89] width 263 height 20
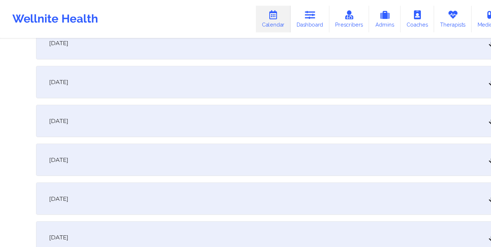
scroll to position [295, 0]
click at [145, 41] on div "[DATE]" at bounding box center [246, 39] width 426 height 29
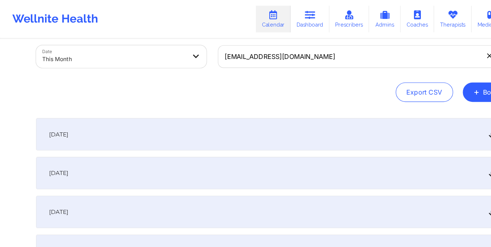
scroll to position [38, 0]
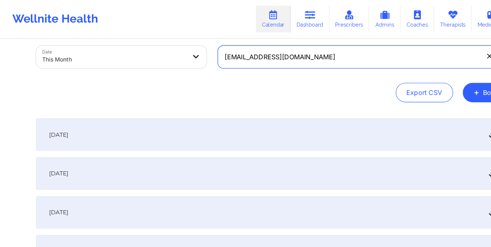
drag, startPoint x: 201, startPoint y: 49, endPoint x: 283, endPoint y: 52, distance: 81.5
click at [283, 52] on input "[EMAIL_ADDRESS][DOMAIN_NAME]" at bounding box center [327, 51] width 263 height 20
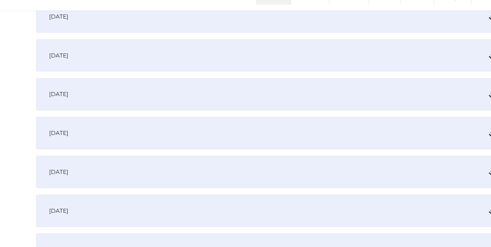
scroll to position [225, 0]
click at [190, 101] on div "[DATE]" at bounding box center [246, 109] width 426 height 29
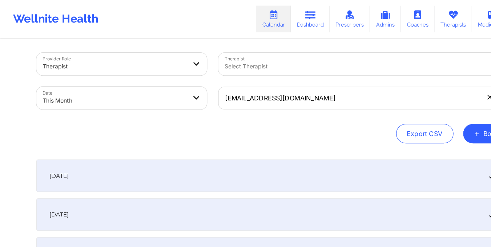
scroll to position [0, 0]
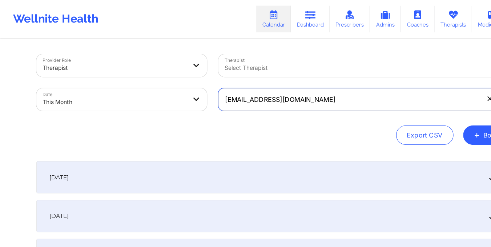
drag, startPoint x: 201, startPoint y: 88, endPoint x: 278, endPoint y: 96, distance: 77.2
click at [278, 96] on input "[EMAIL_ADDRESS][DOMAIN_NAME]" at bounding box center [327, 89] width 263 height 20
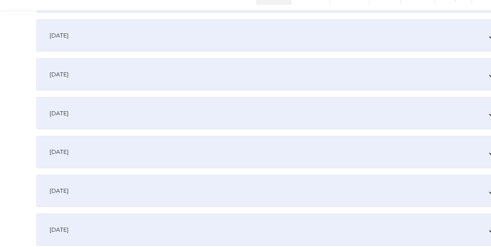
scroll to position [173, 0]
click at [230, 163] on div "[DATE]" at bounding box center [246, 161] width 426 height 29
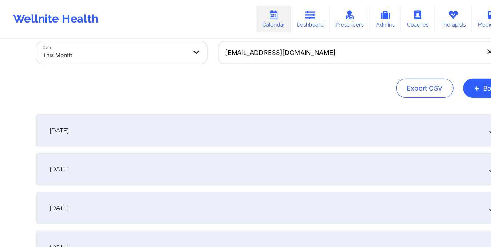
scroll to position [0, 0]
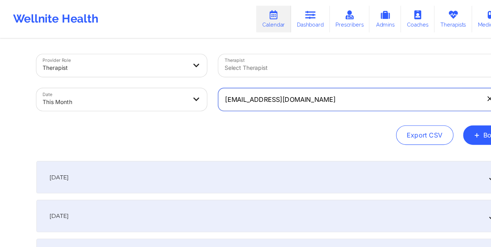
drag, startPoint x: 200, startPoint y: 92, endPoint x: 293, endPoint y: 103, distance: 93.3
click at [293, 103] on div "[EMAIL_ADDRESS][DOMAIN_NAME]" at bounding box center [327, 89] width 273 height 31
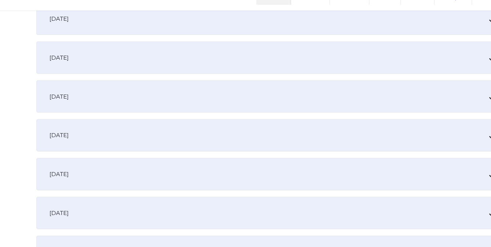
scroll to position [190, 0]
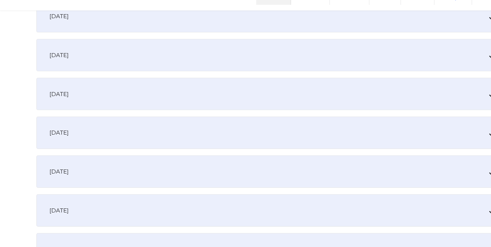
click at [236, 157] on div "[DATE]" at bounding box center [246, 143] width 426 height 29
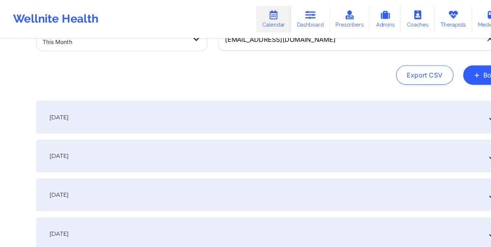
scroll to position [0, 0]
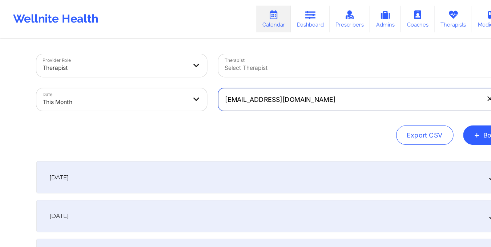
drag, startPoint x: 198, startPoint y: 91, endPoint x: 272, endPoint y: 95, distance: 74.3
click at [272, 95] on input "[EMAIL_ADDRESS][DOMAIN_NAME]" at bounding box center [327, 89] width 263 height 20
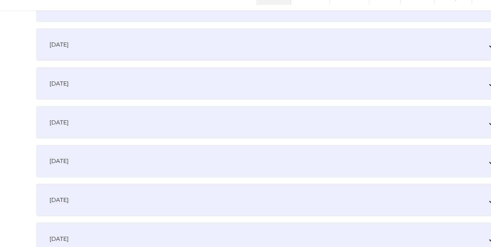
scroll to position [165, 0]
click at [172, 178] on div "[DATE]" at bounding box center [246, 169] width 426 height 29
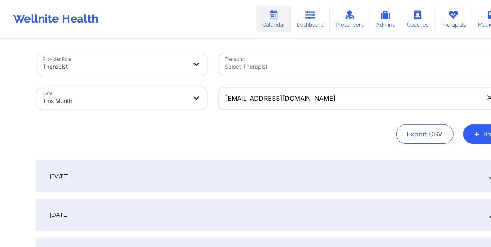
scroll to position [0, 0]
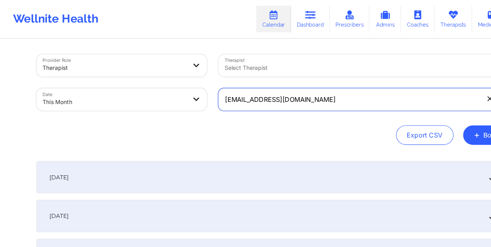
drag, startPoint x: 201, startPoint y: 89, endPoint x: 278, endPoint y: 97, distance: 76.9
click at [278, 97] on input "[EMAIL_ADDRESS][DOMAIN_NAME]" at bounding box center [327, 89] width 263 height 20
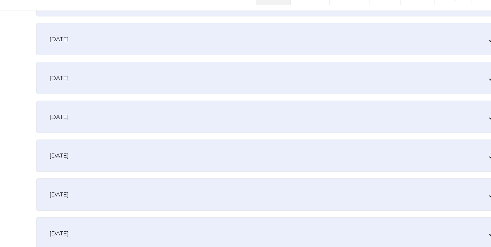
scroll to position [171, 0]
click at [208, 171] on div "[DATE]" at bounding box center [246, 163] width 426 height 29
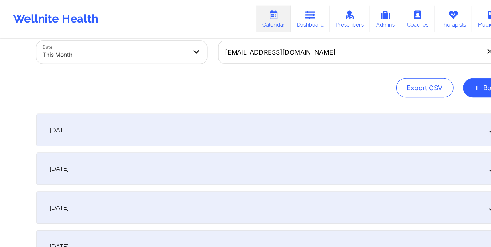
scroll to position [29, 0]
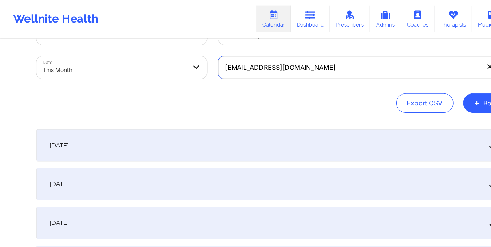
drag, startPoint x: 277, startPoint y: 63, endPoint x: 295, endPoint y: 68, distance: 18.7
click at [295, 68] on input "[EMAIL_ADDRESS][DOMAIN_NAME]" at bounding box center [327, 61] width 263 height 20
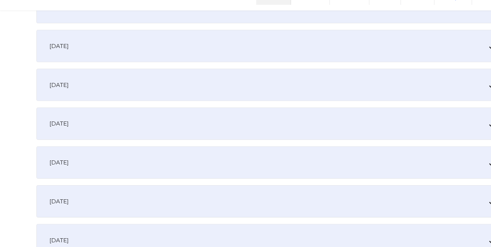
scroll to position [198, 0]
click at [61, 141] on div "[DATE]" at bounding box center [246, 135] width 426 height 29
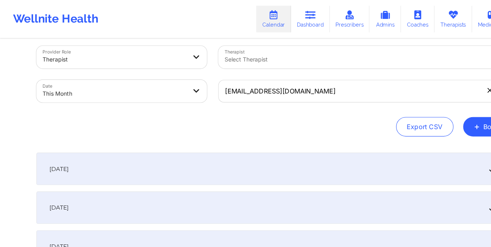
scroll to position [0, 0]
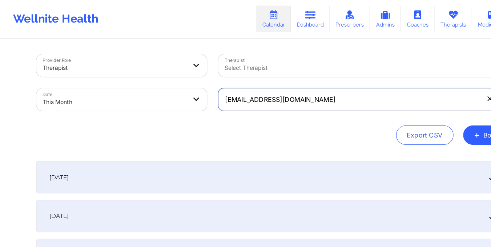
drag, startPoint x: 201, startPoint y: 89, endPoint x: 269, endPoint y: 92, distance: 68.1
click at [269, 92] on input "[EMAIL_ADDRESS][DOMAIN_NAME]" at bounding box center [327, 89] width 263 height 20
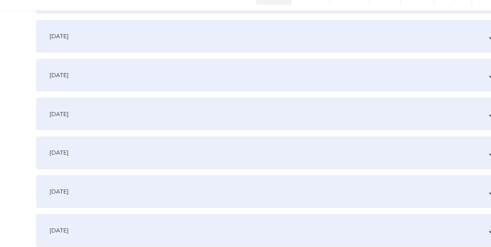
scroll to position [172, 0]
click at [145, 171] on div "[DATE]" at bounding box center [246, 161] width 426 height 29
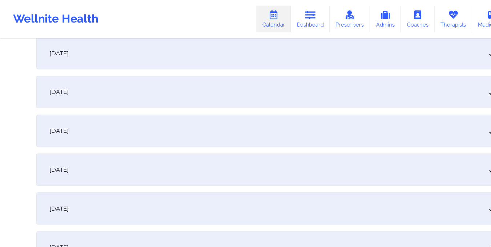
scroll to position [0, 0]
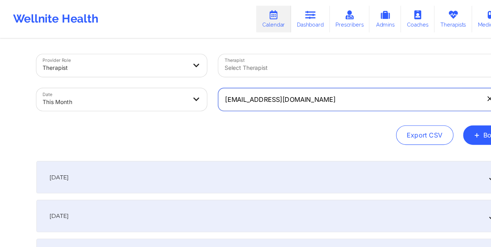
drag, startPoint x: 201, startPoint y: 87, endPoint x: 262, endPoint y: 92, distance: 60.9
click at [262, 92] on input "[EMAIL_ADDRESS][DOMAIN_NAME]" at bounding box center [327, 89] width 263 height 20
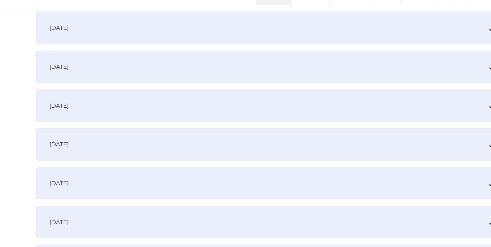
scroll to position [180, 0]
click at [222, 156] on div "[DATE]" at bounding box center [246, 153] width 426 height 29
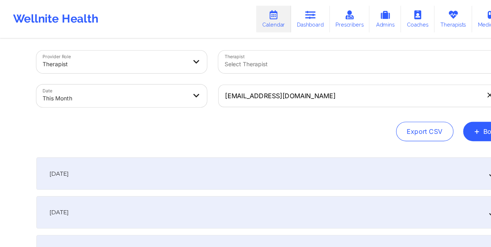
scroll to position [0, 0]
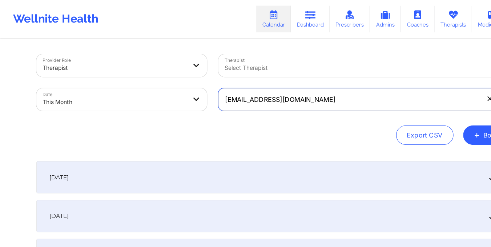
drag, startPoint x: 200, startPoint y: 92, endPoint x: 287, endPoint y: 100, distance: 87.2
click at [287, 100] on div "[EMAIL_ADDRESS][DOMAIN_NAME]" at bounding box center [327, 89] width 273 height 31
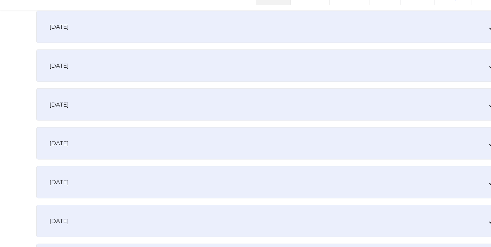
scroll to position [181, 0]
click at [263, 157] on div "[DATE]" at bounding box center [246, 152] width 426 height 29
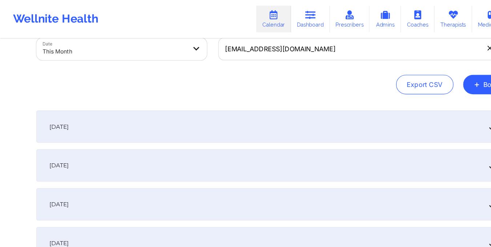
scroll to position [0, 0]
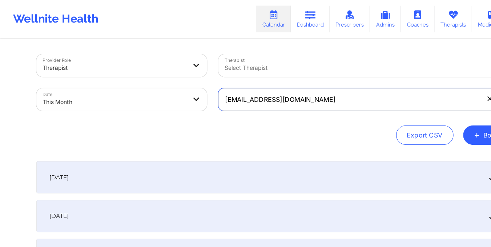
drag, startPoint x: 200, startPoint y: 90, endPoint x: 279, endPoint y: 99, distance: 79.5
click at [279, 99] on input "[EMAIL_ADDRESS][DOMAIN_NAME]" at bounding box center [327, 89] width 263 height 20
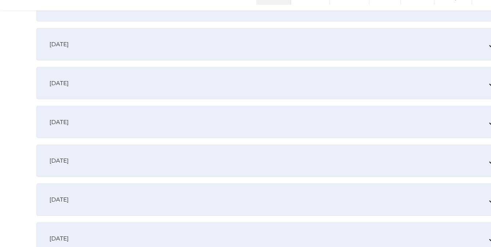
scroll to position [165, 0]
click at [159, 173] on div "[DATE]" at bounding box center [246, 168] width 426 height 29
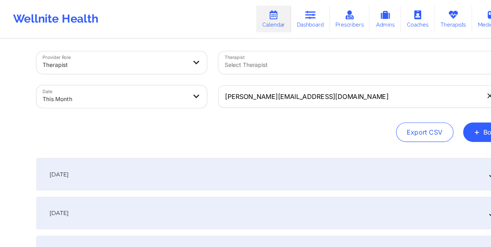
scroll to position [0, 0]
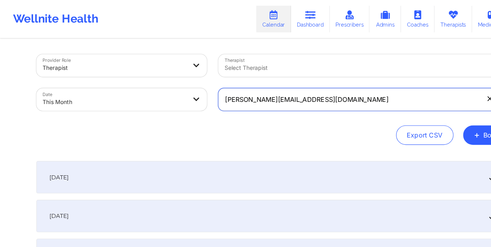
drag, startPoint x: 200, startPoint y: 91, endPoint x: 297, endPoint y: 102, distance: 98.1
click at [297, 102] on div "[PERSON_NAME][EMAIL_ADDRESS][DOMAIN_NAME]" at bounding box center [327, 89] width 273 height 31
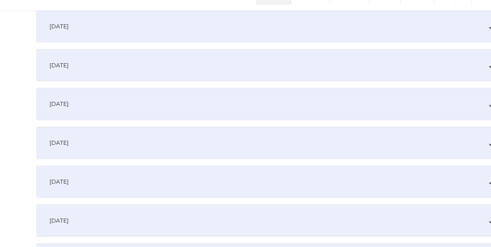
scroll to position [216, 0]
click at [251, 119] on div "[DATE]" at bounding box center [246, 117] width 426 height 29
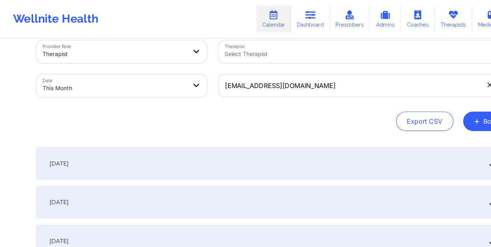
scroll to position [12, 0]
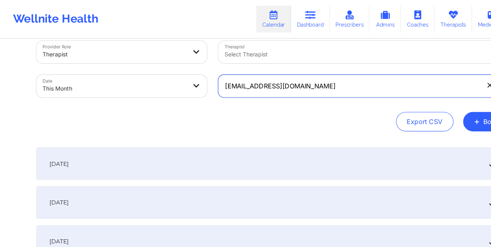
drag, startPoint x: 204, startPoint y: 80, endPoint x: 306, endPoint y: 84, distance: 101.9
click at [306, 84] on input "[EMAIL_ADDRESS][DOMAIN_NAME]" at bounding box center [327, 77] width 263 height 20
click at [207, 78] on input "[EMAIL_ADDRESS][DOMAIN_NAME]" at bounding box center [327, 77] width 263 height 20
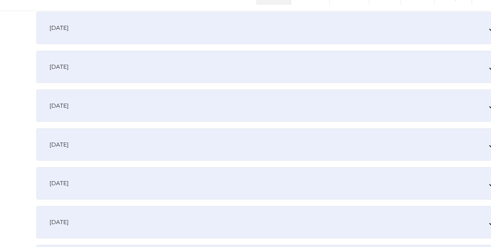
scroll to position [147, 0]
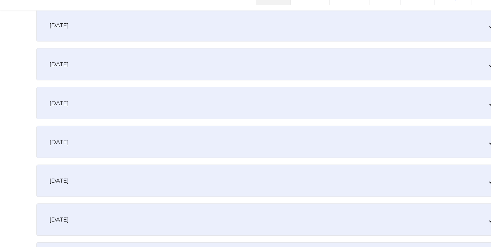
click at [173, 188] on div "[DATE]" at bounding box center [246, 187] width 426 height 29
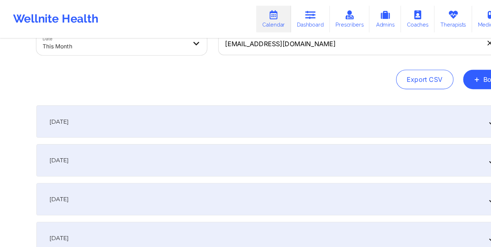
scroll to position [0, 0]
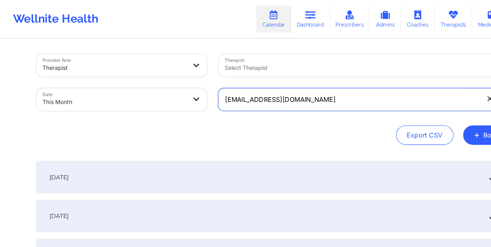
drag, startPoint x: 201, startPoint y: 88, endPoint x: 284, endPoint y: 101, distance: 83.8
click at [284, 101] on div "[EMAIL_ADDRESS][DOMAIN_NAME]" at bounding box center [327, 89] width 273 height 31
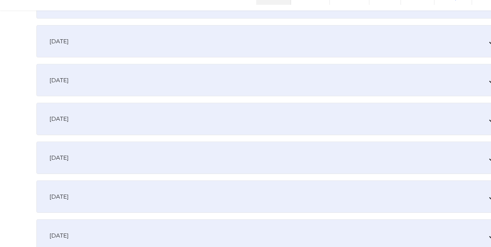
scroll to position [203, 0]
click at [229, 139] on div "[DATE]" at bounding box center [246, 131] width 426 height 29
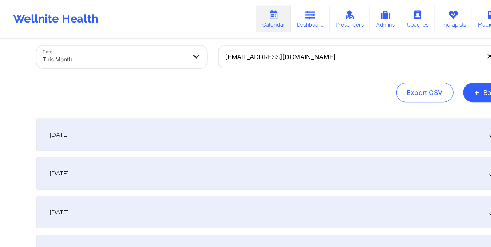
scroll to position [37, 0]
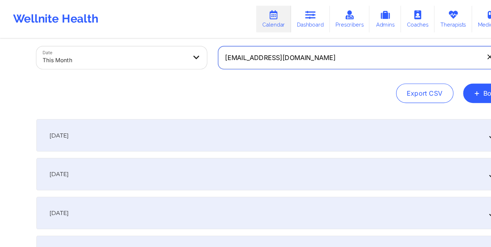
drag, startPoint x: 199, startPoint y: 55, endPoint x: 272, endPoint y: 55, distance: 73.1
click at [272, 55] on input "[EMAIL_ADDRESS][DOMAIN_NAME]" at bounding box center [327, 52] width 263 height 20
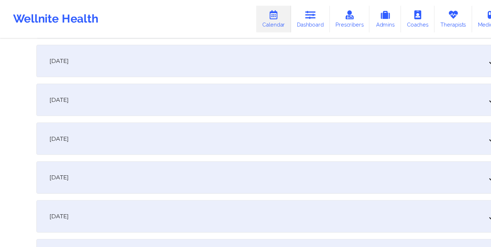
scroll to position [118, 0]
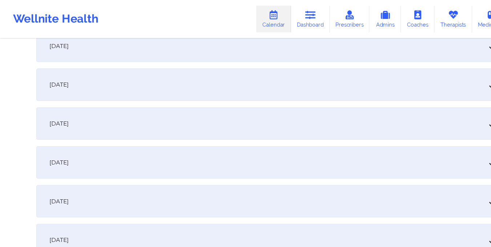
click at [191, 113] on div "[DATE]" at bounding box center [246, 110] width 426 height 29
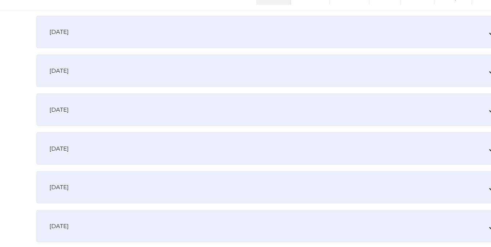
scroll to position [293, 0]
click at [228, 123] on div "[DATE]" at bounding box center [246, 122] width 426 height 29
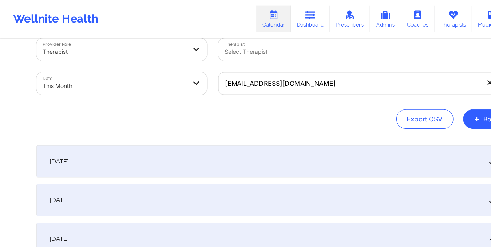
scroll to position [1, 0]
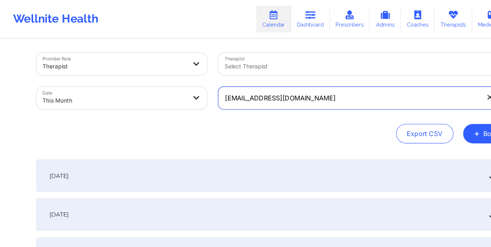
drag, startPoint x: 202, startPoint y: 88, endPoint x: 292, endPoint y: 94, distance: 90.0
click at [292, 94] on input "[EMAIL_ADDRESS][DOMAIN_NAME]" at bounding box center [327, 88] width 263 height 20
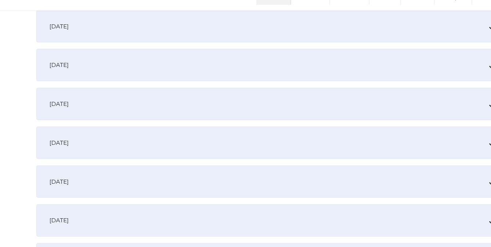
scroll to position [171, 0]
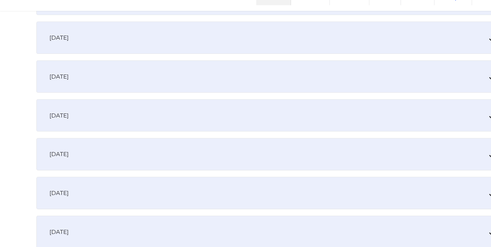
click at [160, 155] on div "[DATE]" at bounding box center [246, 162] width 426 height 29
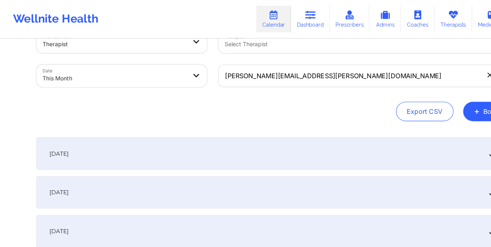
scroll to position [0, 0]
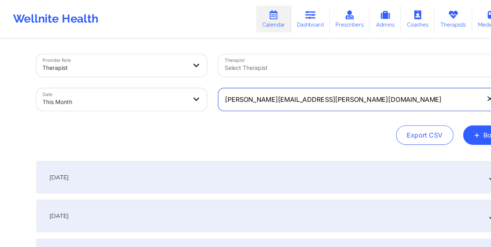
drag, startPoint x: 202, startPoint y: 91, endPoint x: 286, endPoint y: 100, distance: 84.9
click at [286, 100] on div "[PERSON_NAME][EMAIL_ADDRESS][PERSON_NAME][DOMAIN_NAME]" at bounding box center [327, 89] width 273 height 31
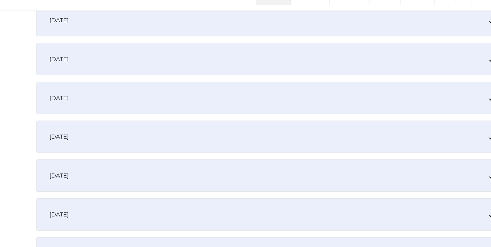
scroll to position [187, 0]
type input "[EMAIL_ADDRESS][DOMAIN_NAME]"
click at [172, 156] on div "[DATE]" at bounding box center [246, 147] width 426 height 29
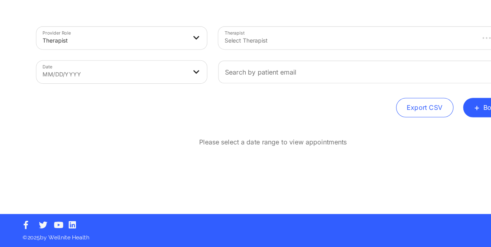
scroll to position [0, 0]
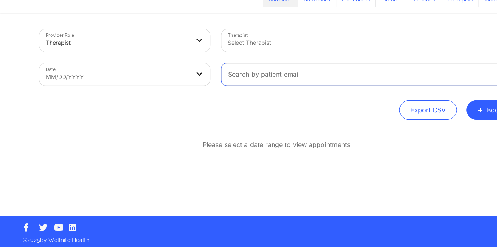
click at [253, 89] on input "text" at bounding box center [330, 89] width 263 height 20
type input "[EMAIL_ADDRESS][DOMAIN_NAME]"
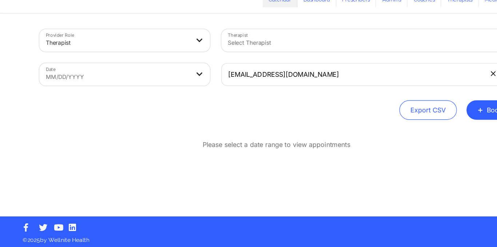
select select "2025-8"
select select "2025-9"
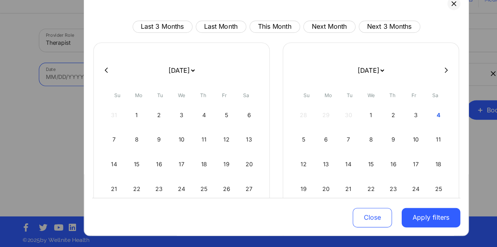
click at [136, 95] on body "Wellnite Health Calendar Dashboard Prescribers Admins Coaches Therapists Medica…" at bounding box center [248, 123] width 497 height 247
click at [253, 46] on button "This Month" at bounding box center [246, 46] width 45 height 11
select select "2025-9"
select select "2025-10"
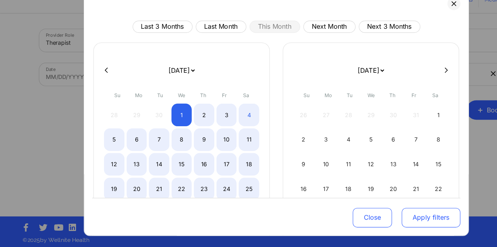
click at [381, 220] on button "Apply filters" at bounding box center [387, 217] width 53 height 17
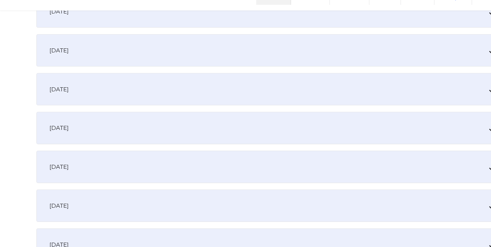
scroll to position [201, 0]
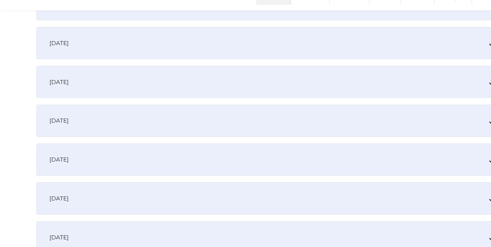
click at [208, 140] on div "[DATE]" at bounding box center [246, 133] width 426 height 29
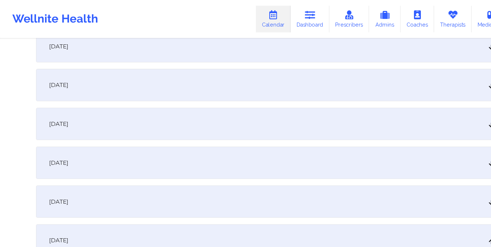
scroll to position [0, 0]
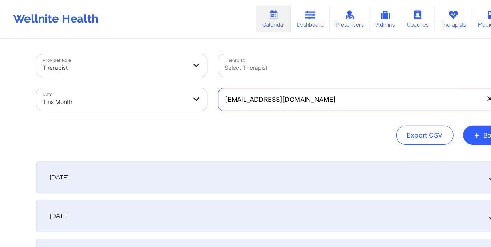
drag, startPoint x: 201, startPoint y: 91, endPoint x: 287, endPoint y: 100, distance: 86.7
click at [287, 100] on div "[EMAIL_ADDRESS][DOMAIN_NAME]" at bounding box center [327, 89] width 273 height 31
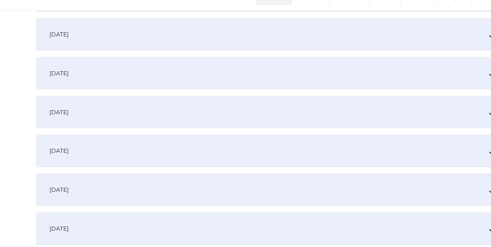
scroll to position [174, 0]
click at [233, 167] on div "[DATE]" at bounding box center [246, 159] width 426 height 29
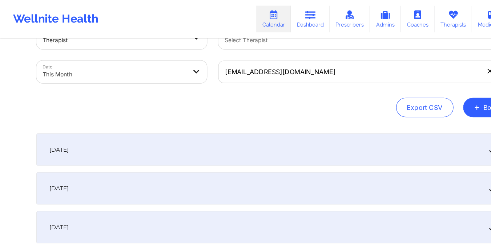
scroll to position [24, 0]
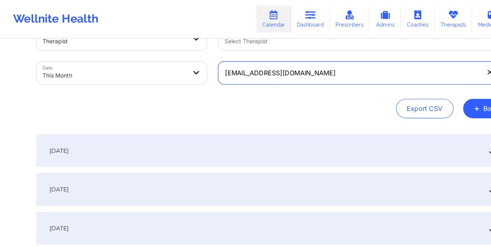
drag, startPoint x: 200, startPoint y: 66, endPoint x: 269, endPoint y: 72, distance: 69.7
click at [269, 72] on input "[EMAIL_ADDRESS][DOMAIN_NAME]" at bounding box center [327, 65] width 263 height 20
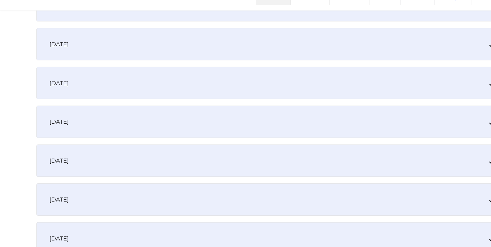
scroll to position [200, 0]
click at [208, 133] on div "[DATE]" at bounding box center [246, 133] width 426 height 29
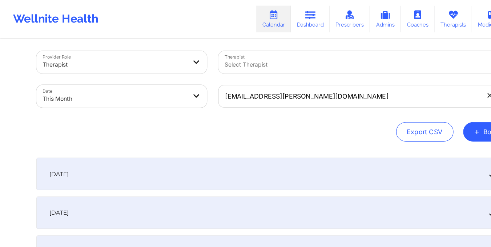
scroll to position [0, 0]
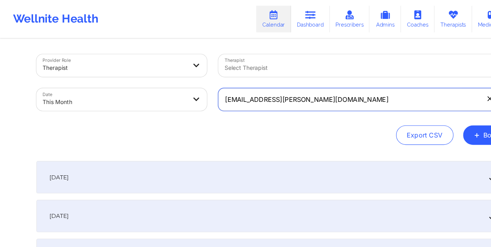
drag, startPoint x: 202, startPoint y: 91, endPoint x: 281, endPoint y: 95, distance: 79.4
click at [281, 95] on input "[EMAIL_ADDRESS][PERSON_NAME][DOMAIN_NAME]" at bounding box center [327, 89] width 263 height 20
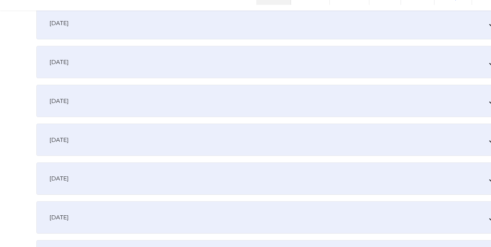
scroll to position [149, 0]
click at [225, 186] on div "[DATE]" at bounding box center [246, 184] width 426 height 29
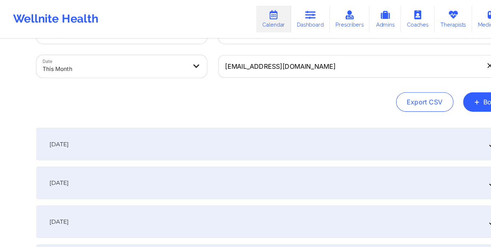
scroll to position [29, 0]
drag, startPoint x: 202, startPoint y: 58, endPoint x: 288, endPoint y: 64, distance: 86.0
click at [288, 64] on input "[EMAIL_ADDRESS][DOMAIN_NAME]" at bounding box center [327, 60] width 263 height 20
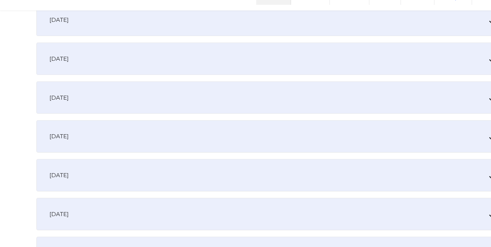
scroll to position [187, 0]
click at [220, 146] on div "[DATE]" at bounding box center [246, 146] width 426 height 29
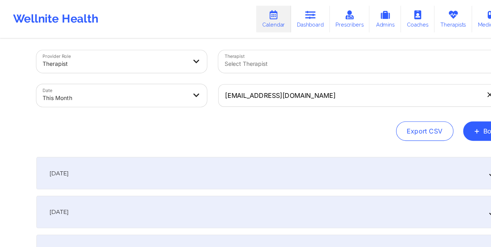
scroll to position [0, 0]
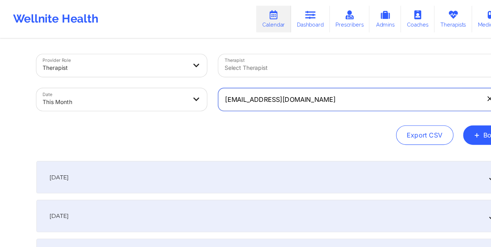
drag, startPoint x: 204, startPoint y: 91, endPoint x: 290, endPoint y: 102, distance: 86.8
click at [290, 102] on div "[EMAIL_ADDRESS][DOMAIN_NAME]" at bounding box center [327, 89] width 273 height 31
click at [205, 91] on input "[EMAIL_ADDRESS][DOMAIN_NAME]" at bounding box center [327, 89] width 263 height 20
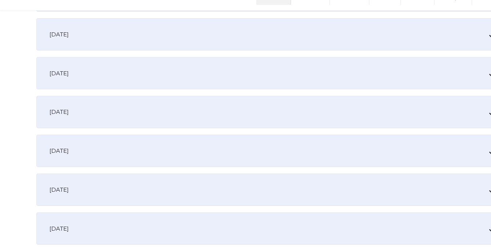
scroll to position [256, 0]
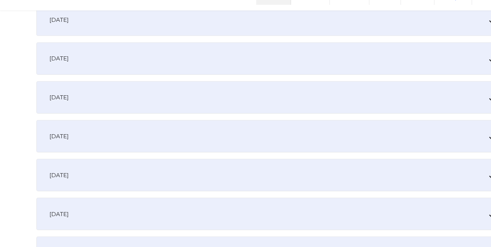
type input "[EMAIL_ADDRESS][DOMAIN_NAME]"
click at [255, 79] on div "[DATE]" at bounding box center [246, 77] width 426 height 29
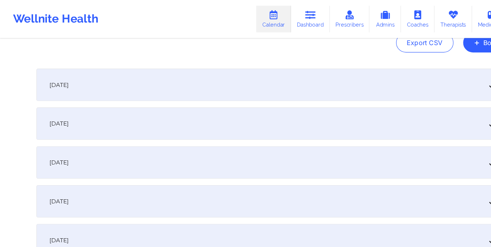
scroll to position [0, 0]
